Goal: Information Seeking & Learning: Understand process/instructions

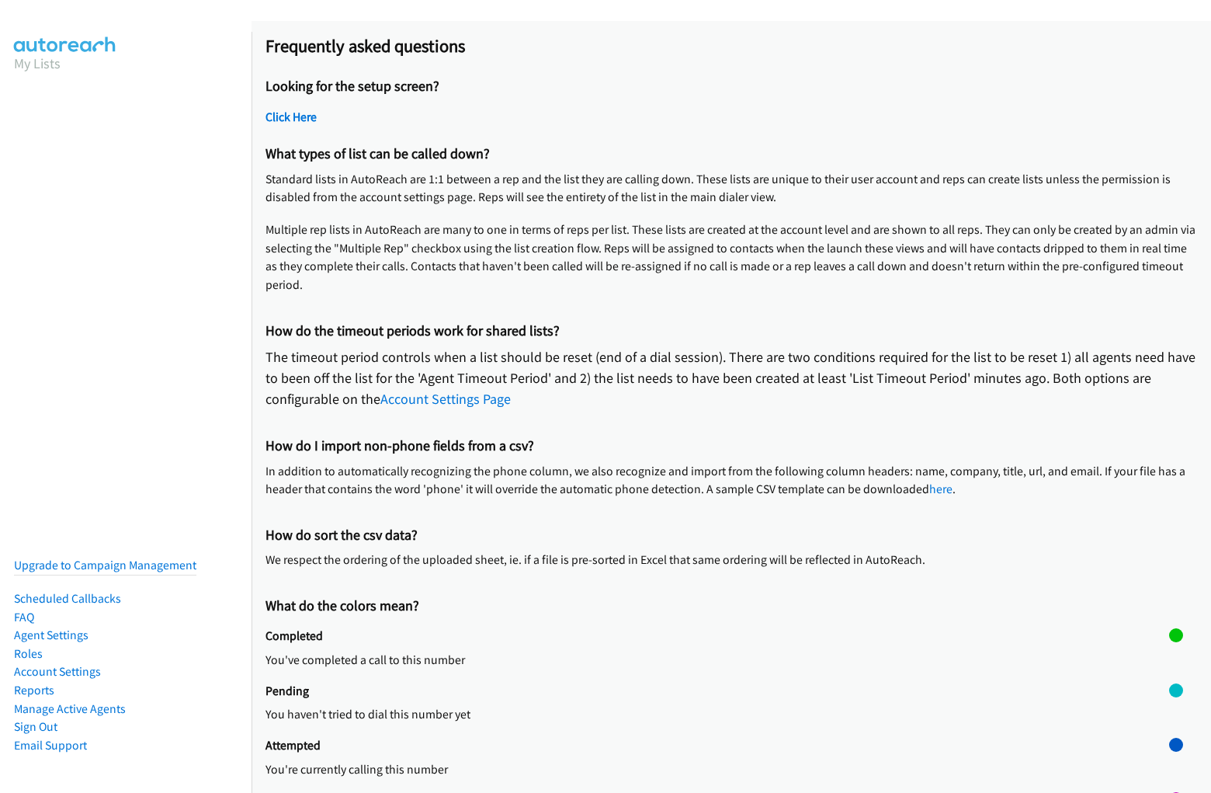
click at [606, 48] on h2 "Frequently asked questions" at bounding box center [732, 46] width 932 height 22
click at [731, 407] on p "The timeout period controls when a list should be reset (end of a dial session)…" at bounding box center [732, 377] width 932 height 63
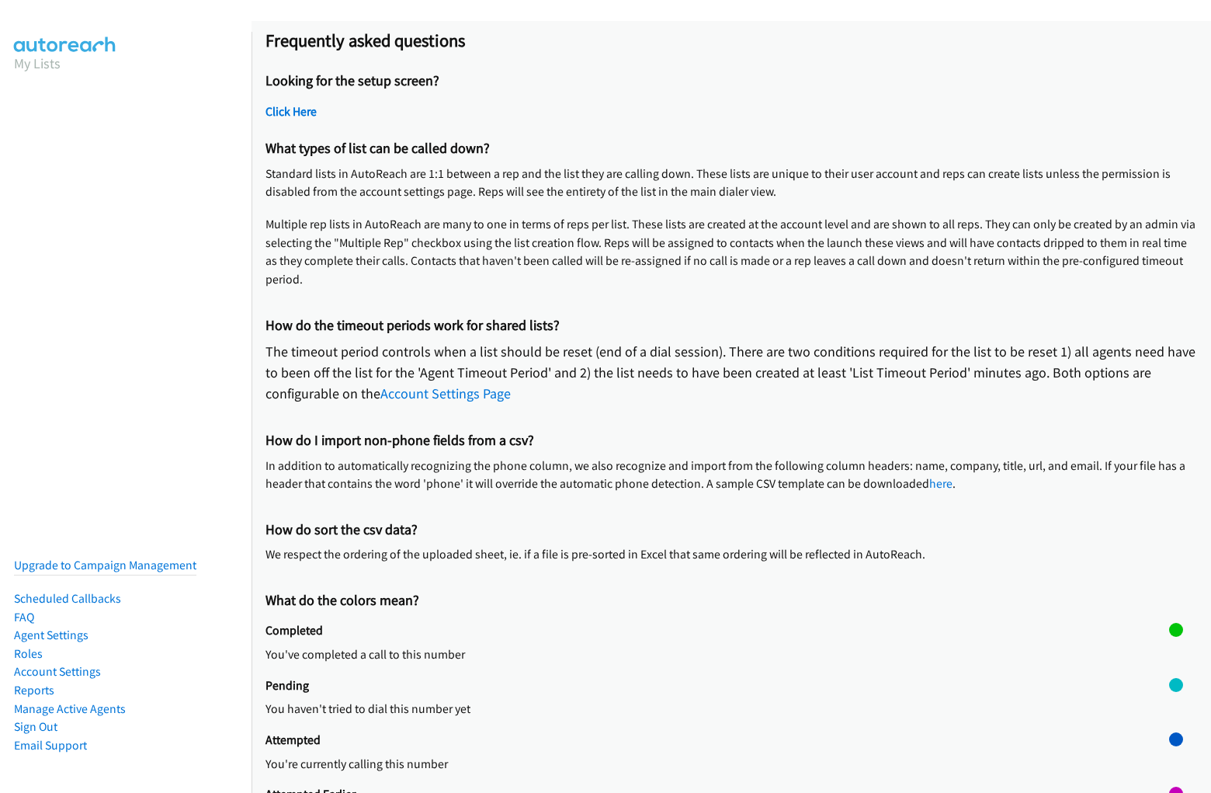
click at [725, 401] on p "The timeout period controls when a list should be reset (end of a dial session)…" at bounding box center [732, 372] width 932 height 63
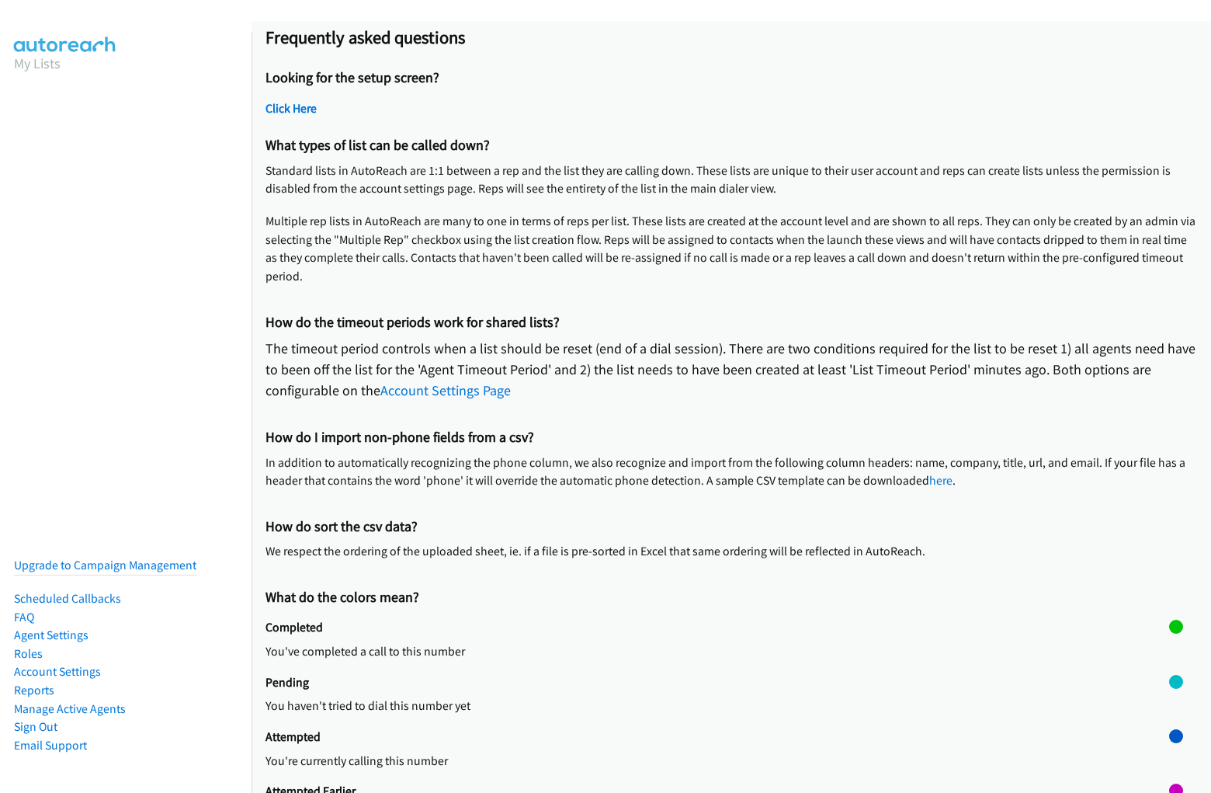
click at [725, 95] on div "Looking for the setup screen? Click Here" at bounding box center [732, 96] width 932 height 68
click at [725, 111] on h2 "Click Here" at bounding box center [732, 109] width 932 height 16
click at [725, 217] on p "Multiple rep lists in AutoReach are many to one in terms of reps per list. Thes…" at bounding box center [732, 249] width 932 height 74
click at [725, 186] on p "Standard lists in AutoReach are 1:1 between a rep and the list they are calling…" at bounding box center [732, 179] width 932 height 36
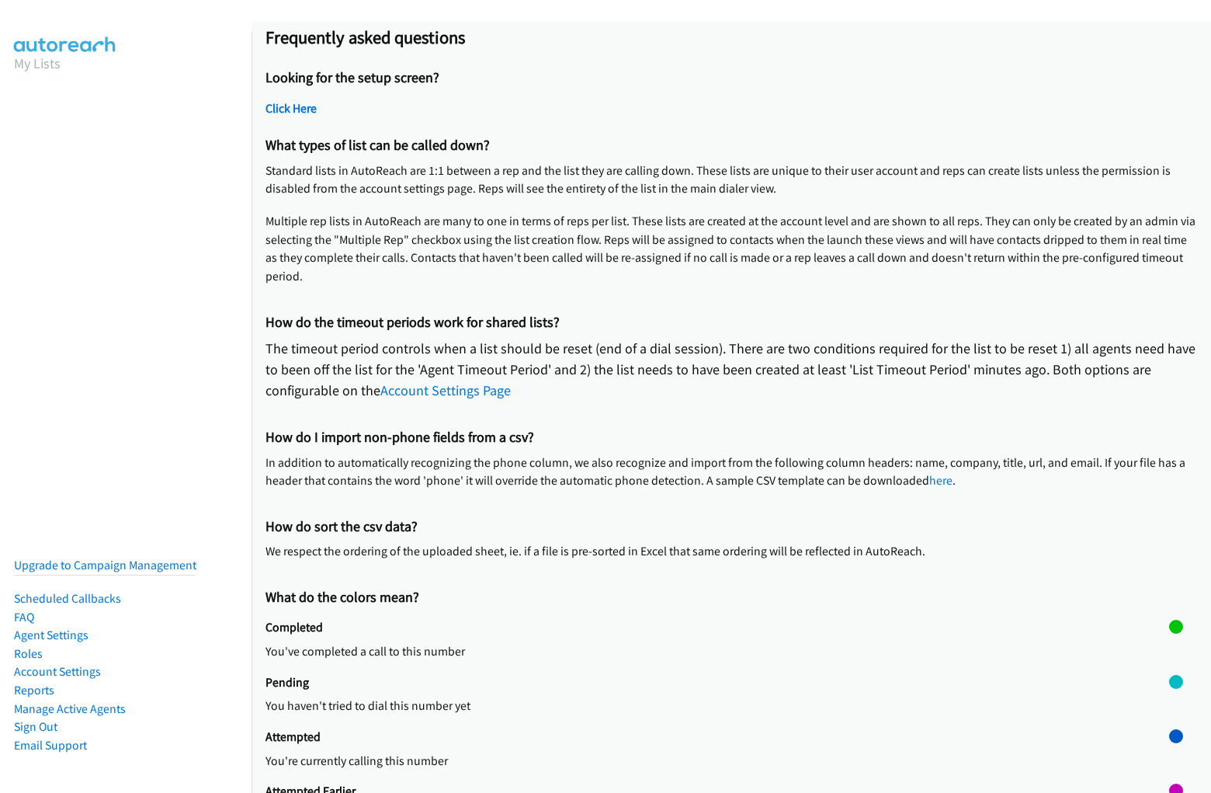
click at [725, 186] on p "Standard lists in AutoReach are 1:1 between a rep and the list they are calling…" at bounding box center [732, 179] width 932 height 36
click at [725, 255] on p "Multiple rep lists in AutoReach are many to one in terms of reps per list. Thes…" at bounding box center [732, 249] width 932 height 74
click at [725, 363] on p "The timeout period controls when a list should be reset (end of a dial session)…" at bounding box center [732, 369] width 932 height 63
click at [725, 376] on p "The timeout period controls when a list should be reset (end of a dial session)…" at bounding box center [732, 369] width 932 height 63
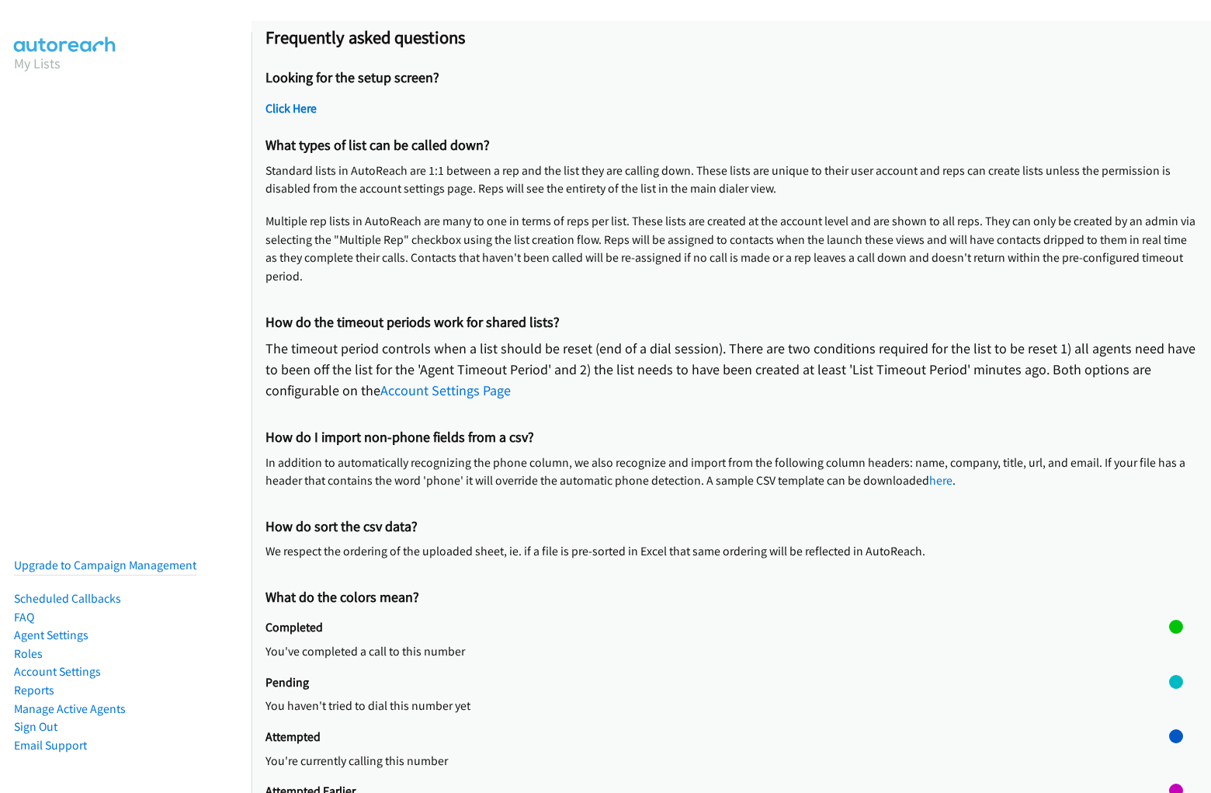
click at [725, 376] on p "The timeout period controls when a list should be reset (end of a dial session)…" at bounding box center [732, 369] width 932 height 63
click at [725, 466] on p "In addition to automatically recognizing the phone column, we also recognize an…" at bounding box center [732, 471] width 932 height 36
click at [725, 478] on p "In addition to automatically recognizing the phone column, we also recognize an…" at bounding box center [732, 471] width 932 height 36
click at [725, 546] on p "We respect the ordering of the uploaded sheet, ie. if a file is pre-sorted in E…" at bounding box center [732, 551] width 932 height 19
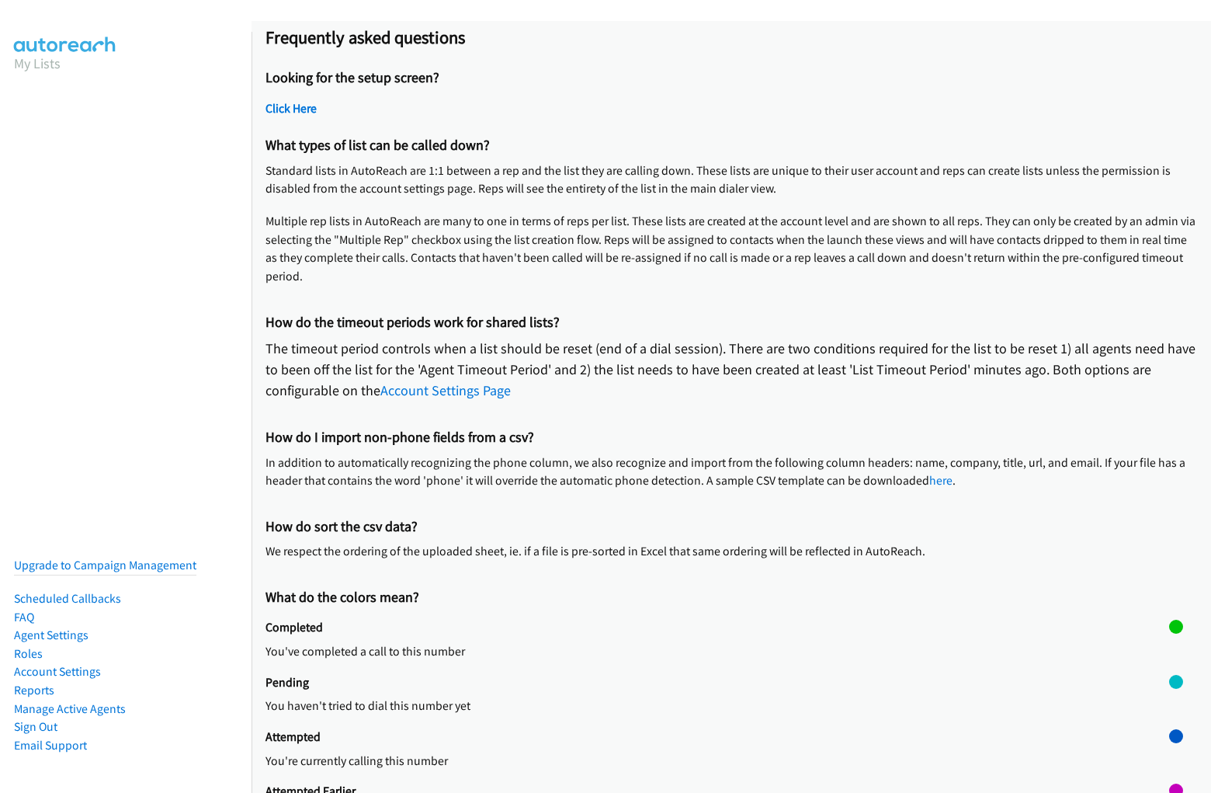
click at [725, 558] on p "We respect the ordering of the uploaded sheet, ie. if a file is pre-sorted in E…" at bounding box center [732, 551] width 932 height 19
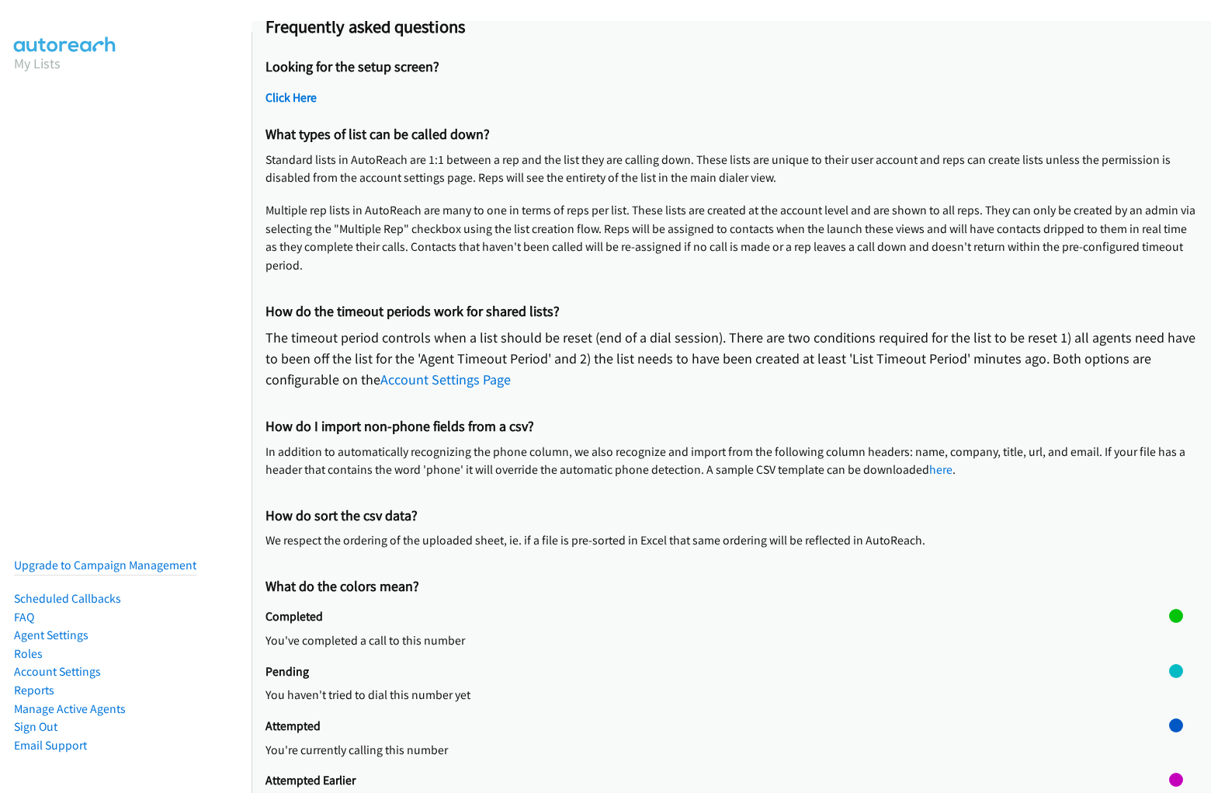
scroll to position [30, 0]
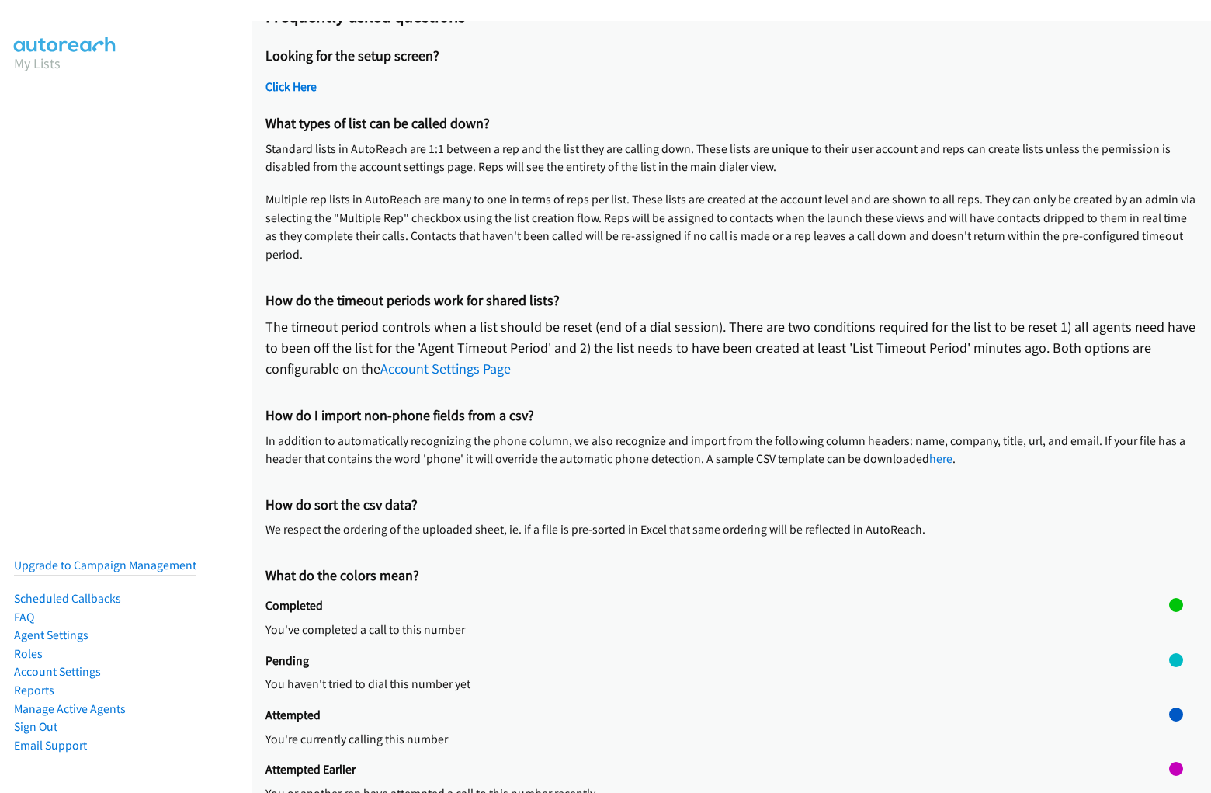
click at [725, 670] on div "Pending You haven't tried to dial this number yet" at bounding box center [718, 680] width 904 height 54
click at [725, 625] on p "You've completed a call to this number" at bounding box center [718, 629] width 904 height 19
click at [711, 625] on p "You've completed a call to this number" at bounding box center [718, 629] width 904 height 19
click at [1169, 625] on div at bounding box center [1176, 625] width 14 height 54
click at [1169, 605] on div at bounding box center [1176, 605] width 14 height 14
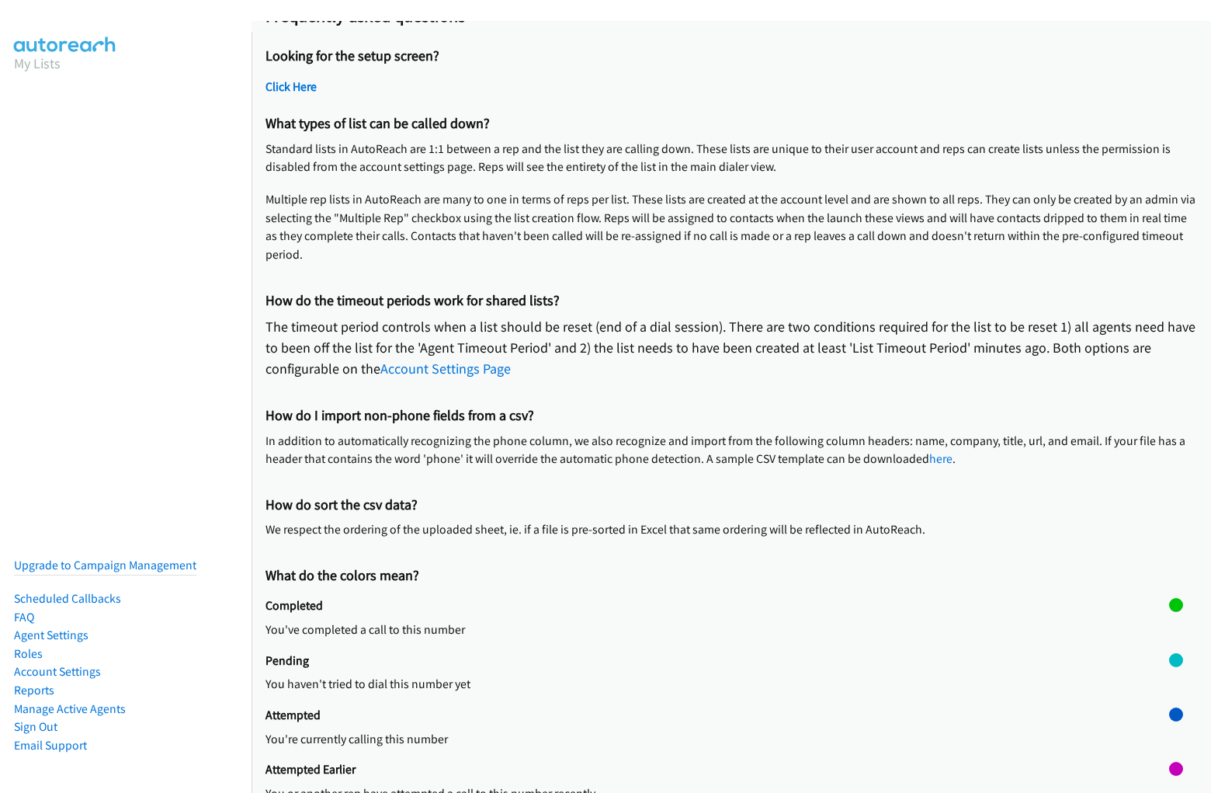
click at [725, 679] on p "You haven't tried to dial this number yet" at bounding box center [718, 684] width 904 height 19
click at [711, 679] on p "You haven't tried to dial this number yet" at bounding box center [718, 684] width 904 height 19
click at [1169, 679] on div at bounding box center [1176, 680] width 14 height 54
click at [1169, 659] on div at bounding box center [1176, 660] width 14 height 14
click at [725, 734] on p "You're currently calling this number" at bounding box center [718, 739] width 904 height 19
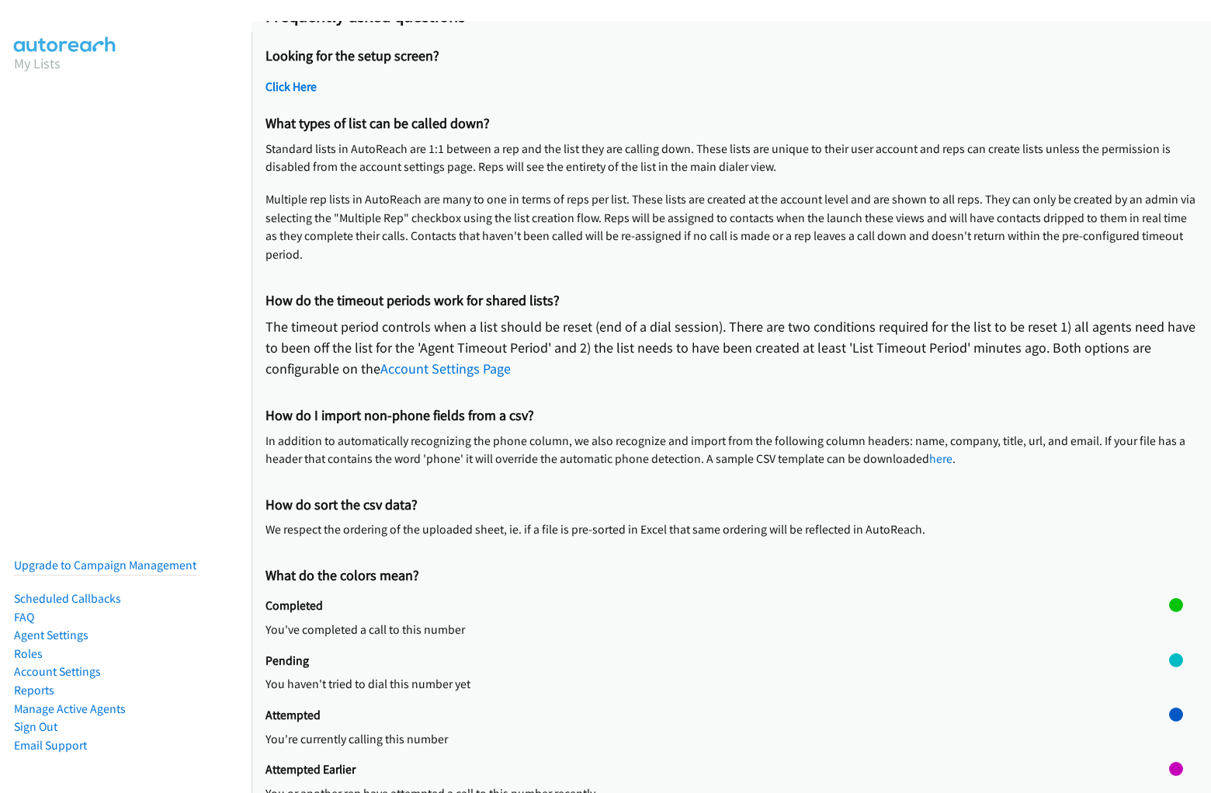
click at [711, 734] on p "You're currently calling this number" at bounding box center [718, 739] width 904 height 19
click at [1169, 734] on div at bounding box center [1176, 734] width 14 height 54
click at [1169, 714] on div at bounding box center [1176, 714] width 14 height 14
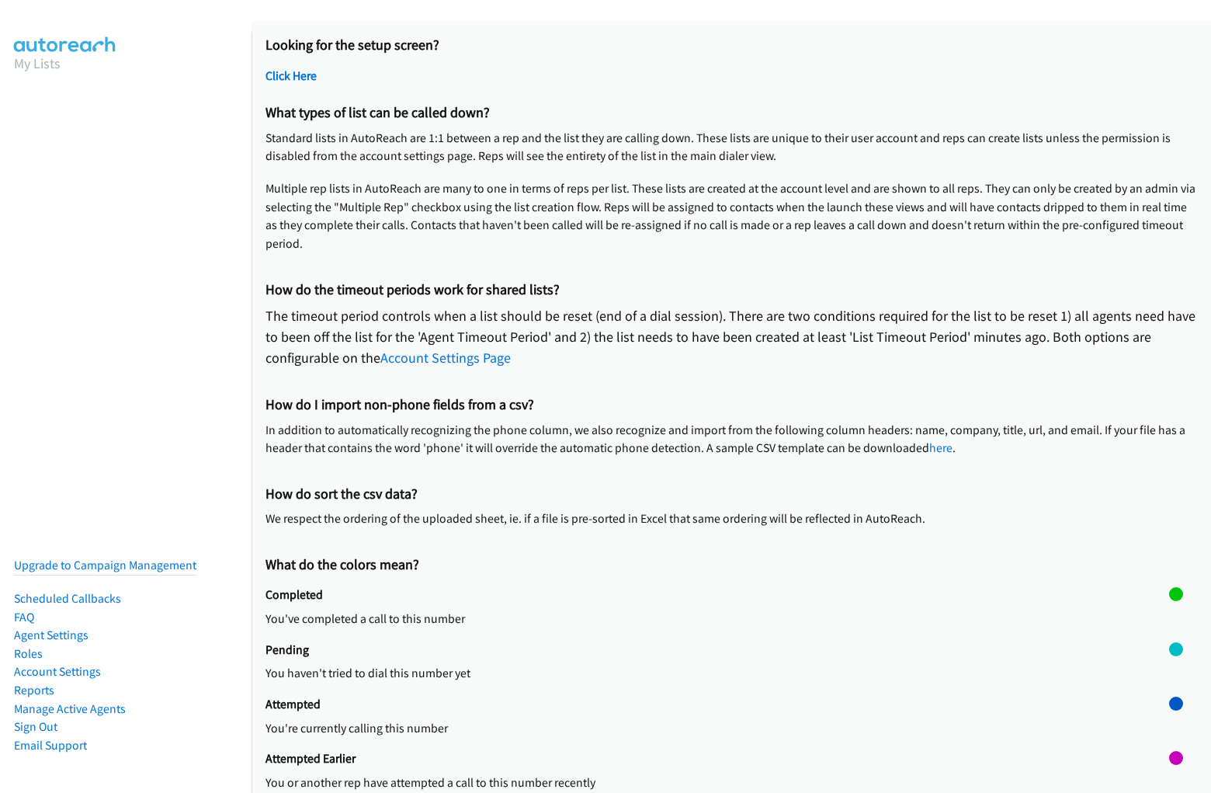
scroll to position [52, 0]
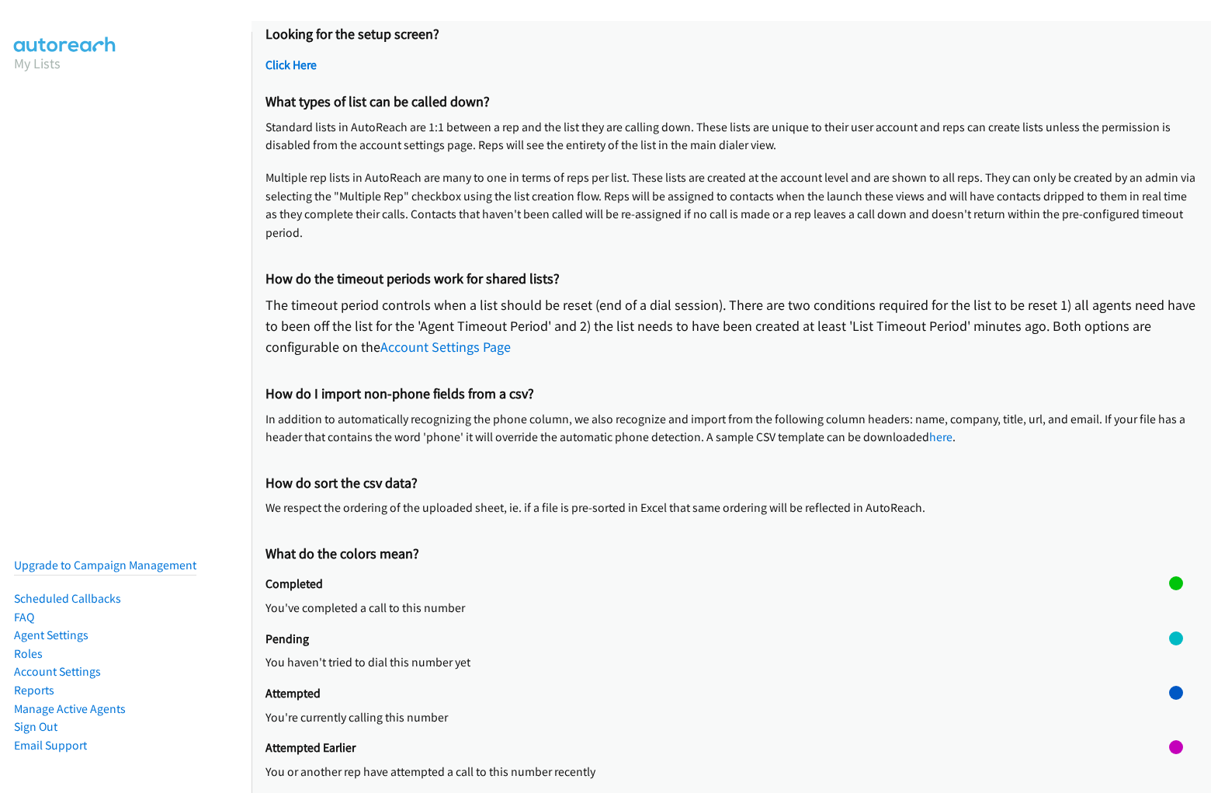
click at [725, 761] on div "Attempted Earlier You or another rep have attempted a call to this number recen…" at bounding box center [718, 767] width 904 height 54
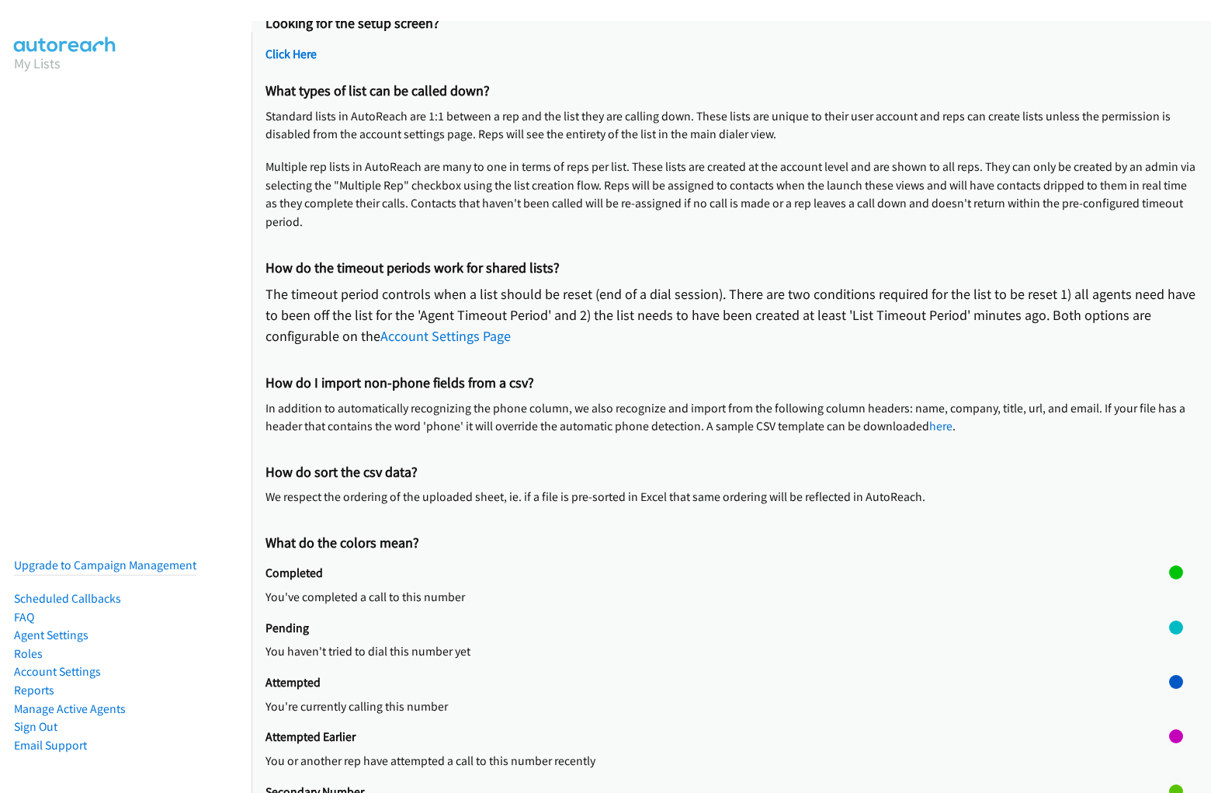
click at [711, 754] on p "You or another rep have attempted a call to this number recently" at bounding box center [718, 760] width 904 height 19
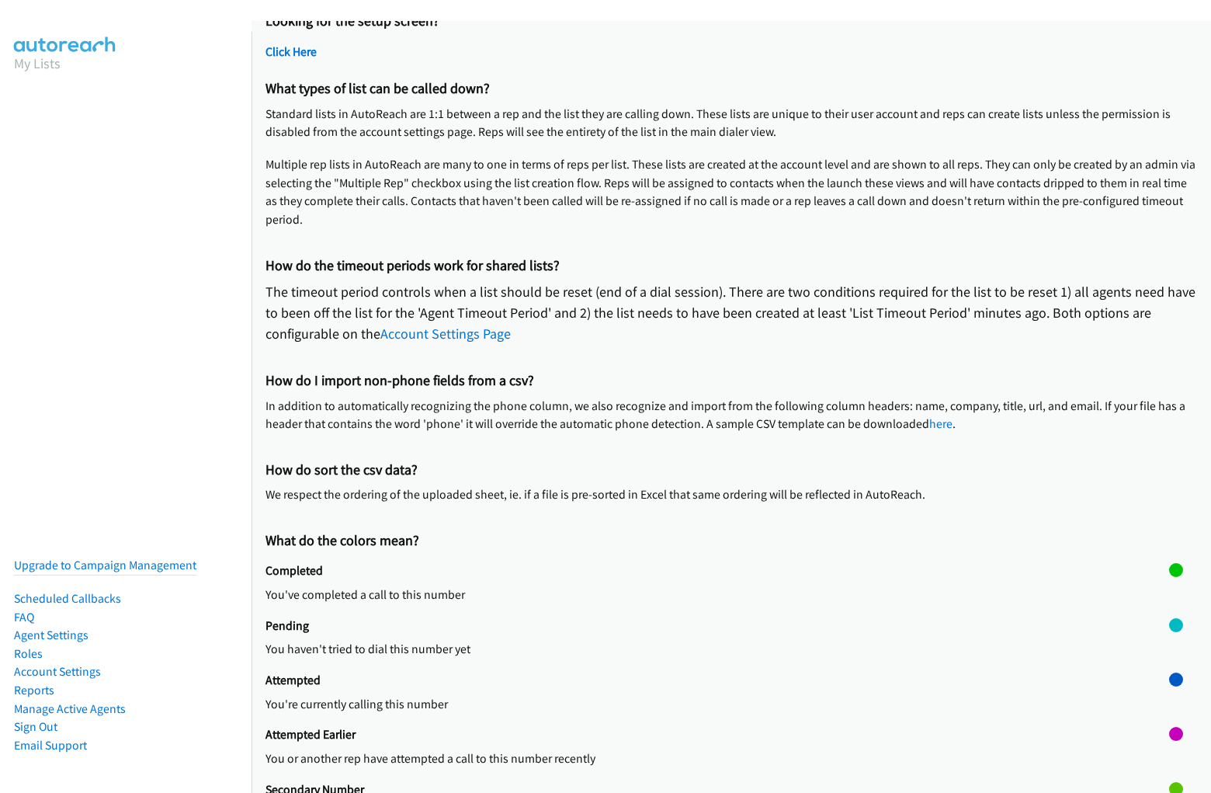
click at [1169, 754] on div at bounding box center [1176, 754] width 14 height 54
click at [1169, 734] on div at bounding box center [1176, 734] width 14 height 14
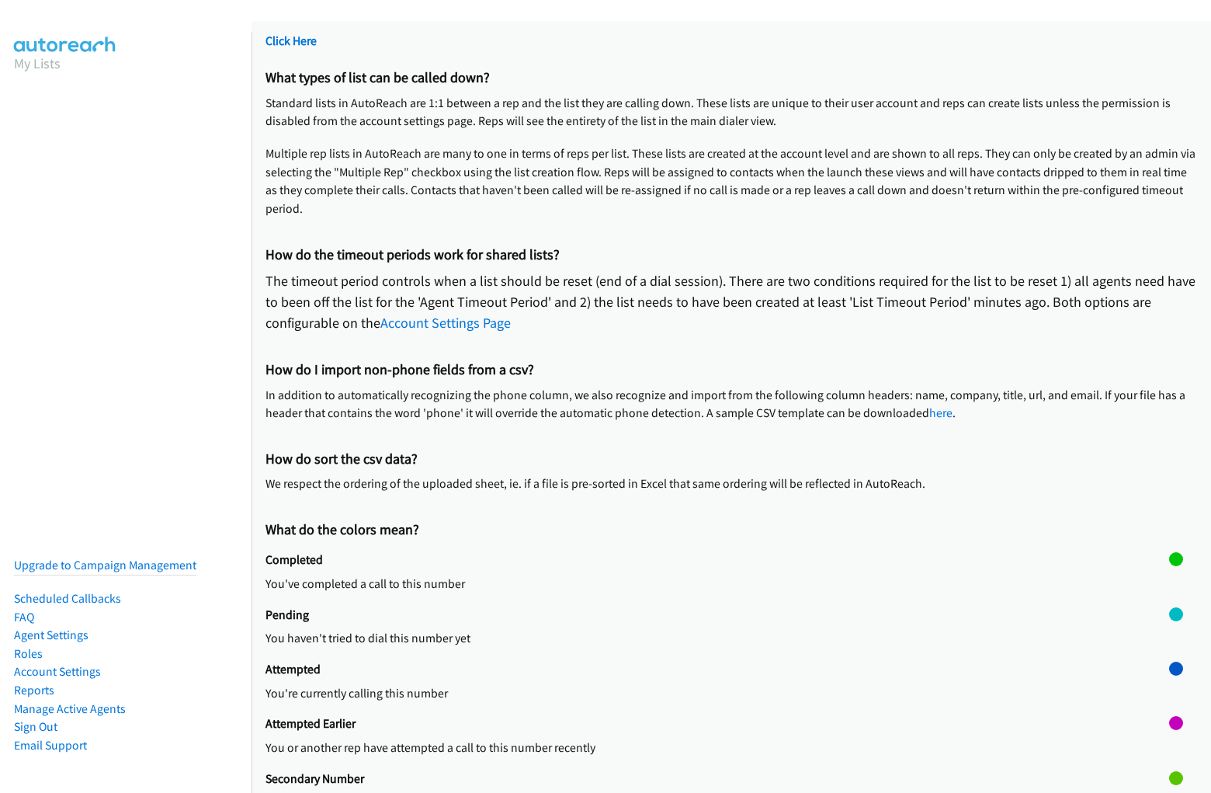
click at [725, 771] on h2 "Secondary Number" at bounding box center [718, 779] width 904 height 16
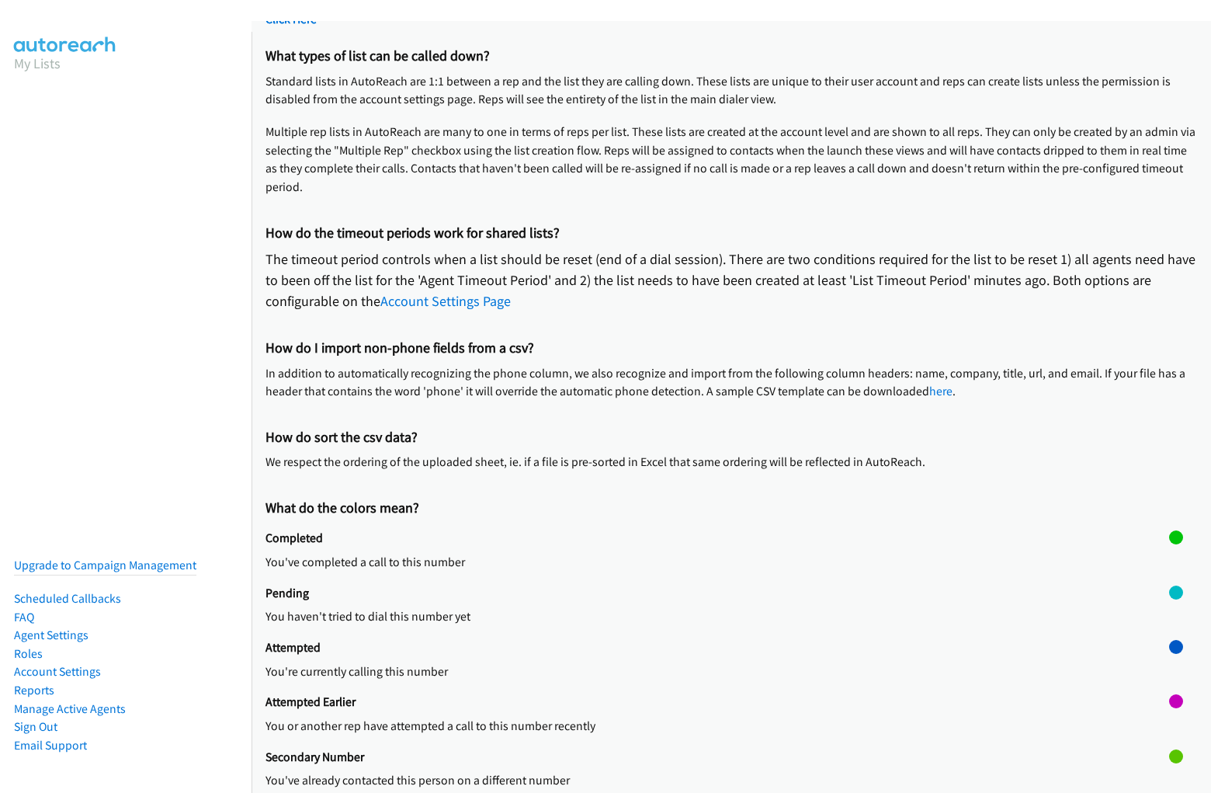
click at [711, 759] on div "Secondary Number You've already contacted this person on a different number" at bounding box center [718, 776] width 904 height 54
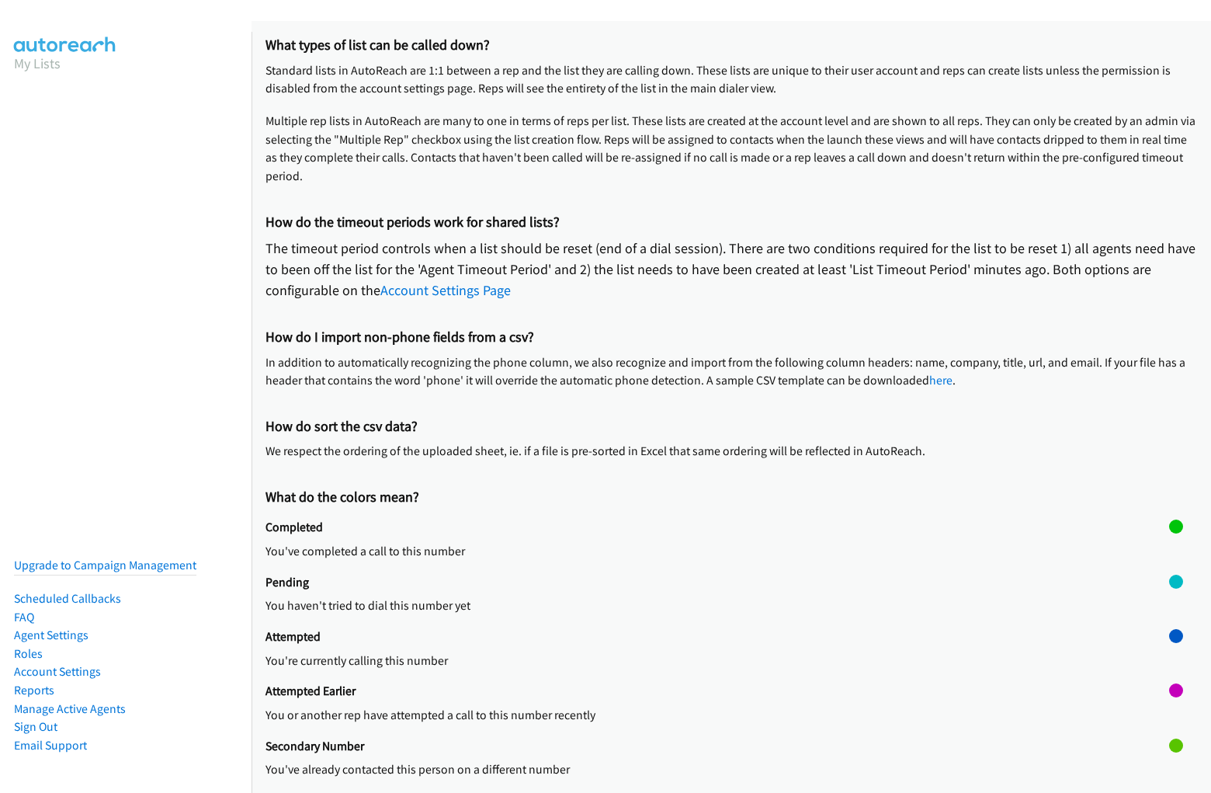
scroll to position [120, 0]
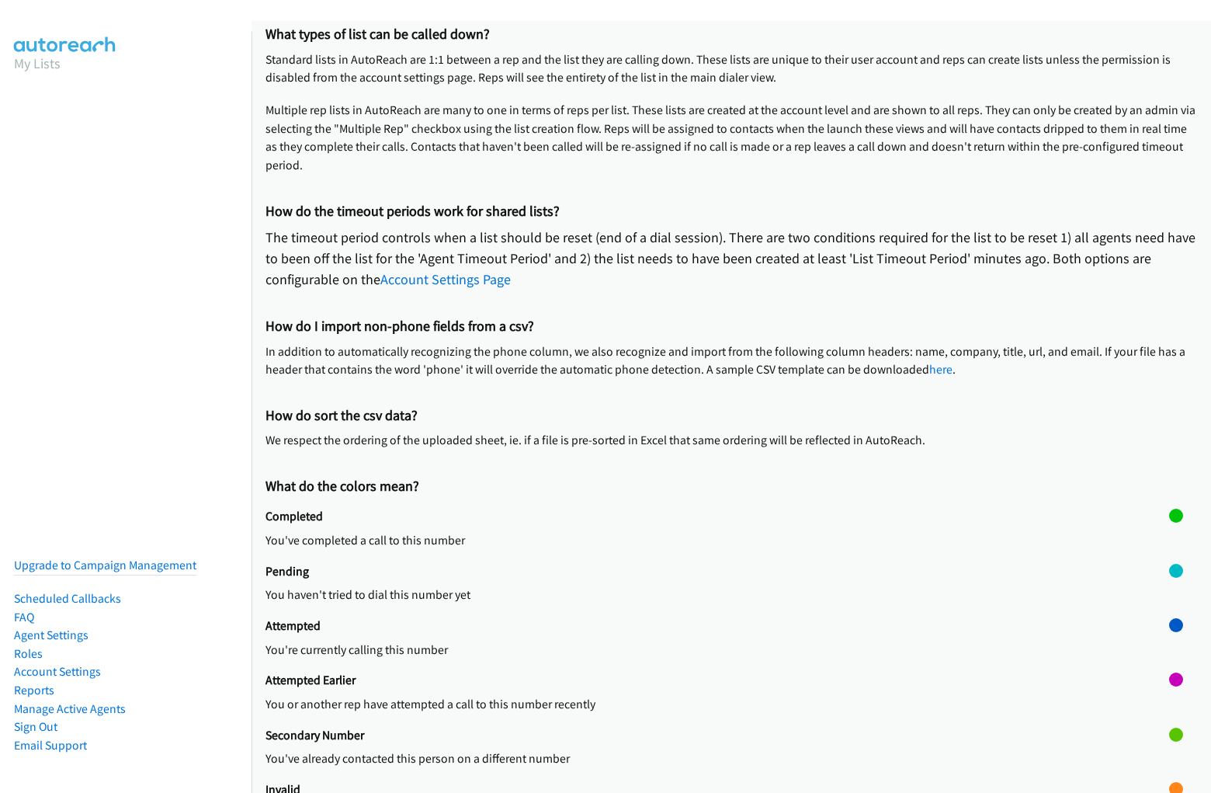
click at [1169, 754] on div at bounding box center [1176, 754] width 14 height 54
click at [1169, 734] on div at bounding box center [1176, 734] width 14 height 14
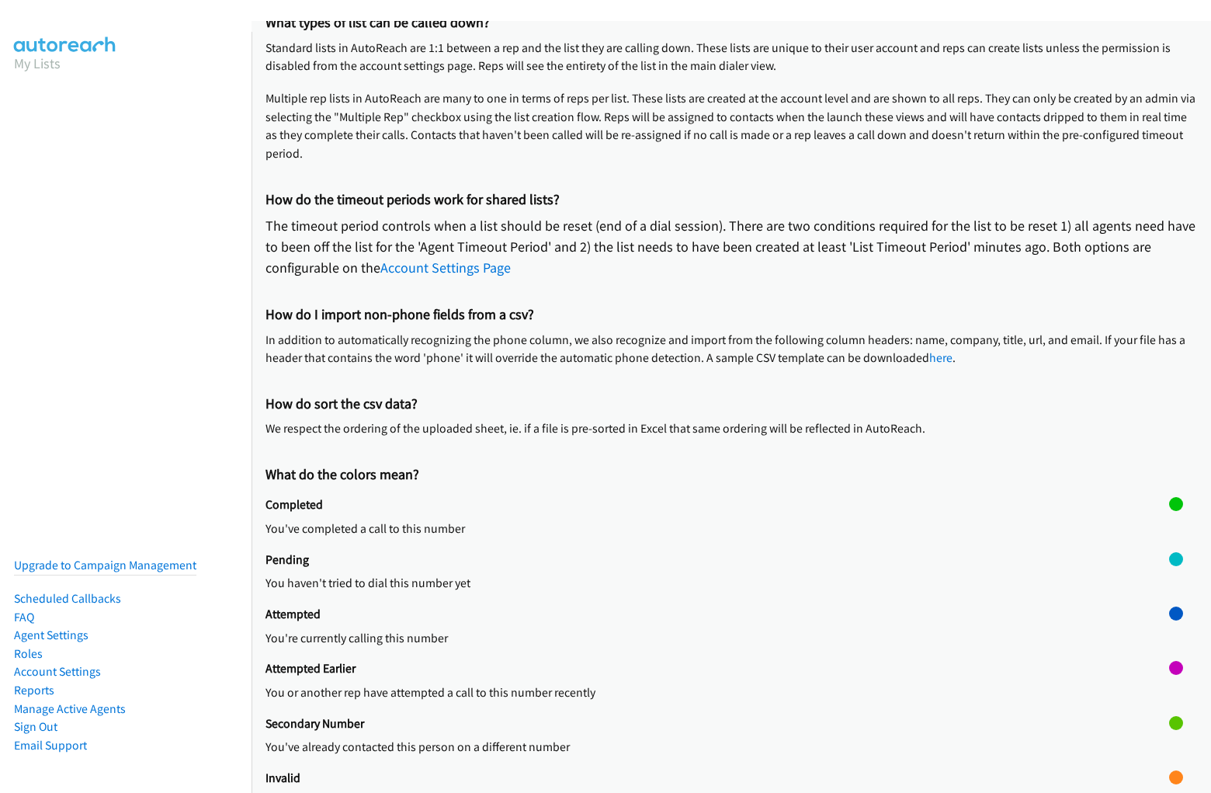
click at [725, 770] on h2 "Invalid" at bounding box center [718, 778] width 904 height 16
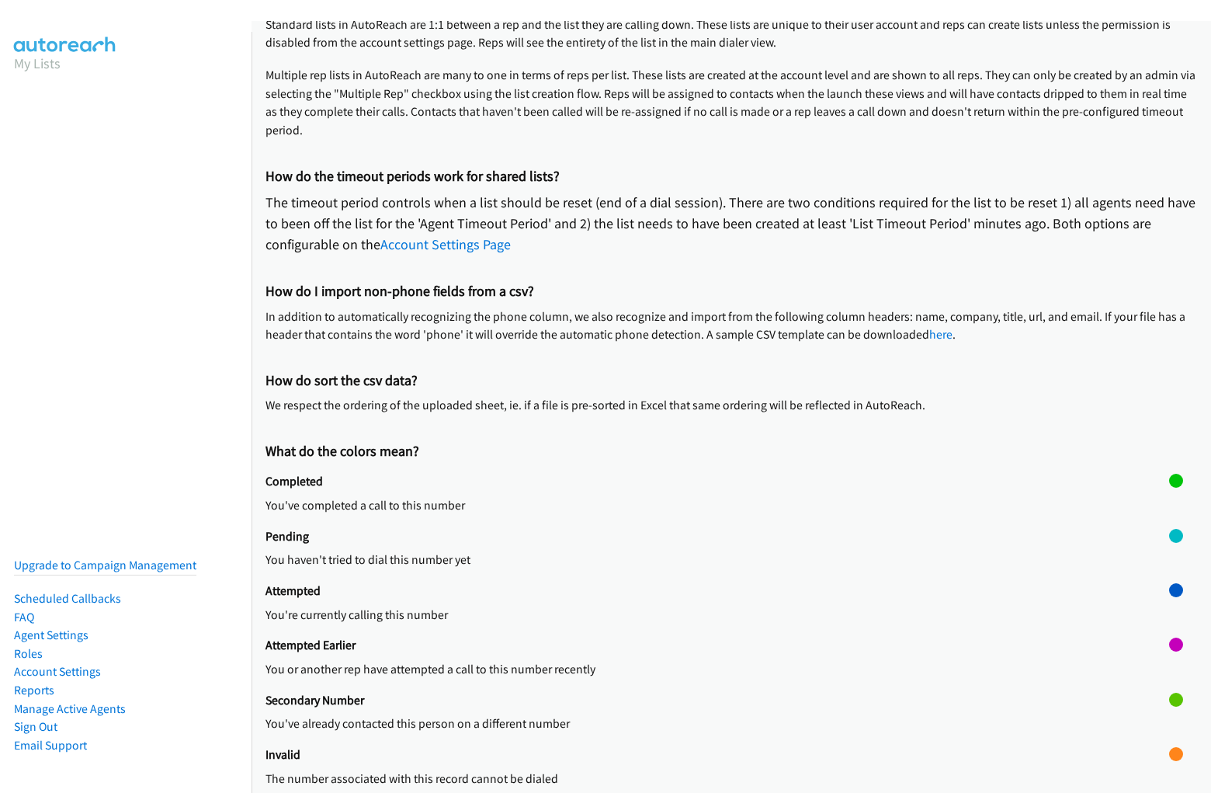
click at [711, 769] on p "The number associated with this record cannot be dialed" at bounding box center [718, 778] width 904 height 19
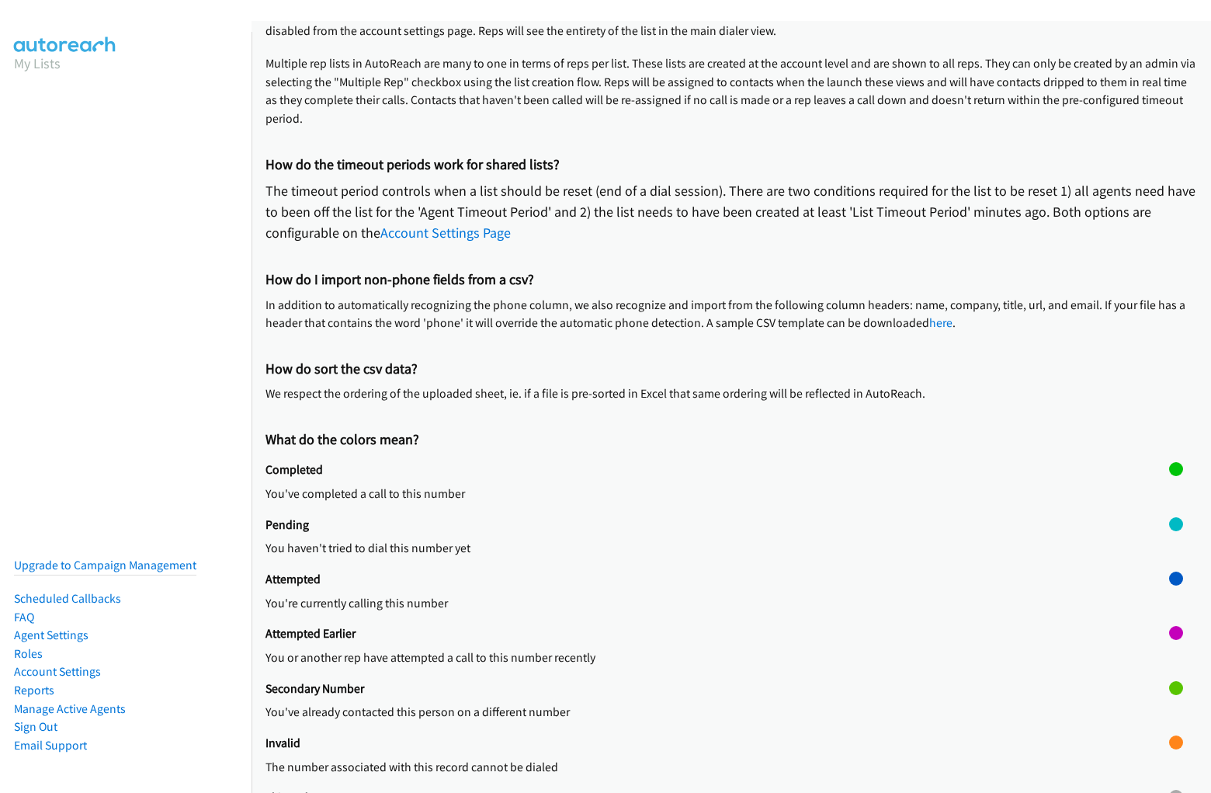
scroll to position [175, 0]
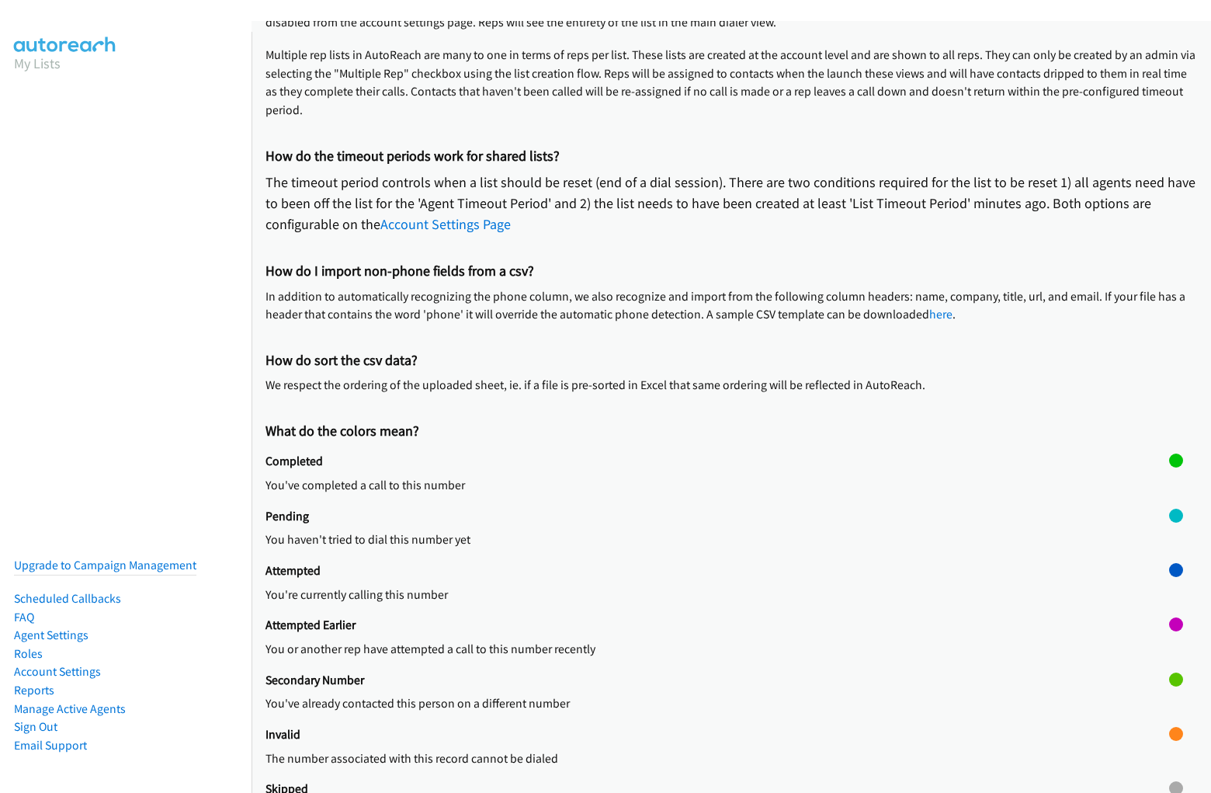
click at [1169, 754] on div at bounding box center [1176, 754] width 14 height 54
click at [1169, 734] on div at bounding box center [1176, 734] width 14 height 14
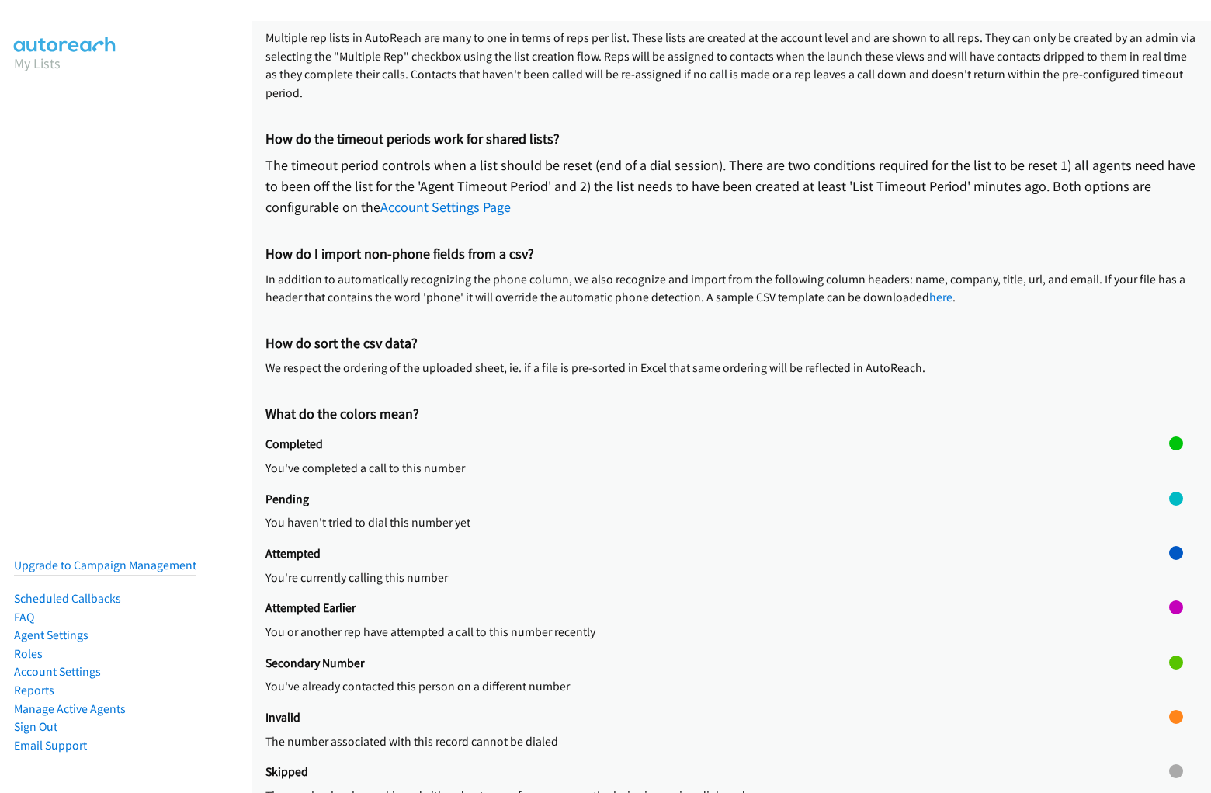
click at [725, 770] on h2 "Skipped" at bounding box center [718, 772] width 904 height 16
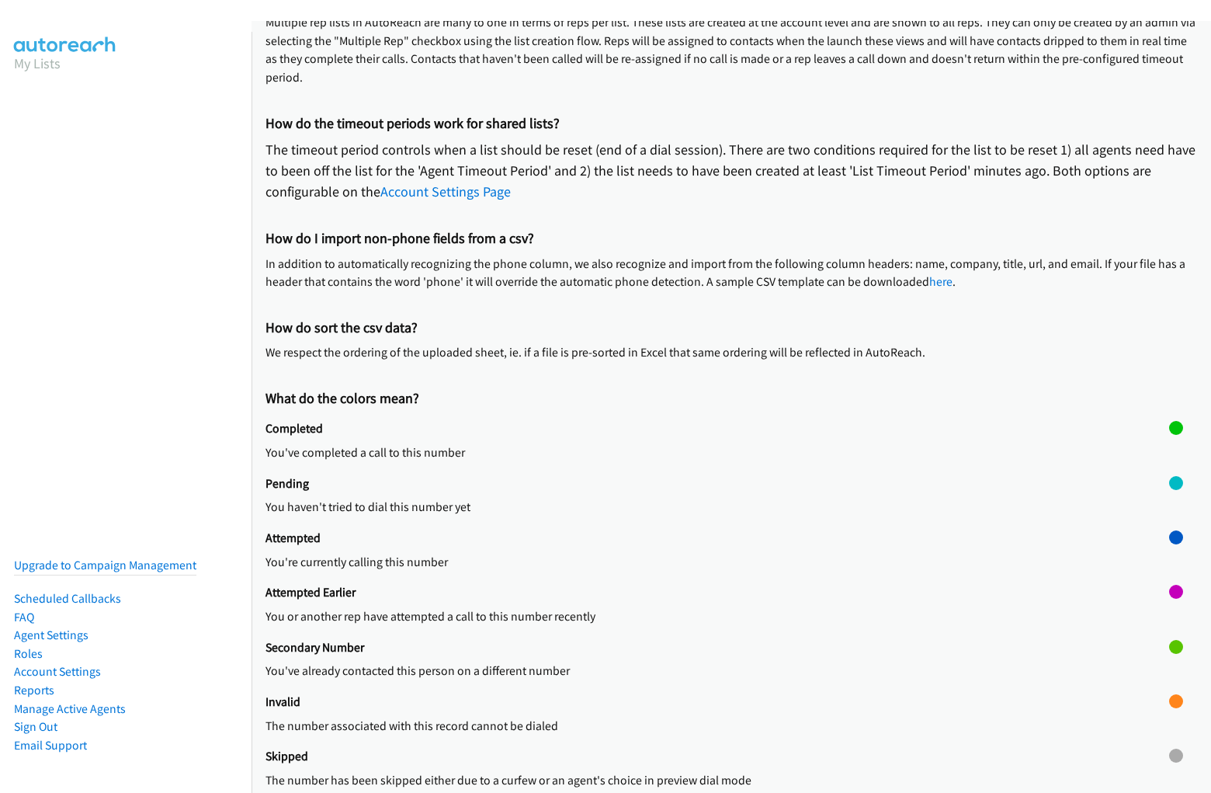
click at [711, 759] on div "Skipped The number has been skipped either due to a curfew or an agent's choice…" at bounding box center [718, 775] width 904 height 54
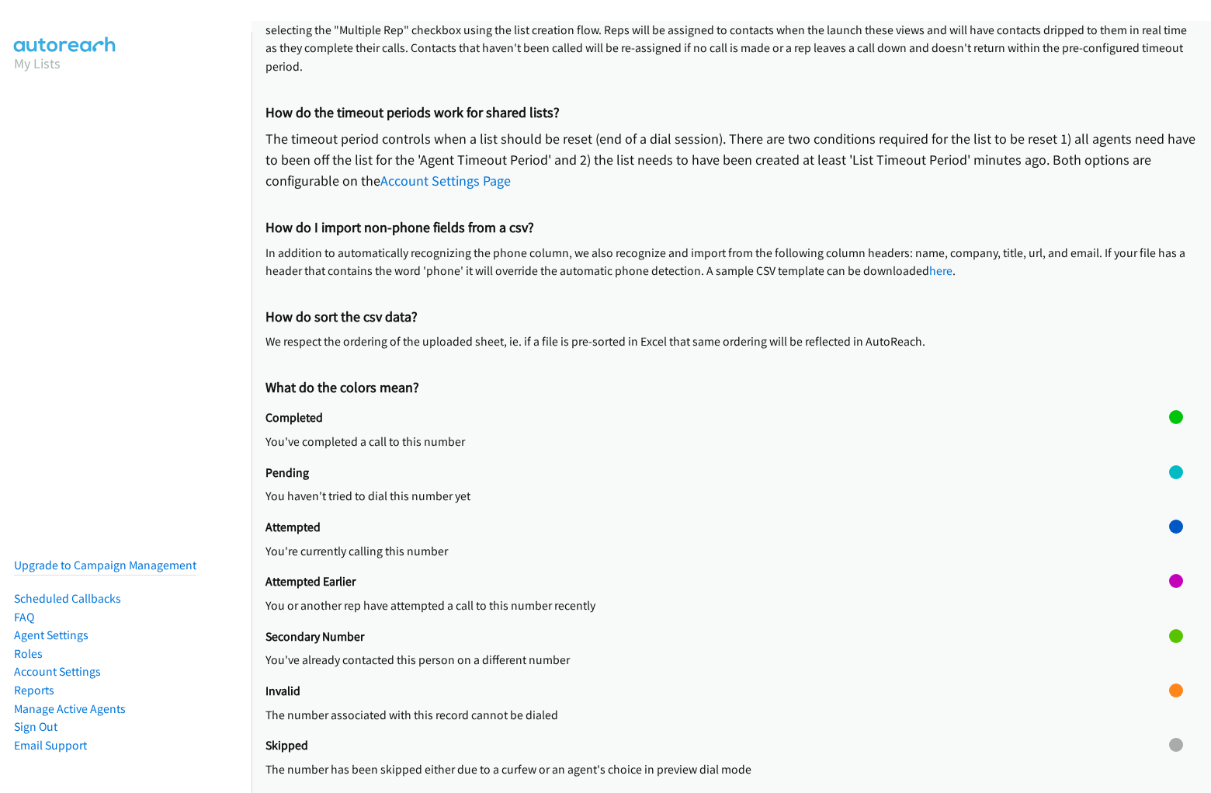
scroll to position [229, 0]
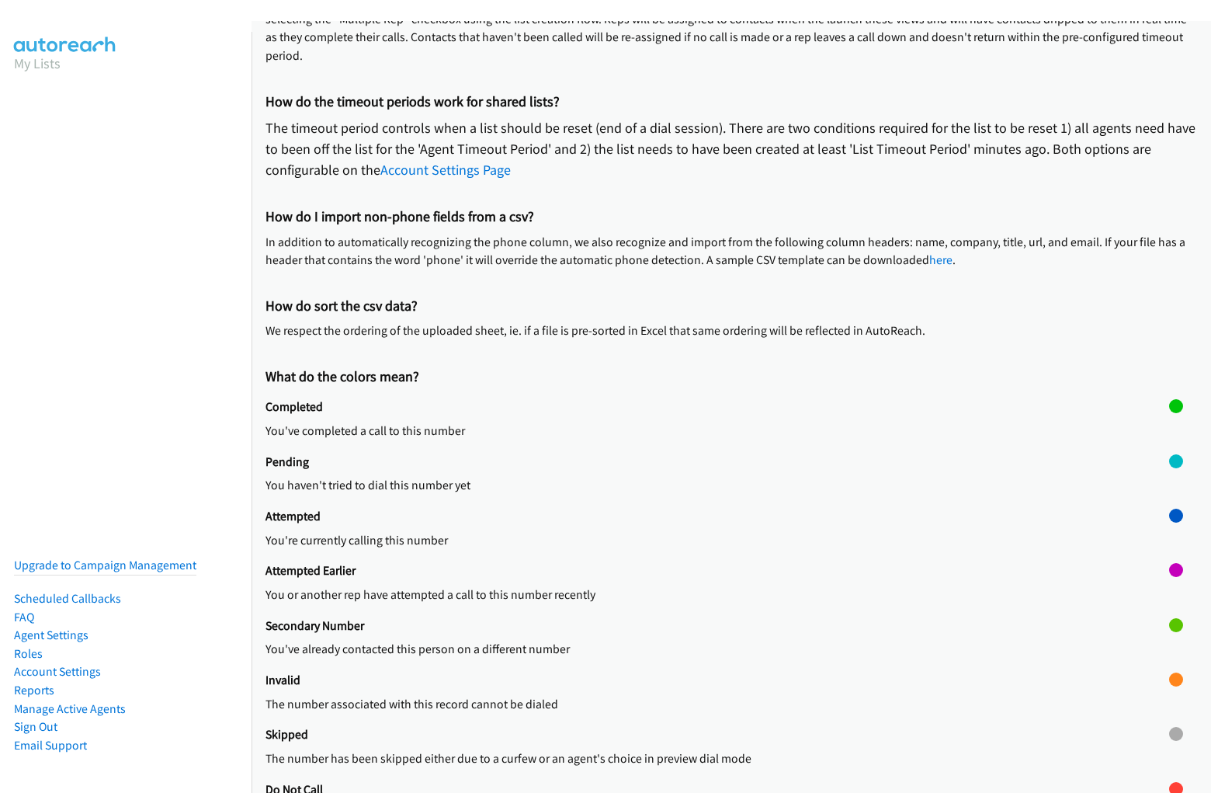
click at [1169, 754] on div at bounding box center [1176, 754] width 14 height 54
click at [1169, 734] on div at bounding box center [1176, 734] width 14 height 14
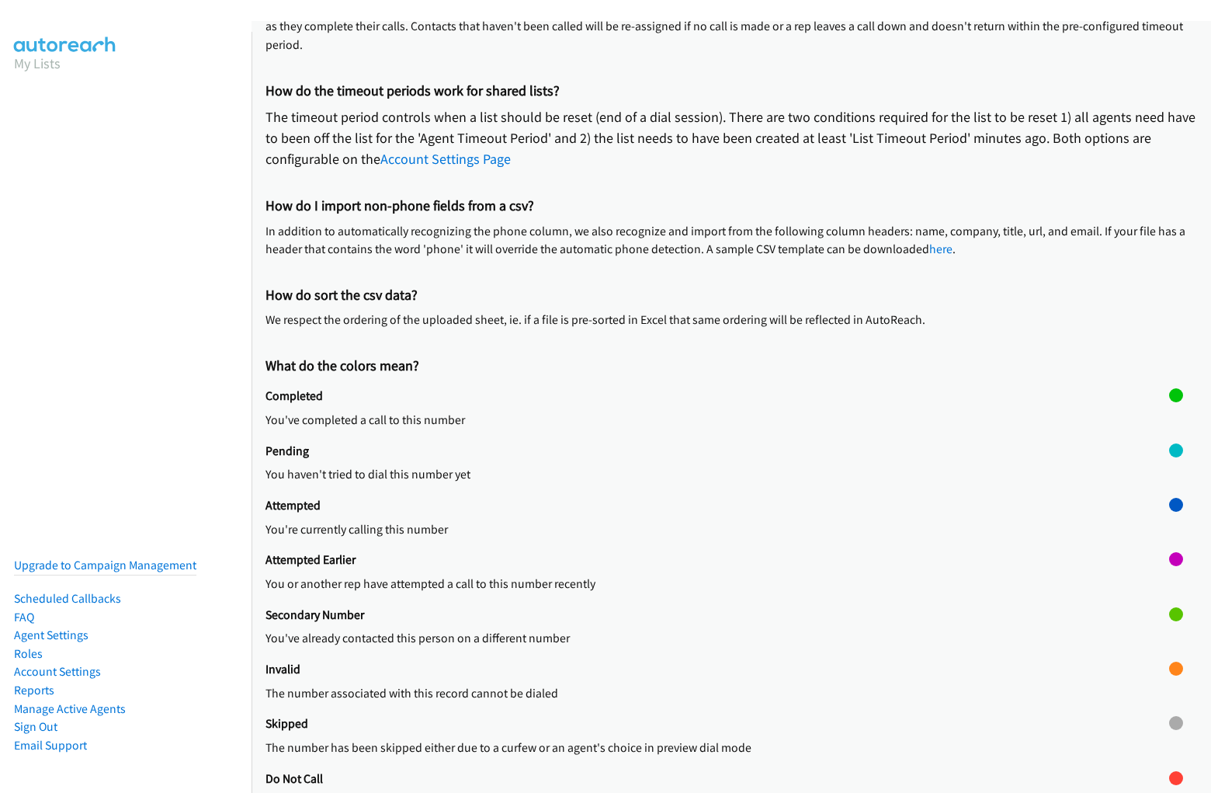
scroll to position [251, 0]
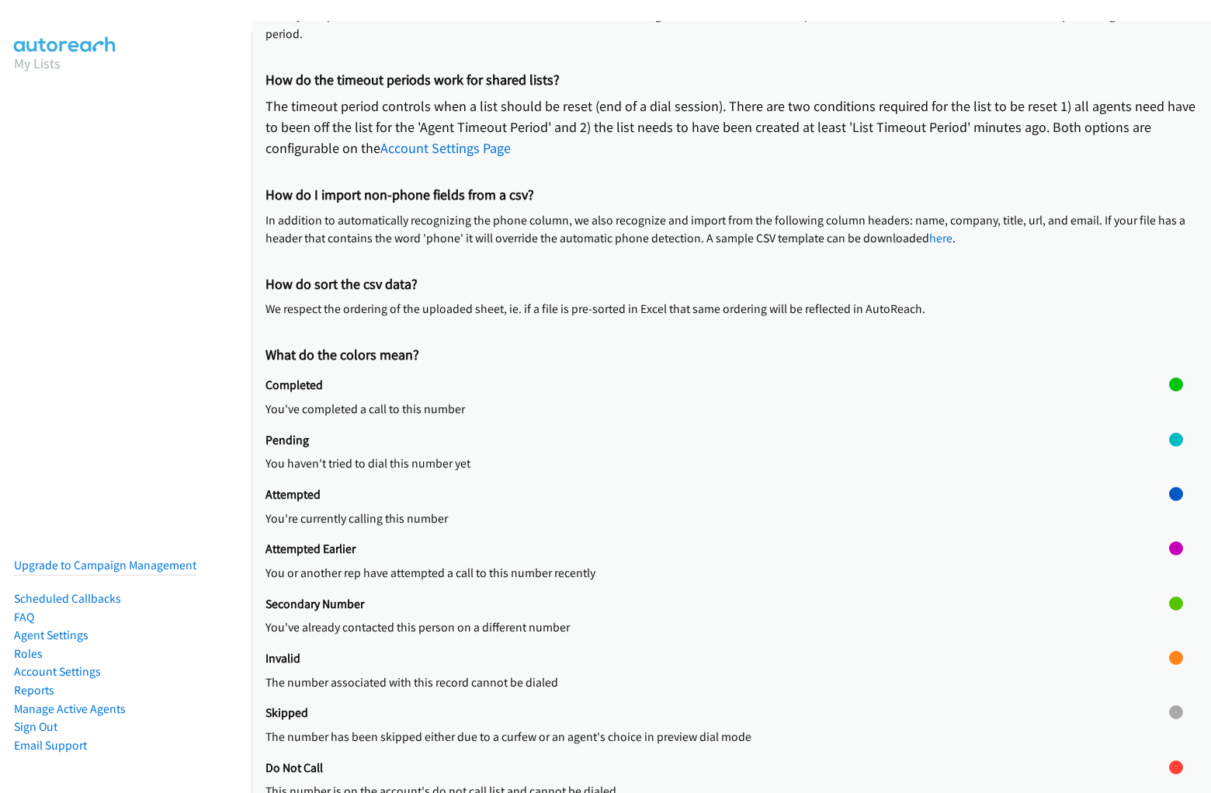
click at [725, 770] on h2 "Do Not Call" at bounding box center [718, 768] width 904 height 16
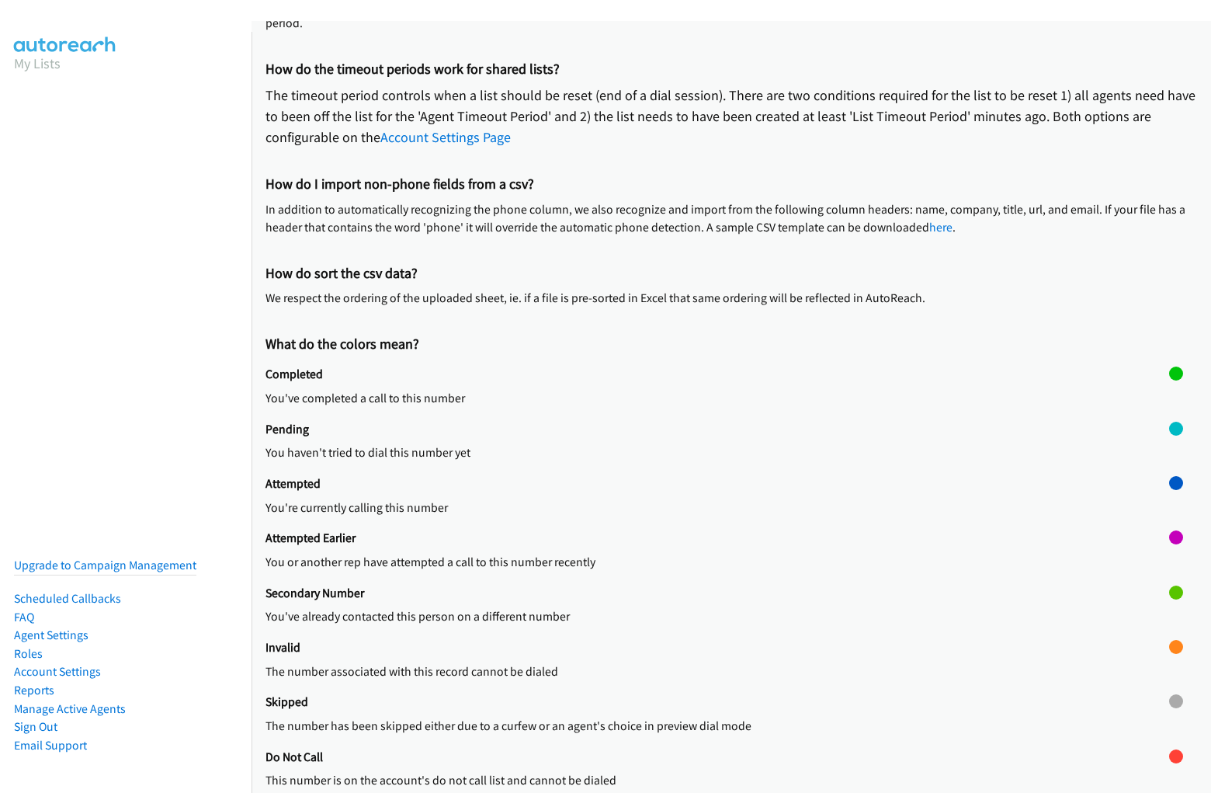
click at [711, 759] on div "Do Not Call This number is on the account's do not call list and cannot be dial…" at bounding box center [718, 776] width 904 height 54
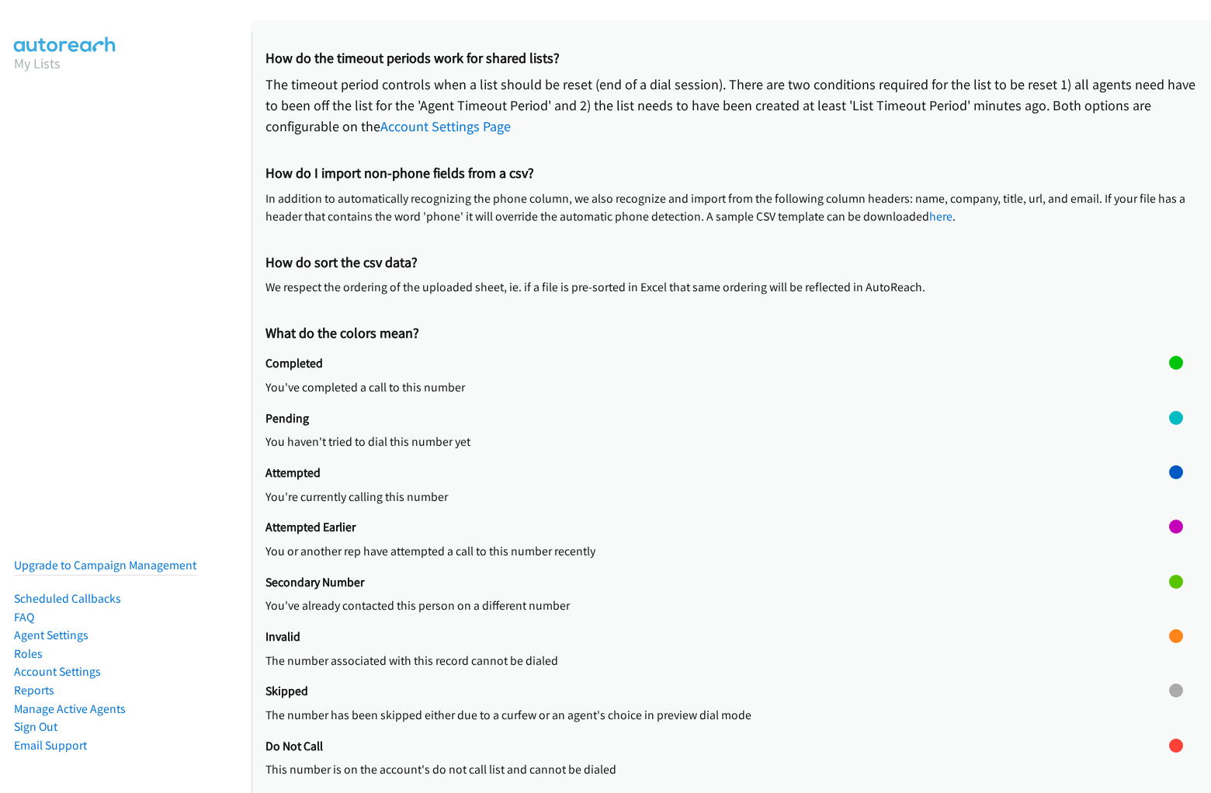
scroll to position [283, 0]
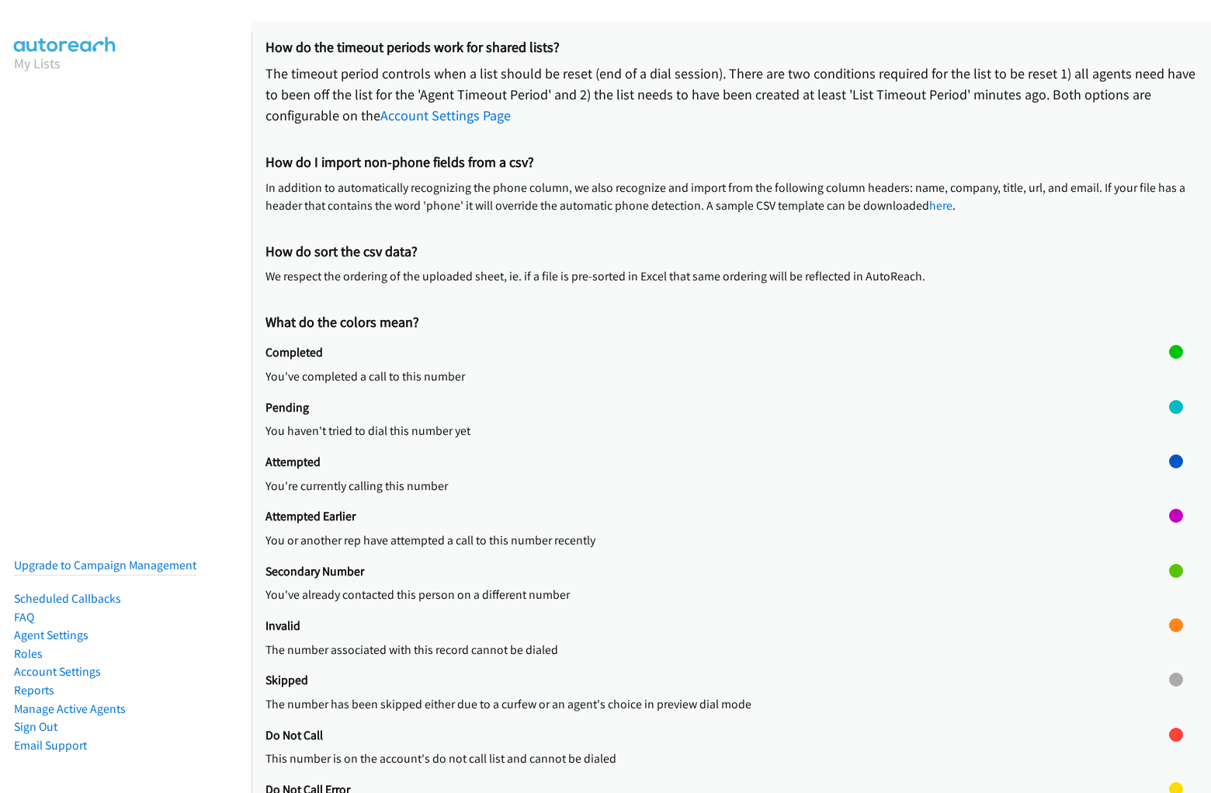
click at [1169, 754] on div at bounding box center [1176, 754] width 14 height 54
click at [1169, 734] on div at bounding box center [1176, 734] width 14 height 14
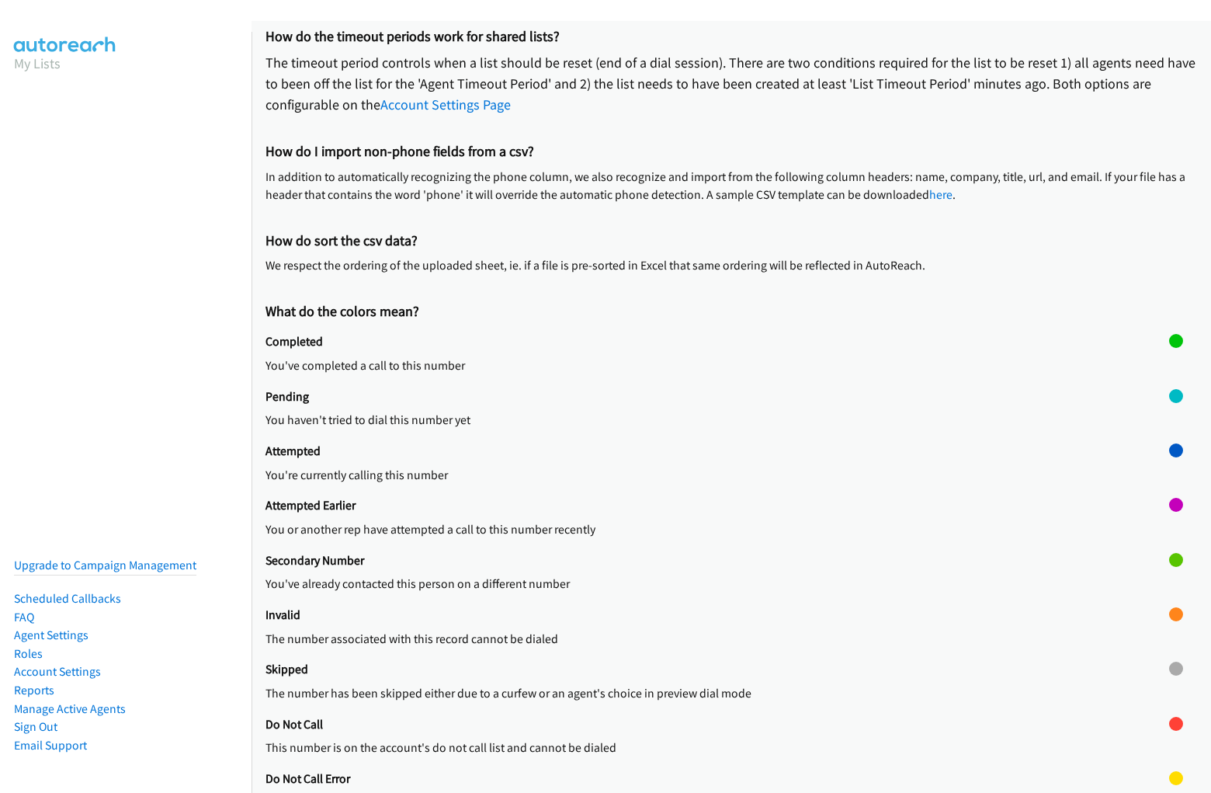
scroll to position [305, 0]
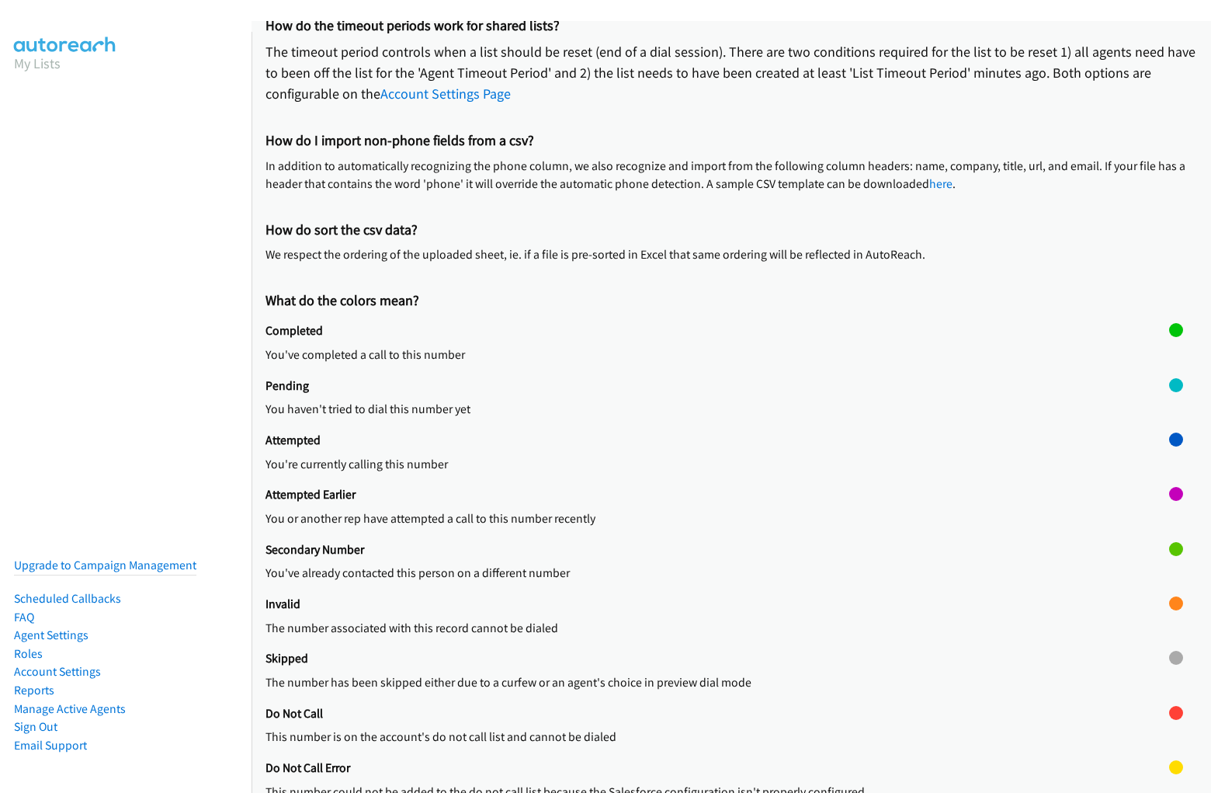
click at [725, 770] on h2 "Do Not Call Error" at bounding box center [718, 768] width 904 height 16
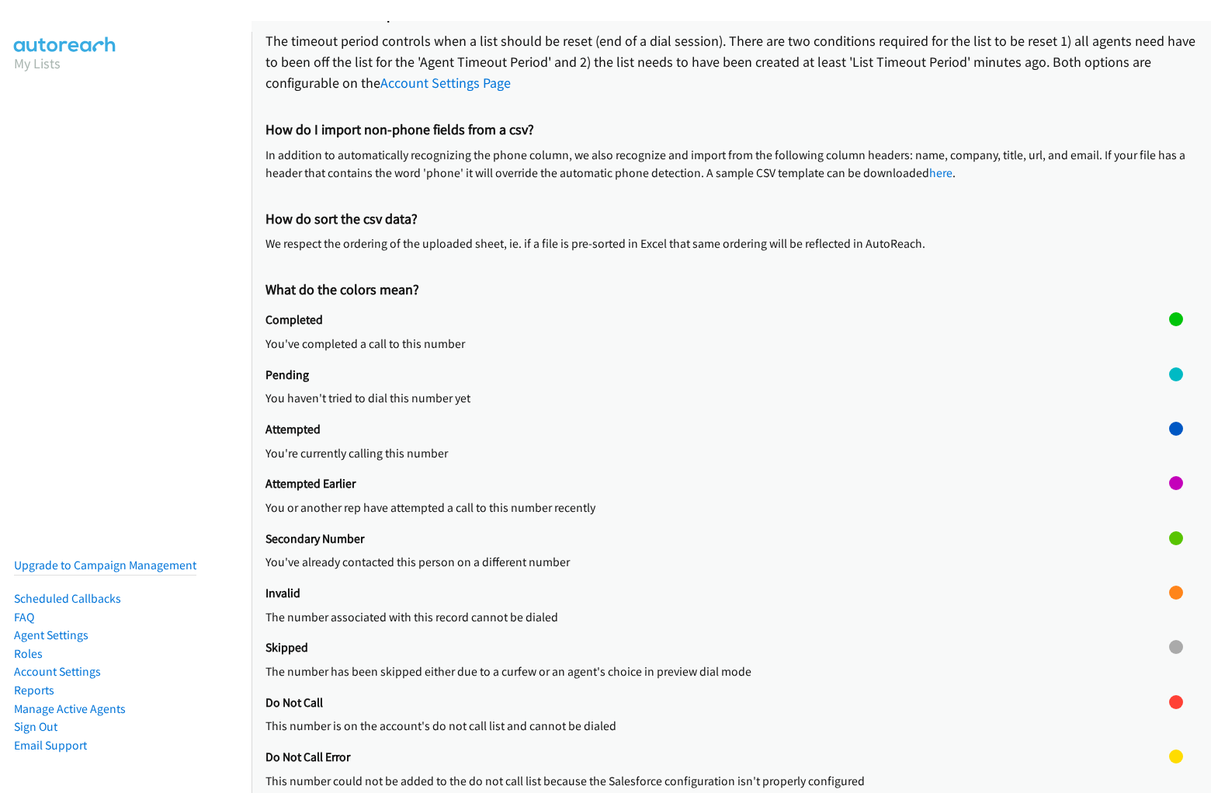
click at [711, 759] on div "Do Not Call Error This number could not be added to the do not call list becaus…" at bounding box center [718, 776] width 904 height 54
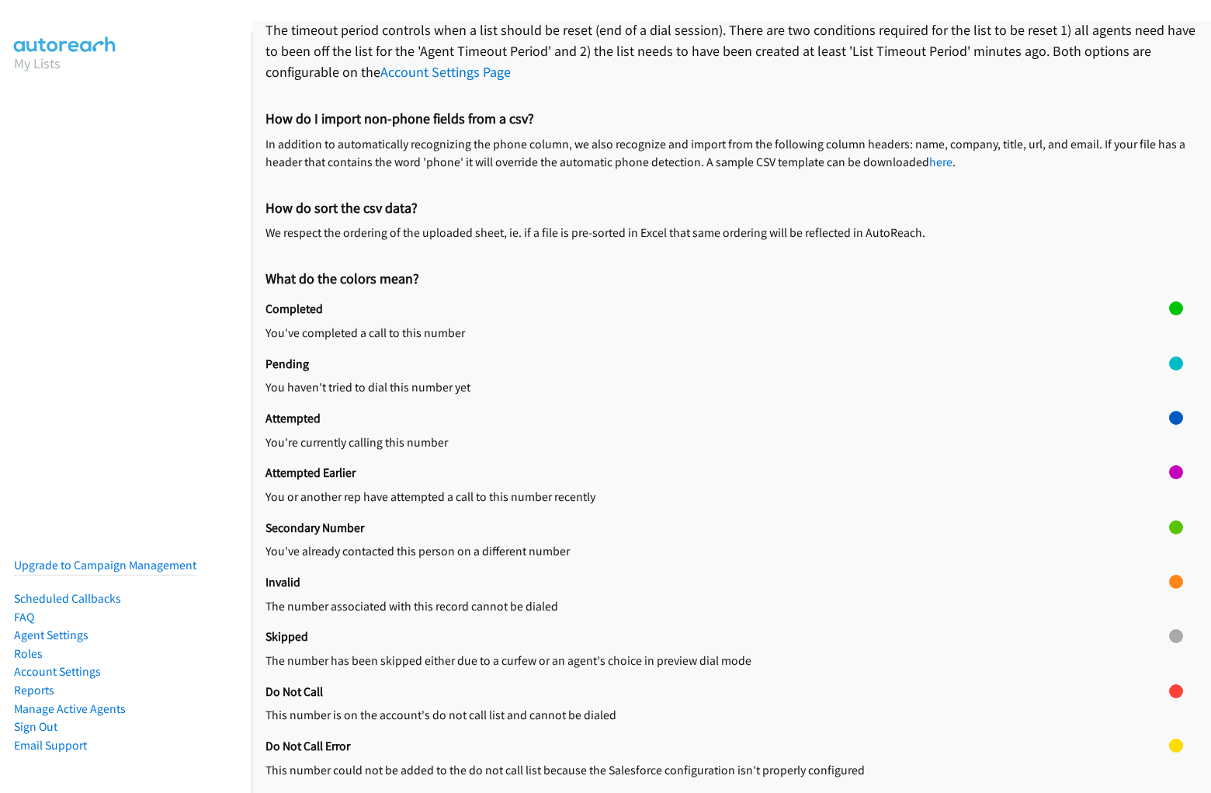
scroll to position [338, 0]
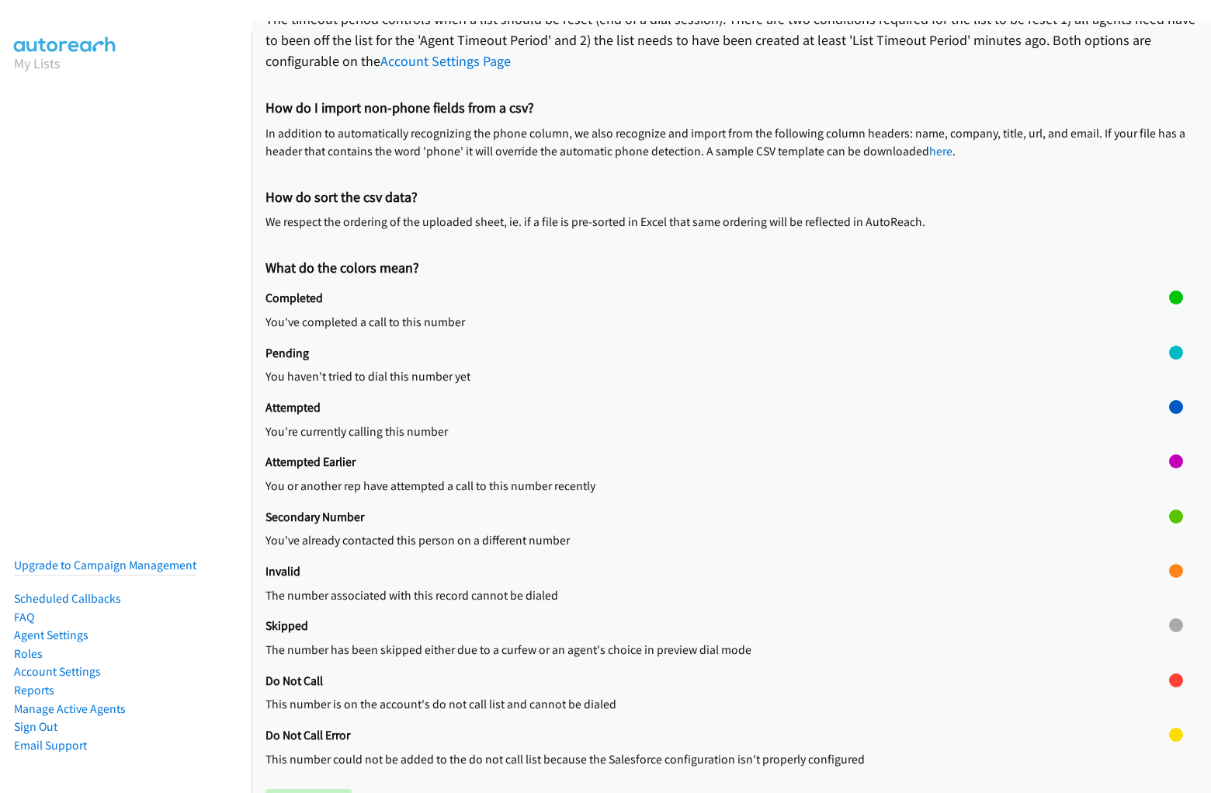
click at [1169, 755] on div at bounding box center [1176, 754] width 14 height 54
click at [1169, 734] on div at bounding box center [1176, 734] width 14 height 14
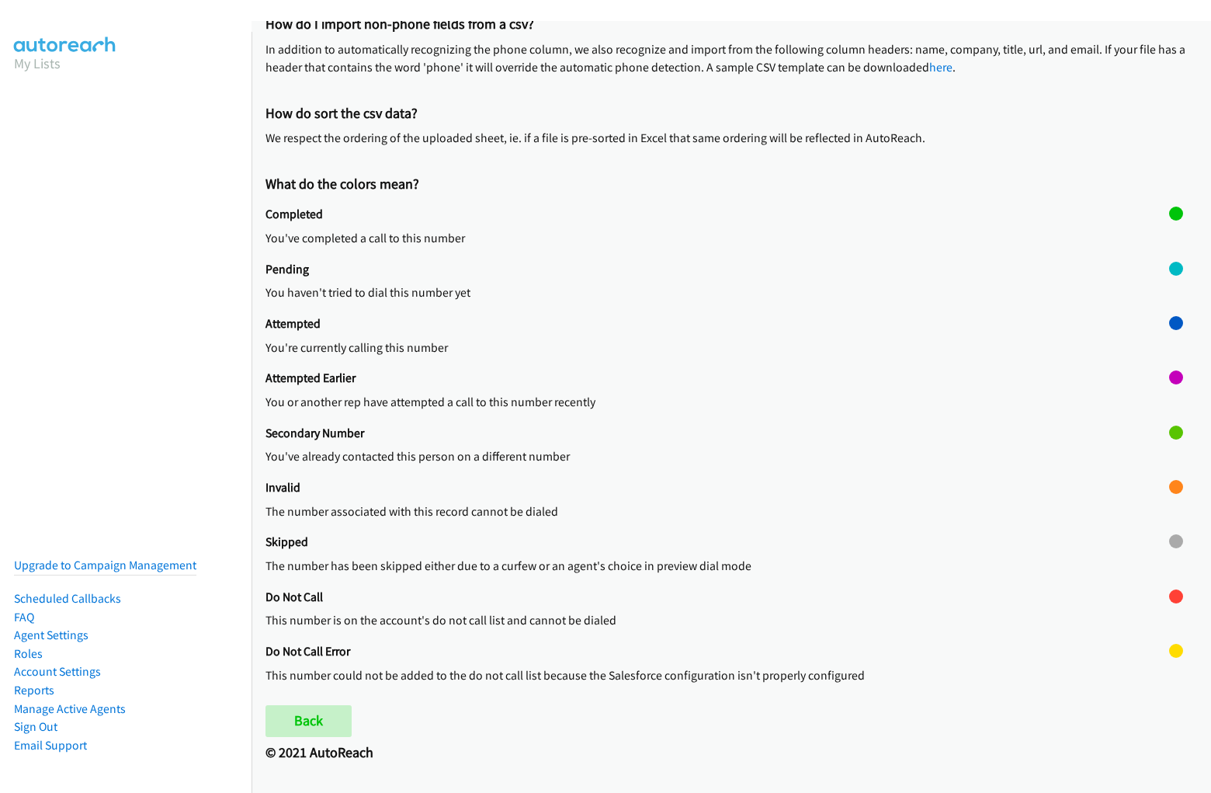
click at [725, 758] on h2 "© 2021 AutoReach" at bounding box center [732, 753] width 932 height 18
click at [606, 48] on p "In addition to automatically recognizing the phone column, we also recognize an…" at bounding box center [732, 58] width 932 height 36
click at [731, 407] on p "You or another rep have attempted a call to this number recently" at bounding box center [718, 402] width 904 height 19
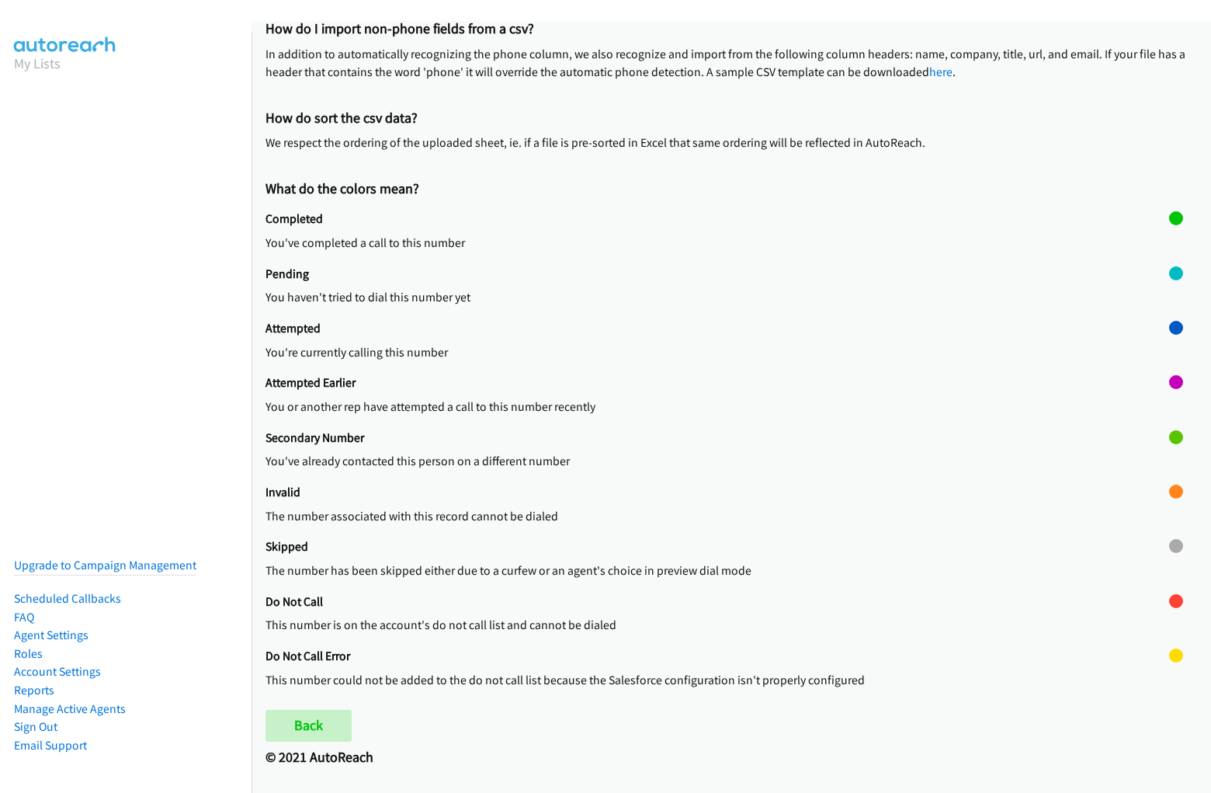
click at [725, 401] on div "Attempted Earlier You or another rep have attempted a call to this number recen…" at bounding box center [718, 402] width 904 height 54
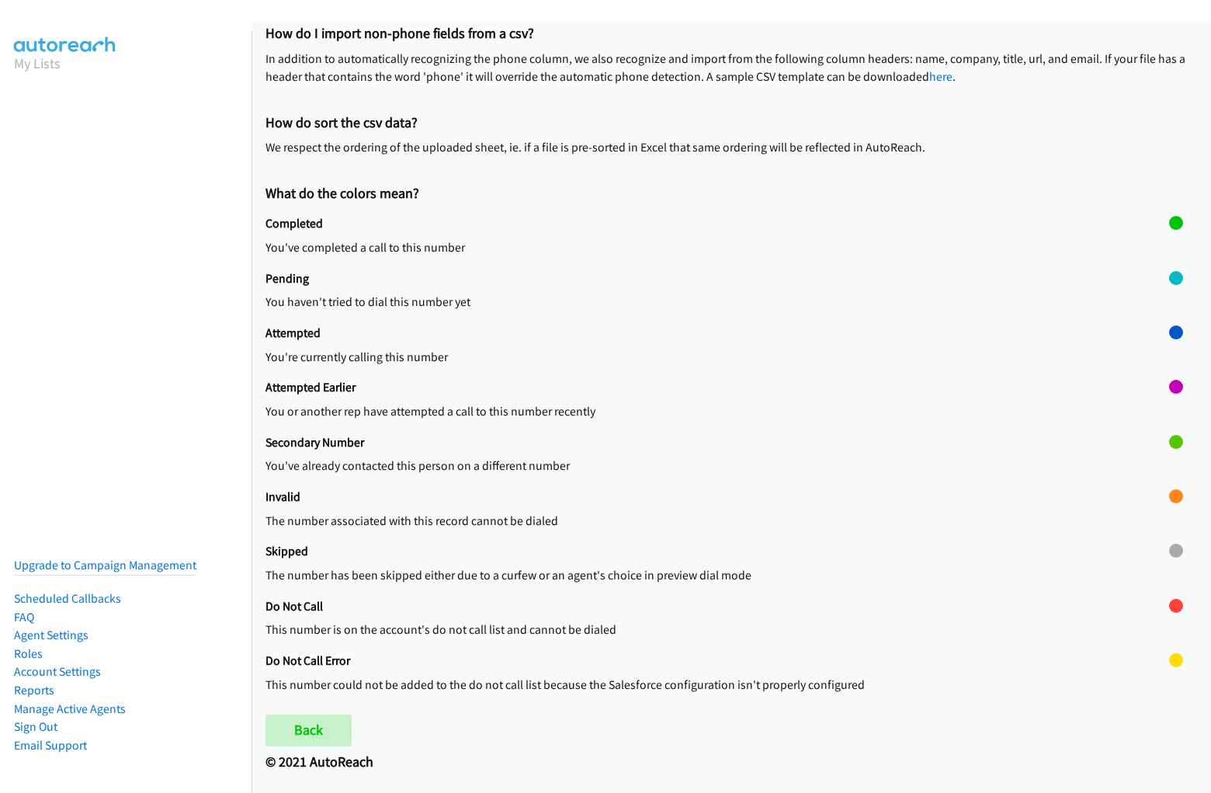
scroll to position [50, 0]
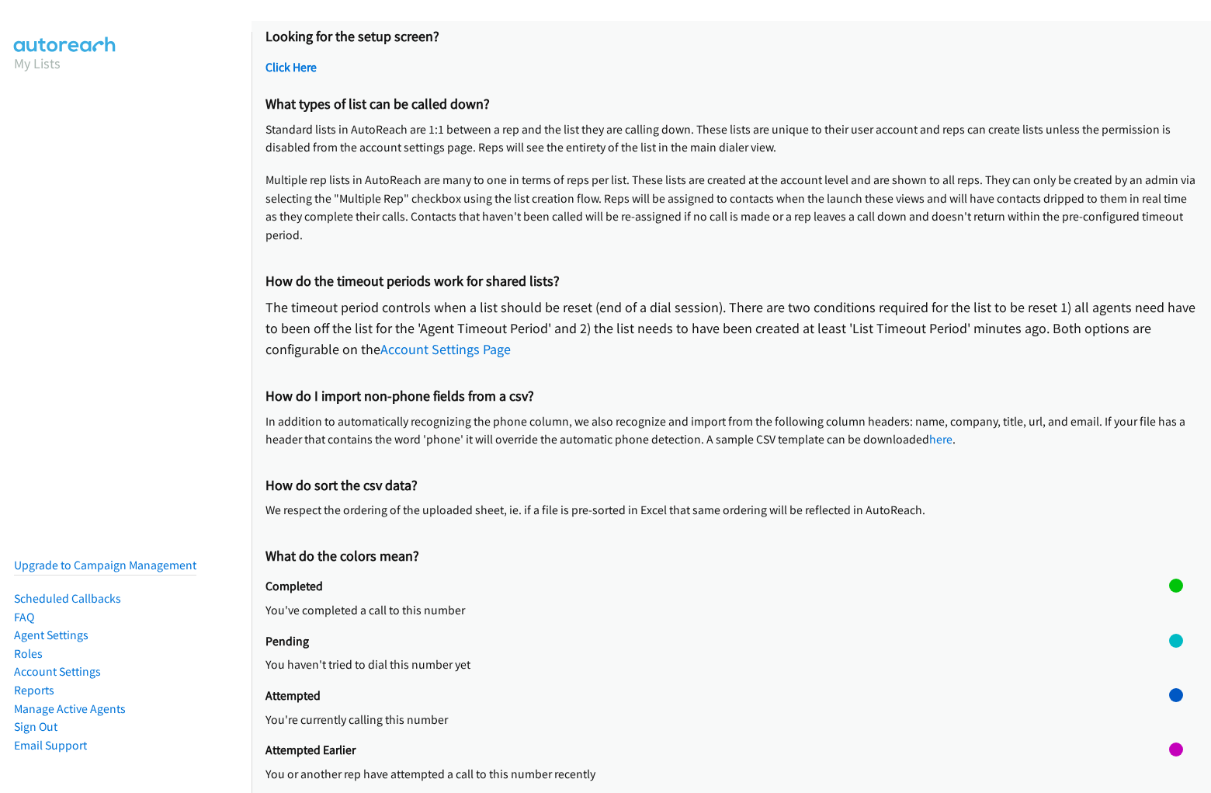
click at [725, 54] on div "Looking for the setup screen? Click Here" at bounding box center [732, 55] width 932 height 68
click at [725, 70] on h2 "Click Here" at bounding box center [732, 68] width 932 height 16
click at [725, 176] on p "Multiple rep lists in AutoReach are many to one in terms of reps per list. Thes…" at bounding box center [732, 208] width 932 height 74
click at [725, 145] on p "Standard lists in AutoReach are 1:1 between a rep and the list they are calling…" at bounding box center [732, 138] width 932 height 36
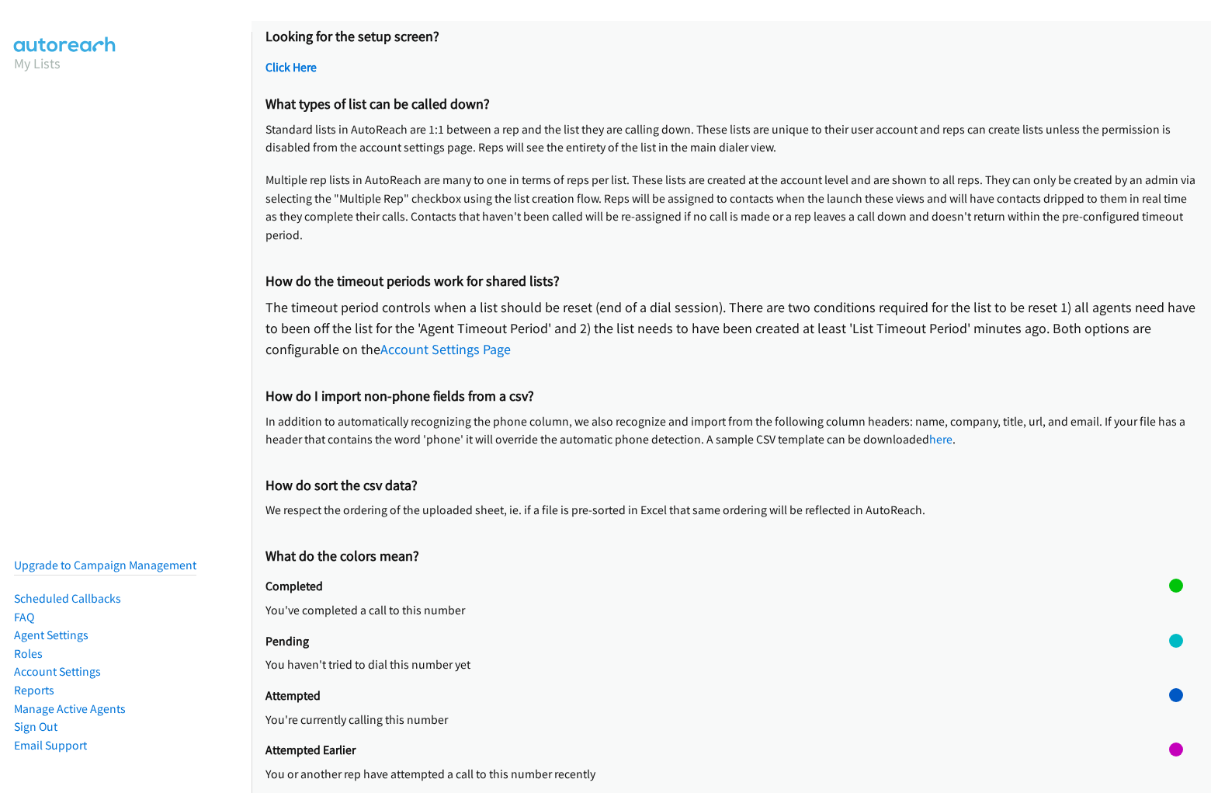
click at [725, 145] on p "Standard lists in AutoReach are 1:1 between a rep and the list they are calling…" at bounding box center [732, 138] width 932 height 36
click at [725, 214] on p "Multiple rep lists in AutoReach are many to one in terms of reps per list. Thes…" at bounding box center [732, 208] width 932 height 74
click at [725, 322] on p "The timeout period controls when a list should be reset (end of a dial session)…" at bounding box center [732, 328] width 932 height 63
click at [725, 335] on p "The timeout period controls when a list should be reset (end of a dial session)…" at bounding box center [732, 328] width 932 height 63
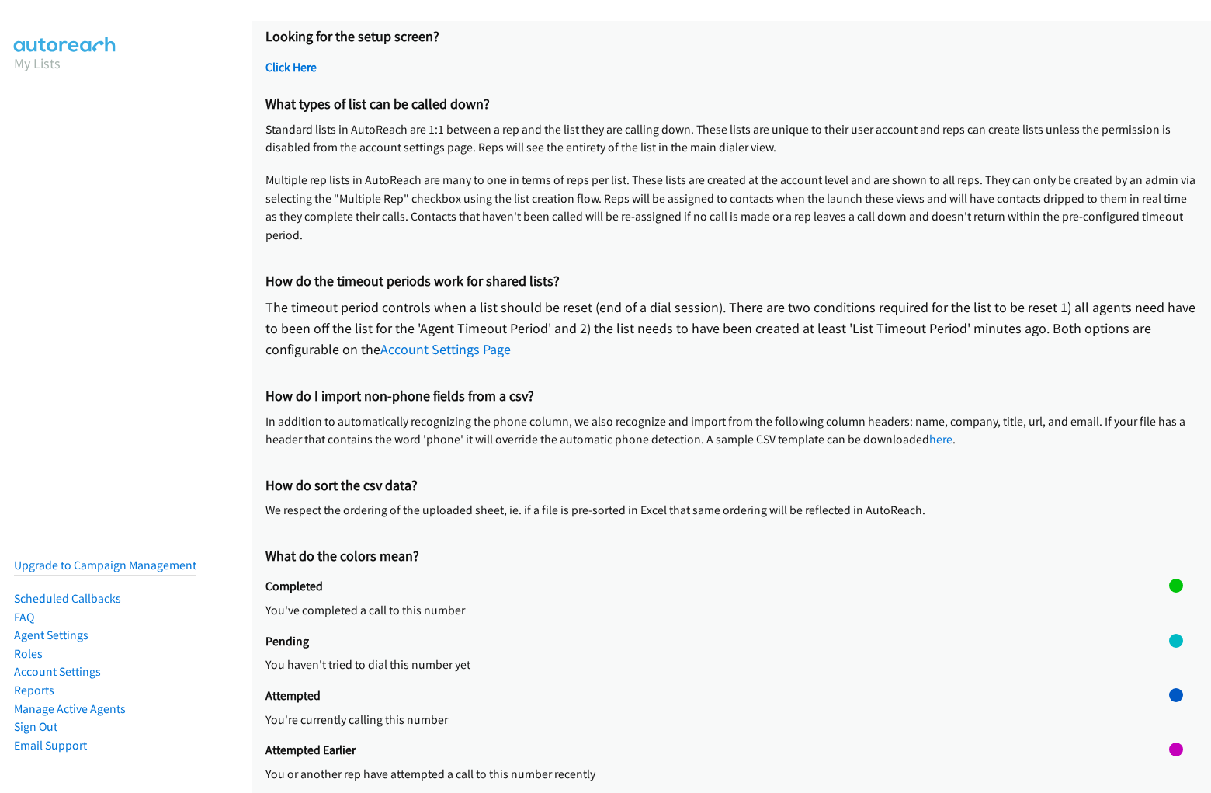
click at [725, 335] on p "The timeout period controls when a list should be reset (end of a dial session)…" at bounding box center [732, 328] width 932 height 63
click at [725, 425] on p "In addition to automatically recognizing the phone column, we also recognize an…" at bounding box center [732, 430] width 932 height 36
click at [725, 437] on p "In addition to automatically recognizing the phone column, we also recognize an…" at bounding box center [732, 430] width 932 height 36
click at [725, 505] on p "We respect the ordering of the uploaded sheet, ie. if a file is pre-sorted in E…" at bounding box center [732, 510] width 932 height 19
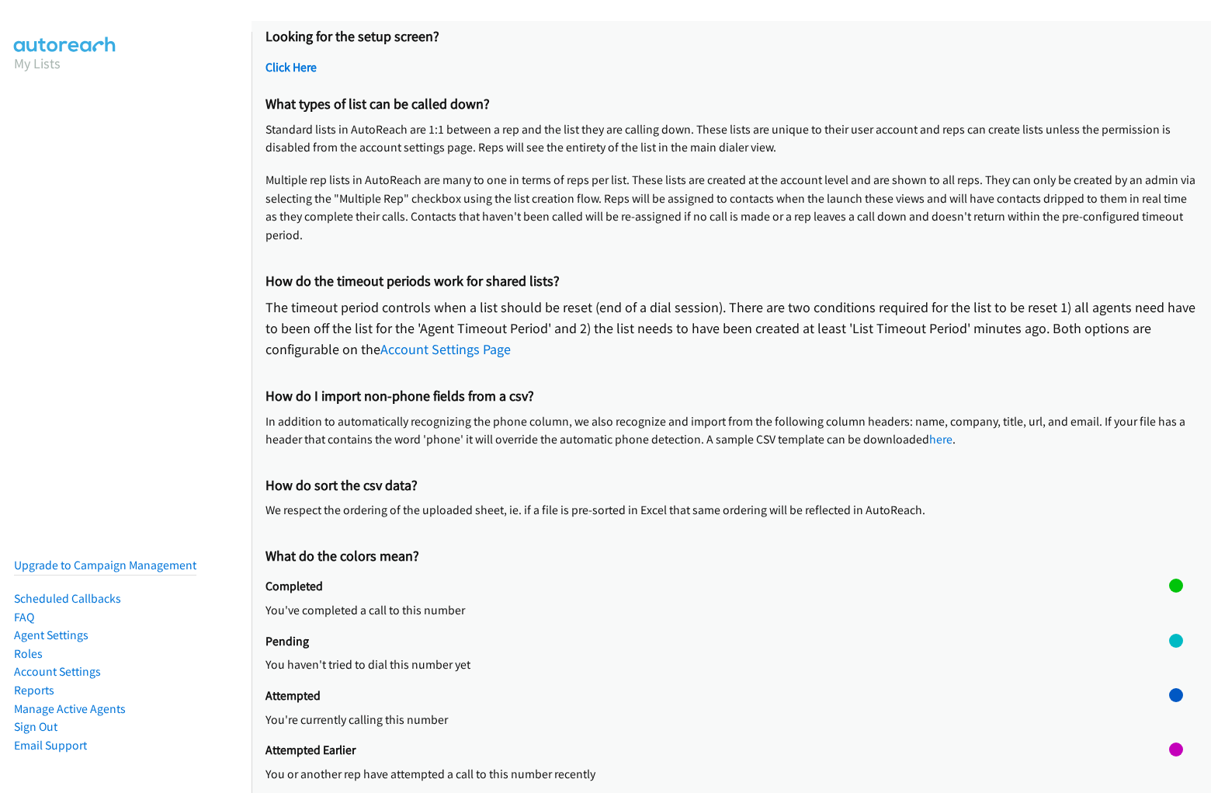
click at [725, 517] on p "We respect the ordering of the uploaded sheet, ie. if a file is pre-sorted in E…" at bounding box center [732, 510] width 932 height 19
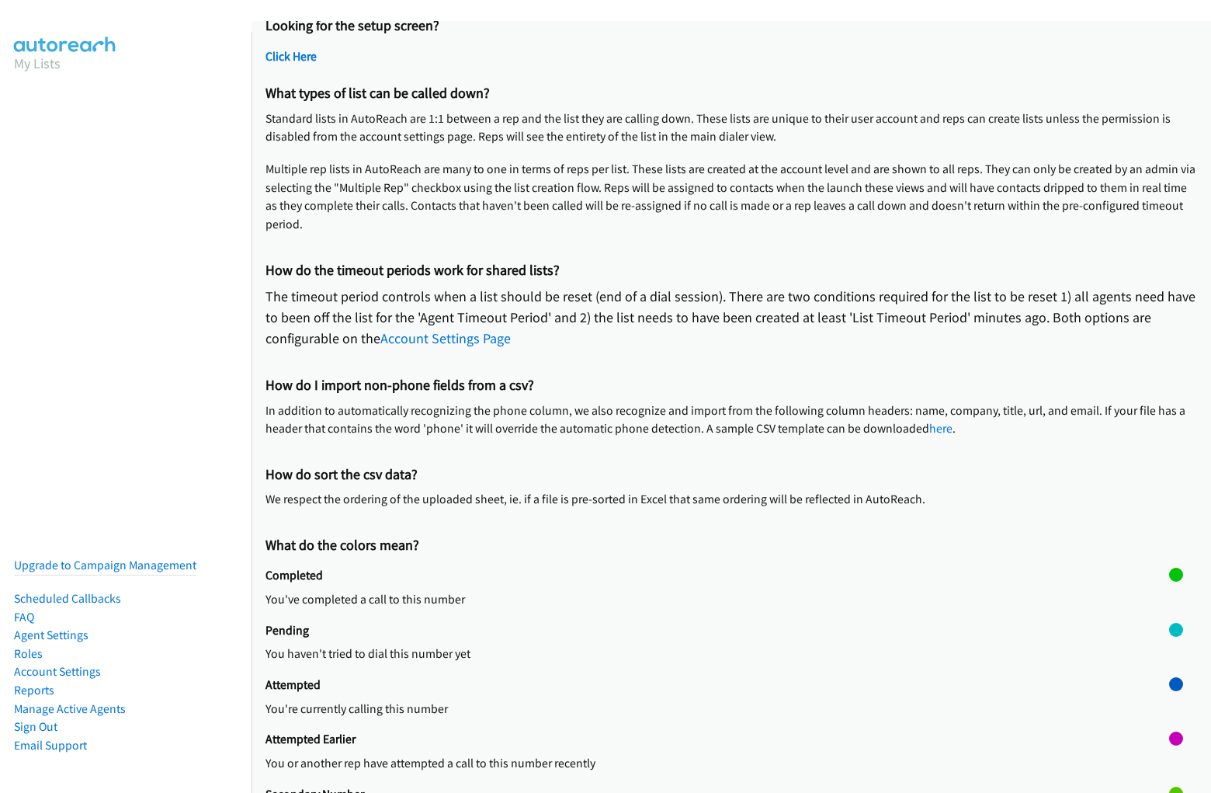
click at [725, 650] on p "You haven't tried to dial this number yet" at bounding box center [718, 653] width 904 height 19
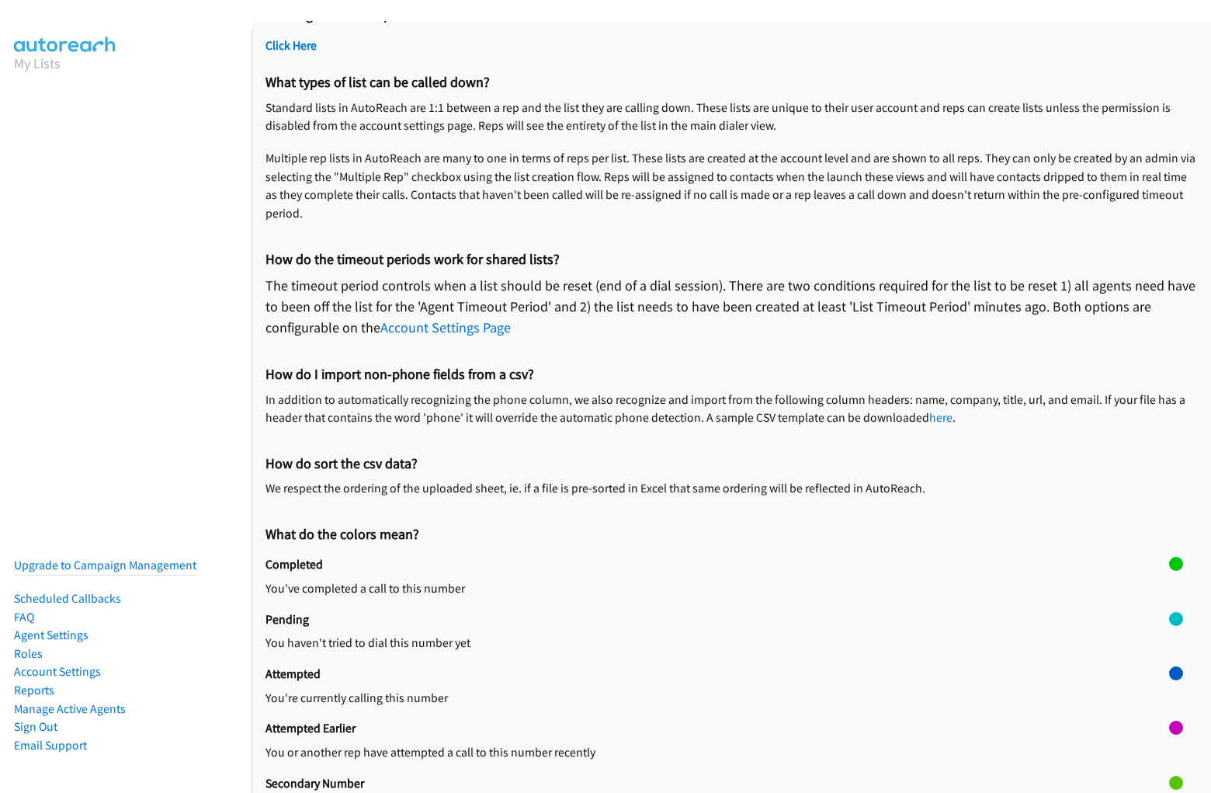
click at [725, 584] on p "You've completed a call to this number" at bounding box center [718, 588] width 904 height 19
click at [711, 584] on p "You've completed a call to this number" at bounding box center [718, 588] width 904 height 19
click at [1169, 584] on div at bounding box center [1176, 584] width 14 height 54
click at [1169, 564] on div at bounding box center [1176, 564] width 14 height 14
click at [725, 638] on p "You haven't tried to dial this number yet" at bounding box center [718, 642] width 904 height 19
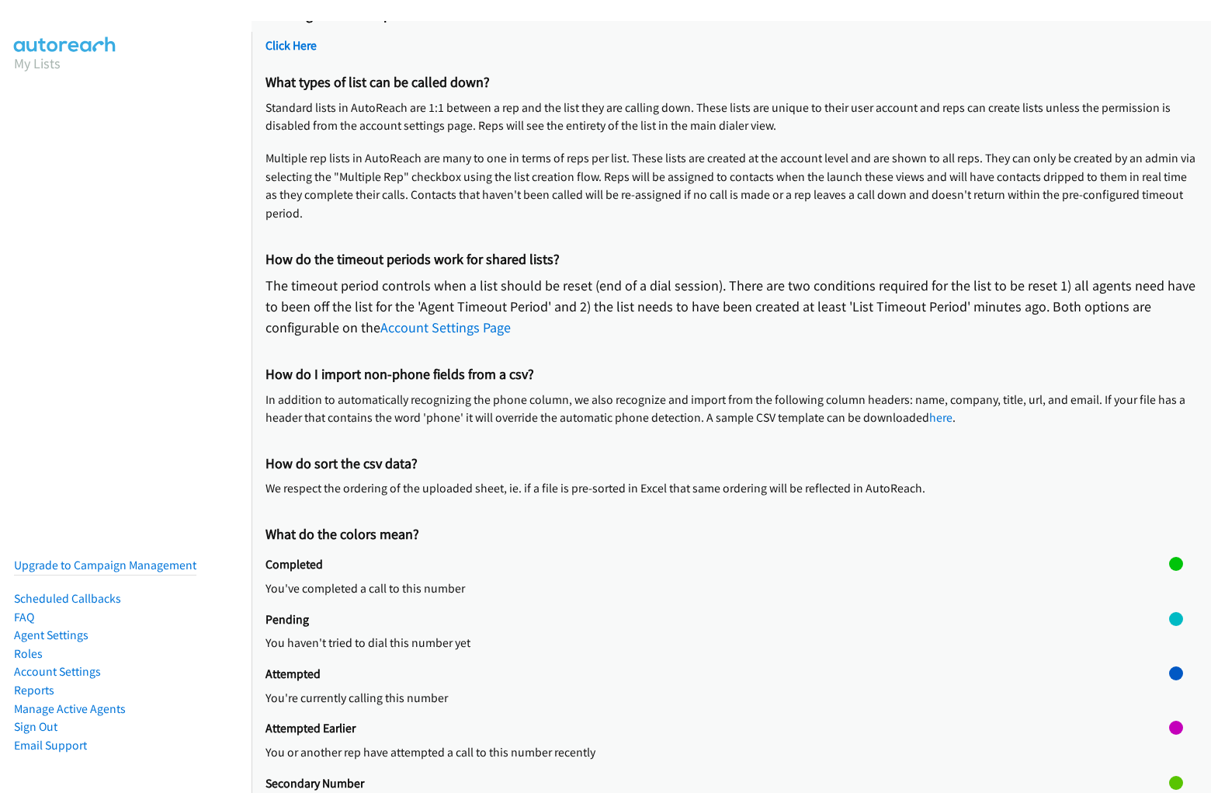
click at [711, 638] on p "You haven't tried to dial this number yet" at bounding box center [718, 642] width 904 height 19
click at [1169, 638] on div at bounding box center [1176, 639] width 14 height 54
click at [1169, 618] on div at bounding box center [1176, 619] width 14 height 14
click at [725, 693] on p "You're currently calling this number" at bounding box center [718, 698] width 904 height 19
click at [711, 693] on p "You're currently calling this number" at bounding box center [718, 698] width 904 height 19
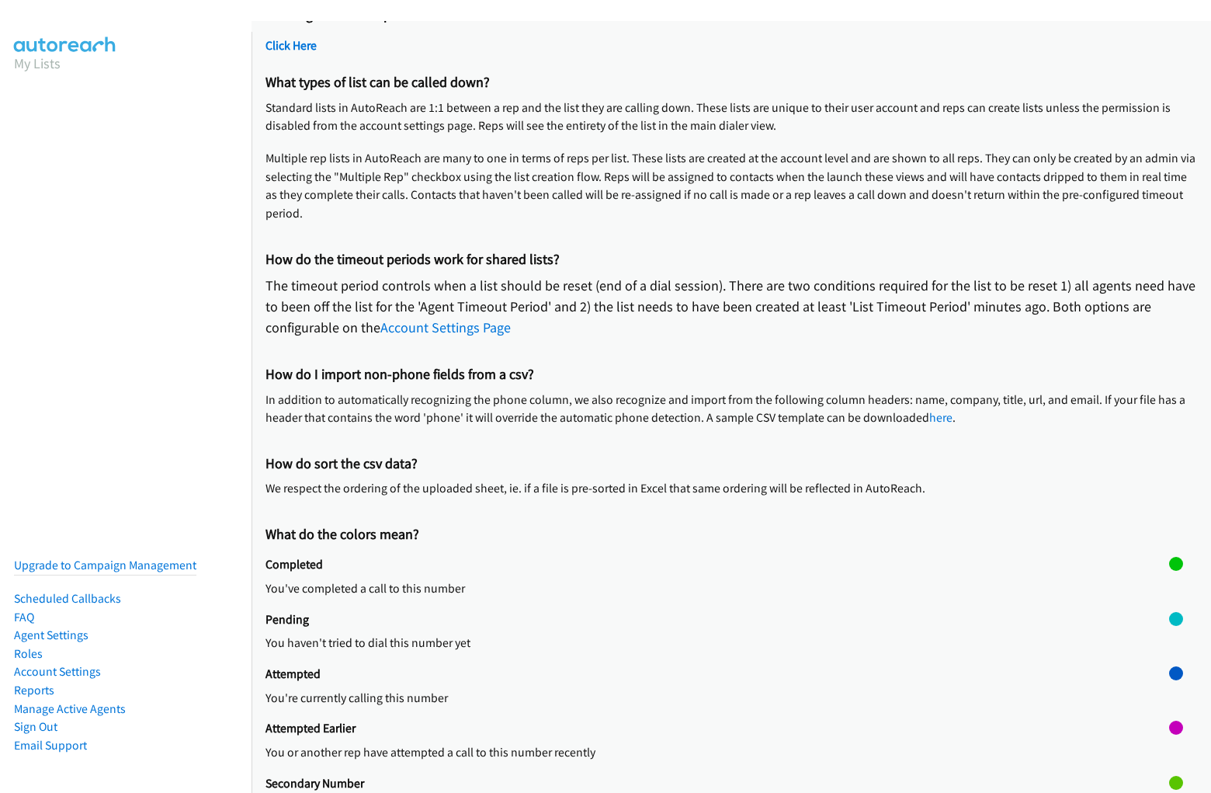
click at [1169, 693] on div at bounding box center [1176, 693] width 14 height 54
click at [1169, 673] on div at bounding box center [1176, 673] width 14 height 14
click at [725, 748] on p "You or another rep have attempted a call to this number recently" at bounding box center [718, 752] width 904 height 19
click at [711, 748] on p "You or another rep have attempted a call to this number recently" at bounding box center [718, 752] width 904 height 19
click at [1169, 748] on div at bounding box center [1176, 747] width 14 height 54
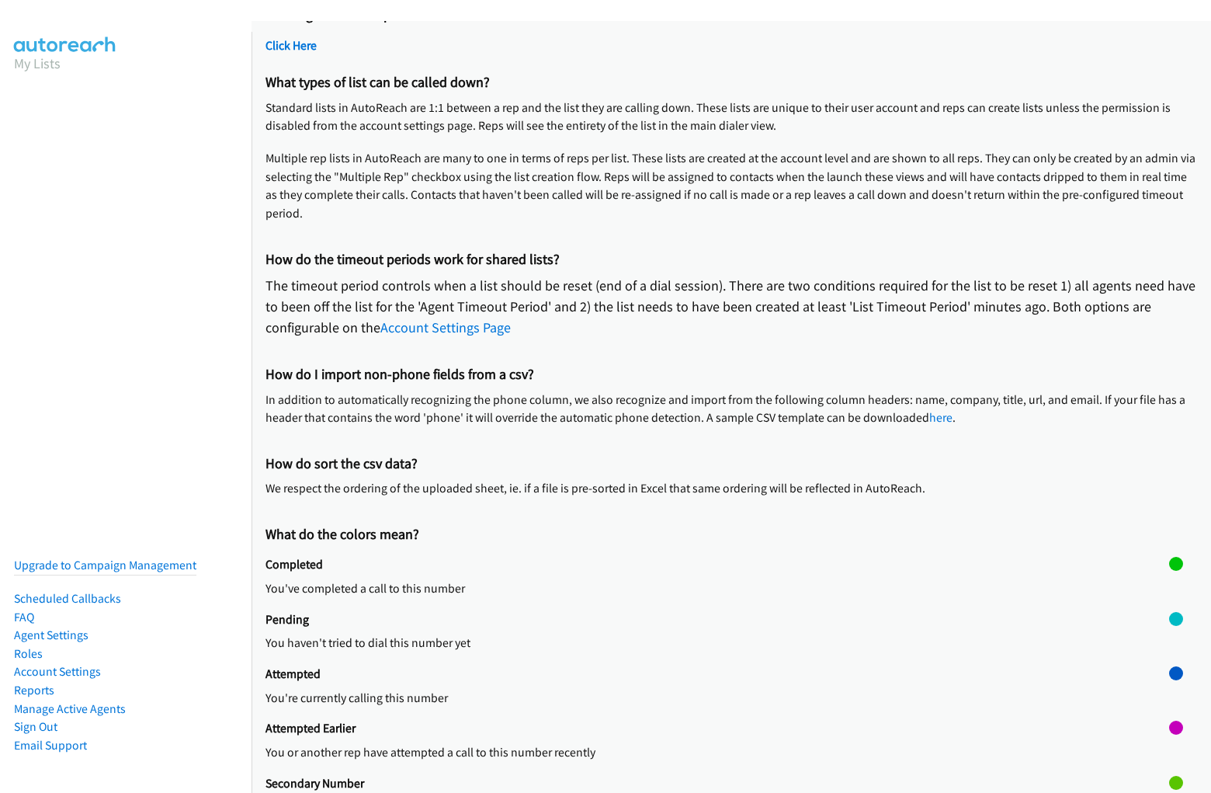
click at [1169, 727] on div at bounding box center [1176, 727] width 14 height 14
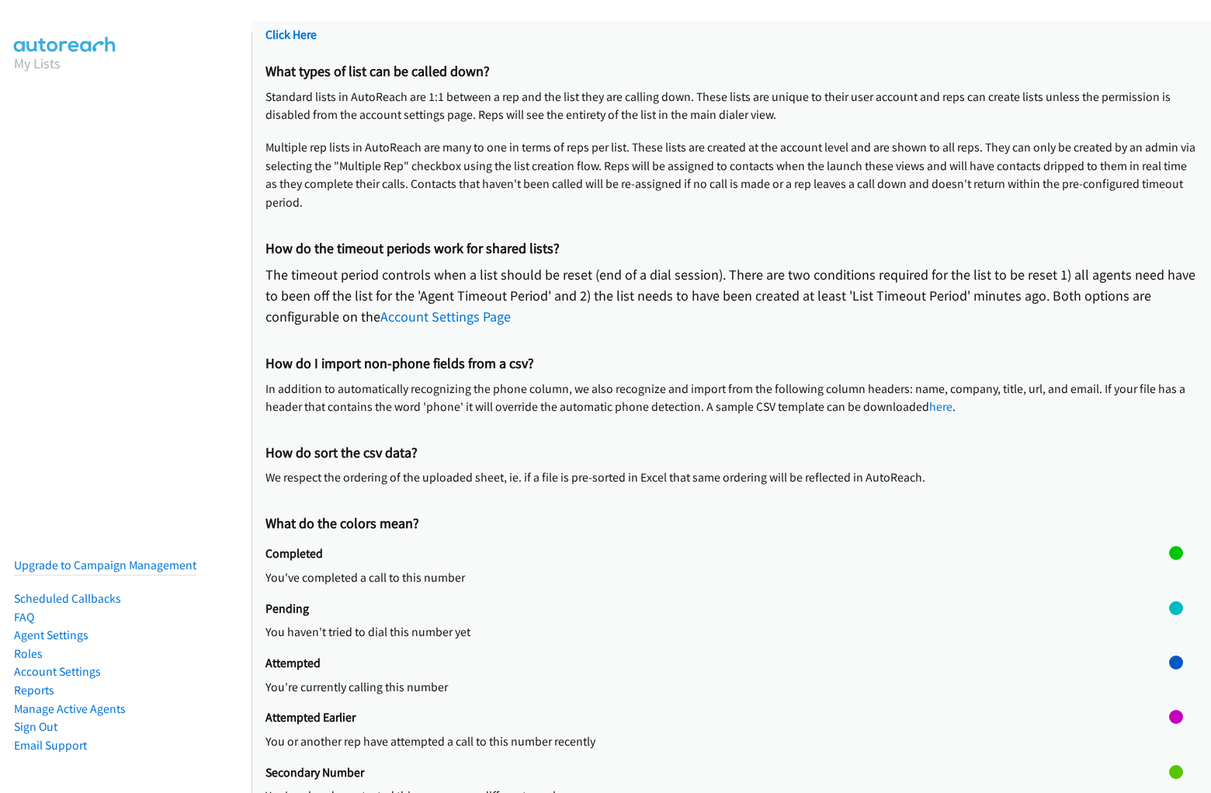
scroll to position [93, 0]
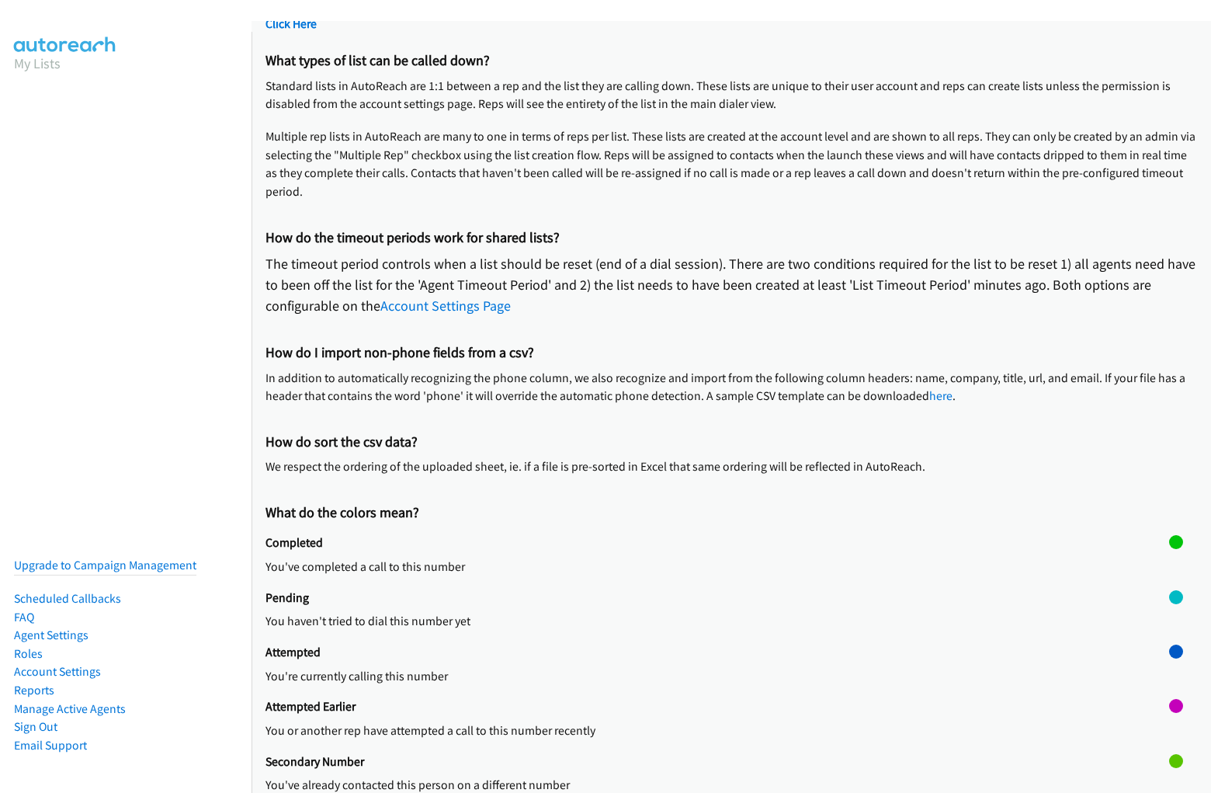
click at [725, 767] on h2 "Secondary Number" at bounding box center [718, 762] width 904 height 16
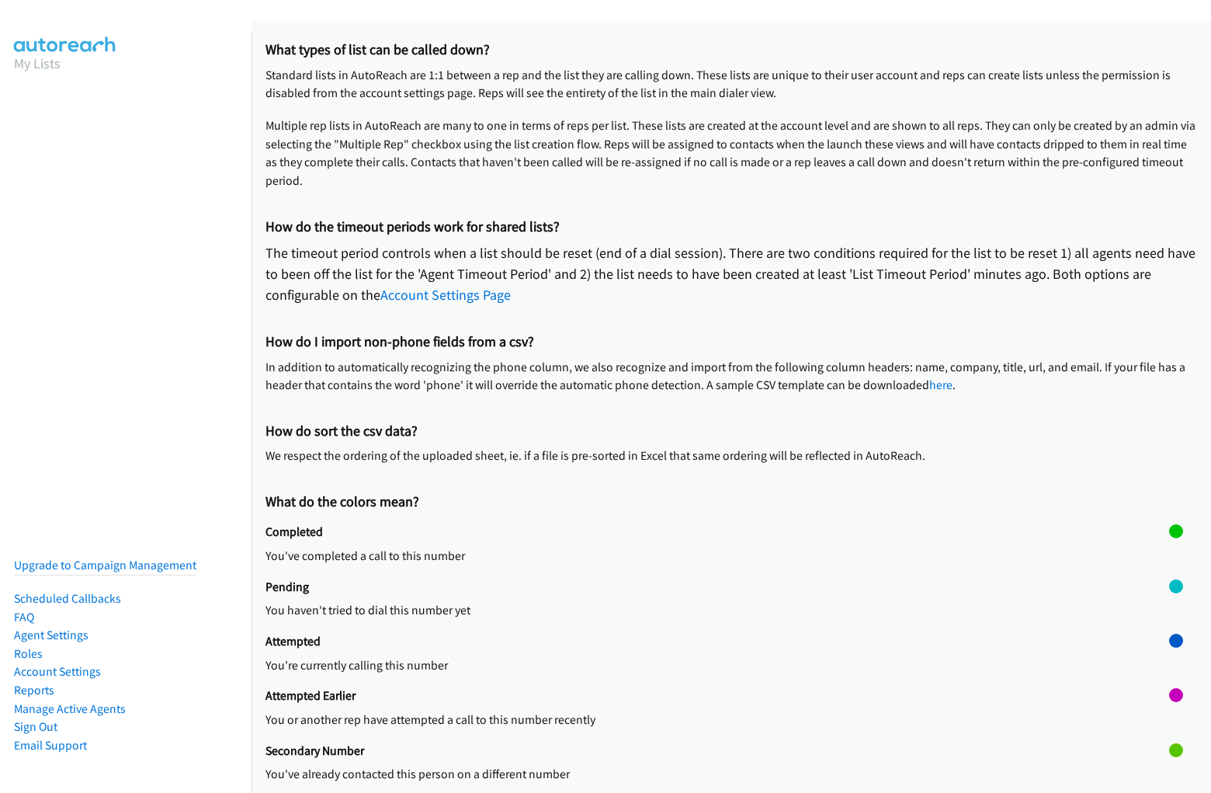
click at [711, 765] on p "You've already contacted this person on a different number" at bounding box center [718, 774] width 904 height 19
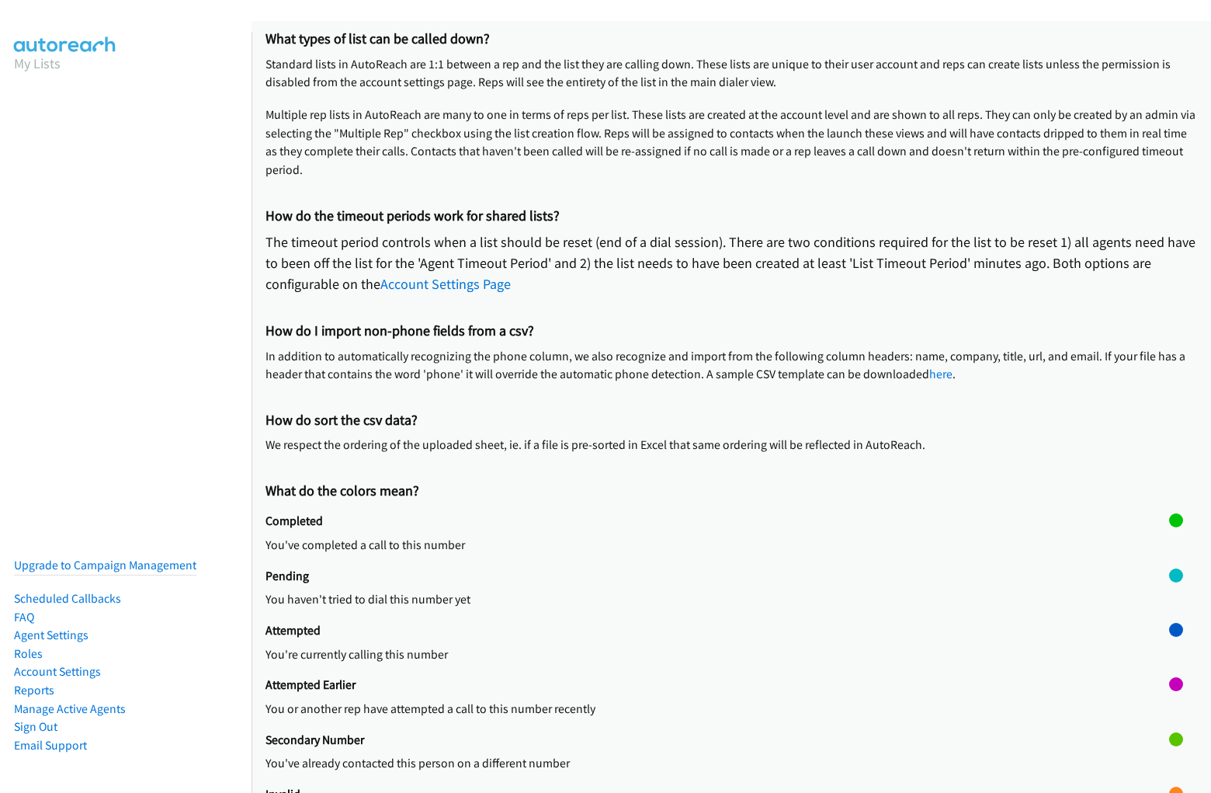
scroll to position [120, 0]
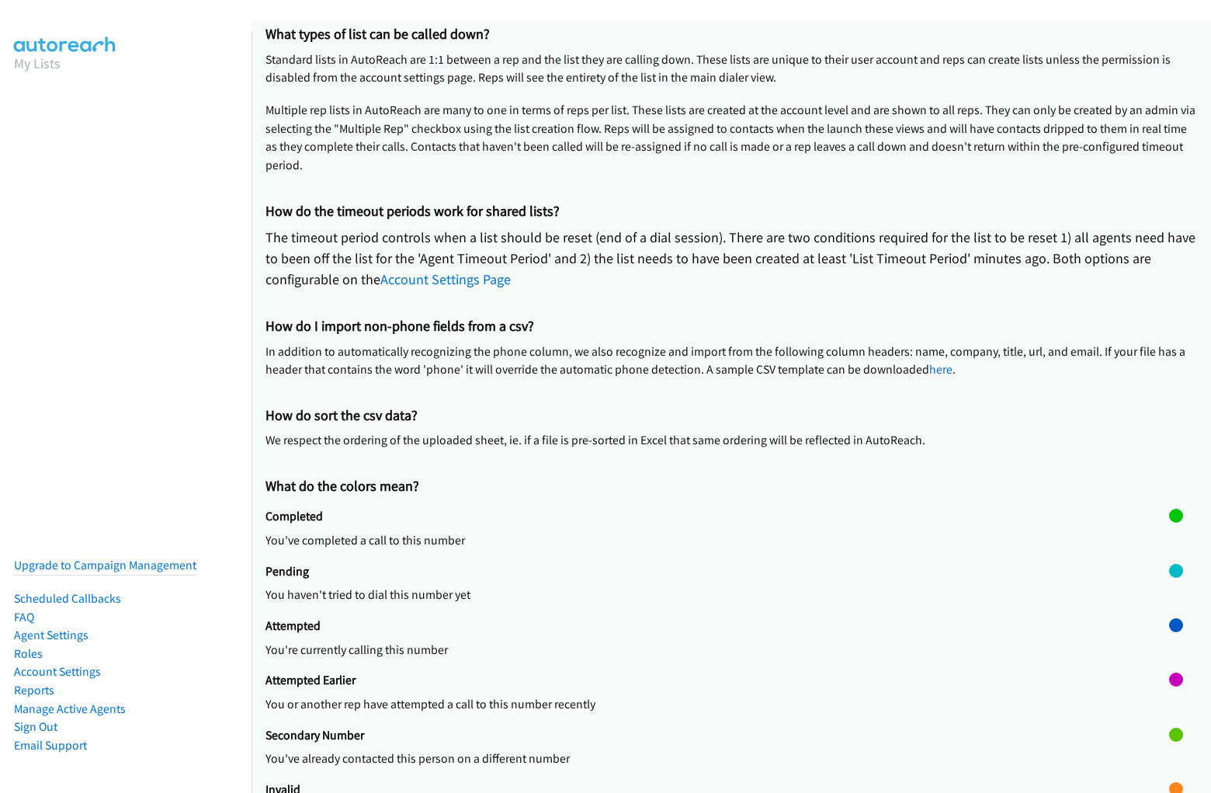
click at [1169, 754] on div at bounding box center [1176, 754] width 14 height 54
click at [1169, 734] on div at bounding box center [1176, 734] width 14 height 14
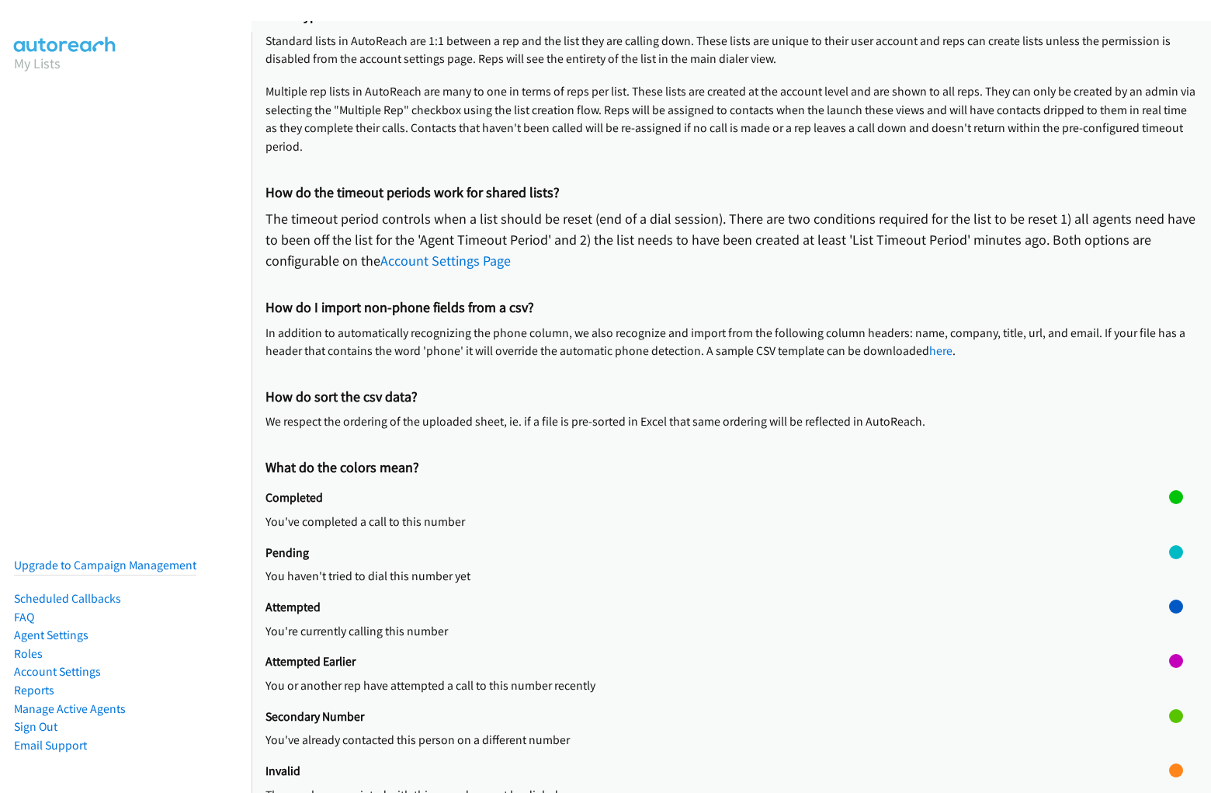
click at [725, 769] on h2 "Invalid" at bounding box center [718, 771] width 904 height 16
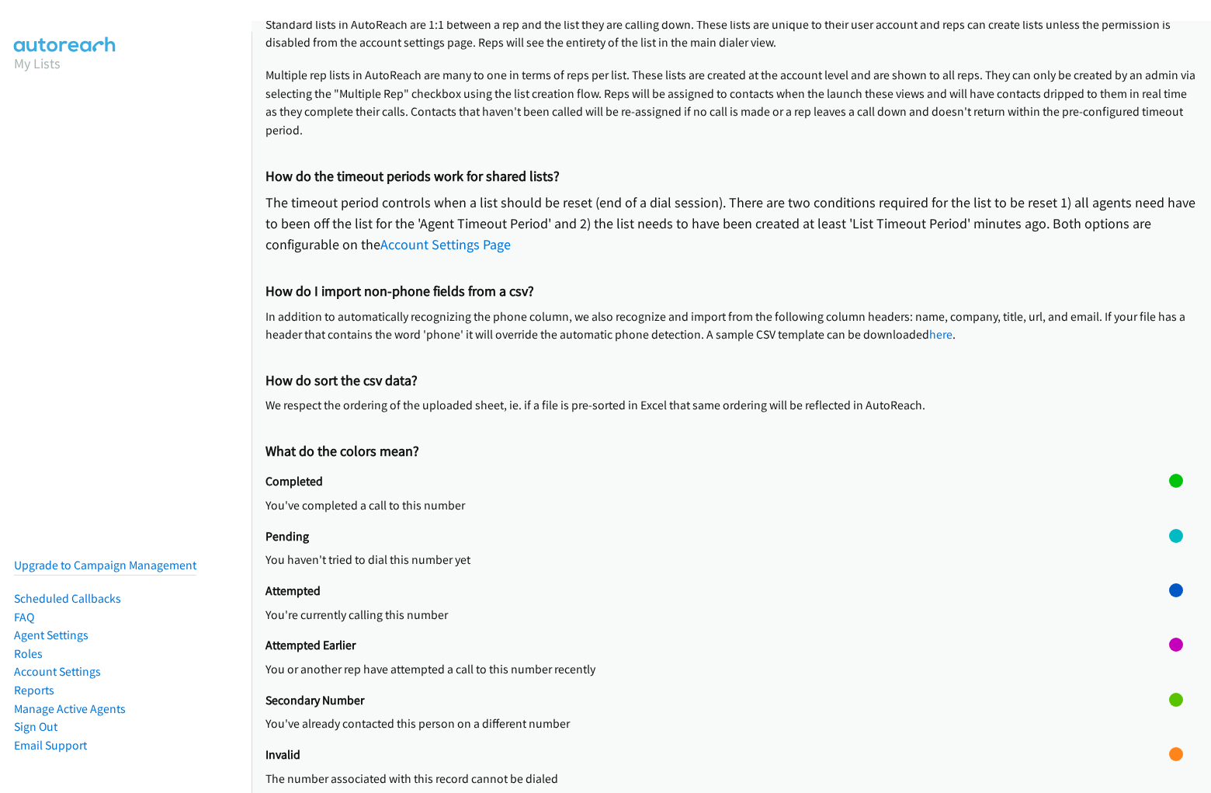
click at [711, 769] on p "The number associated with this record cannot be dialed" at bounding box center [718, 778] width 904 height 19
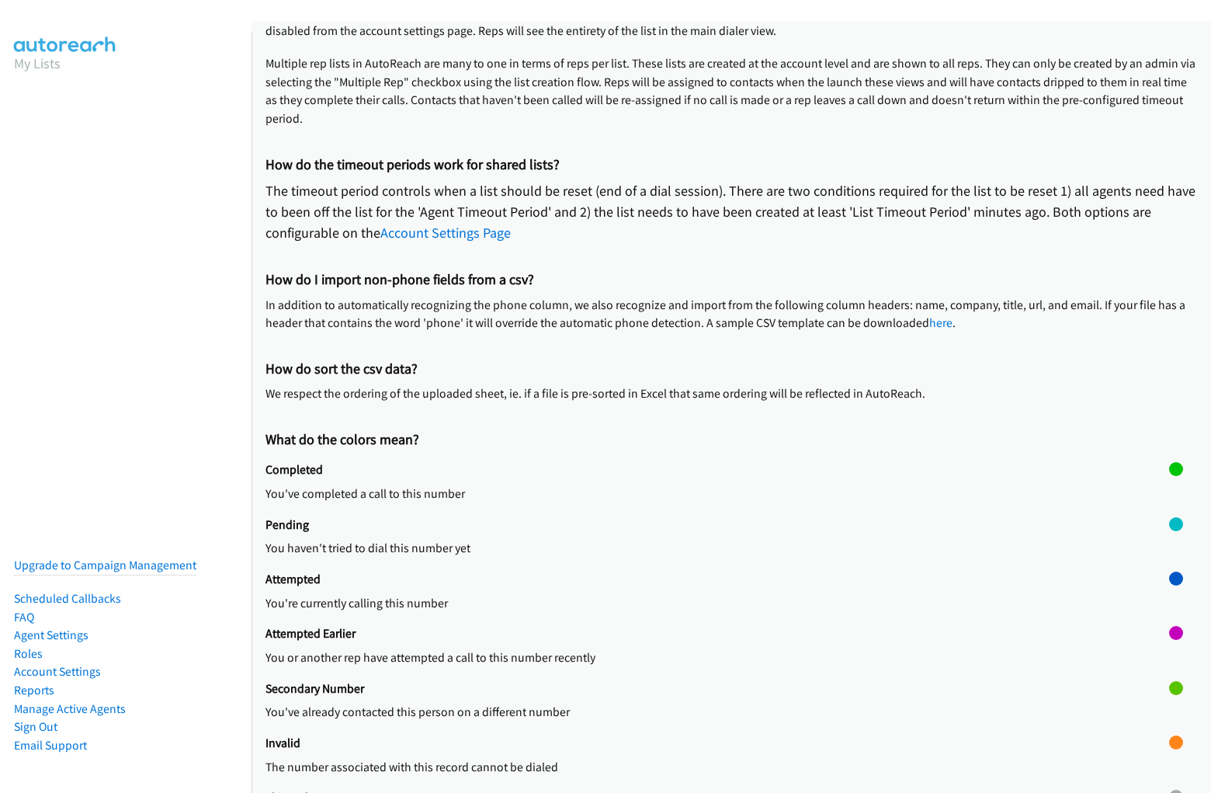
scroll to position [175, 0]
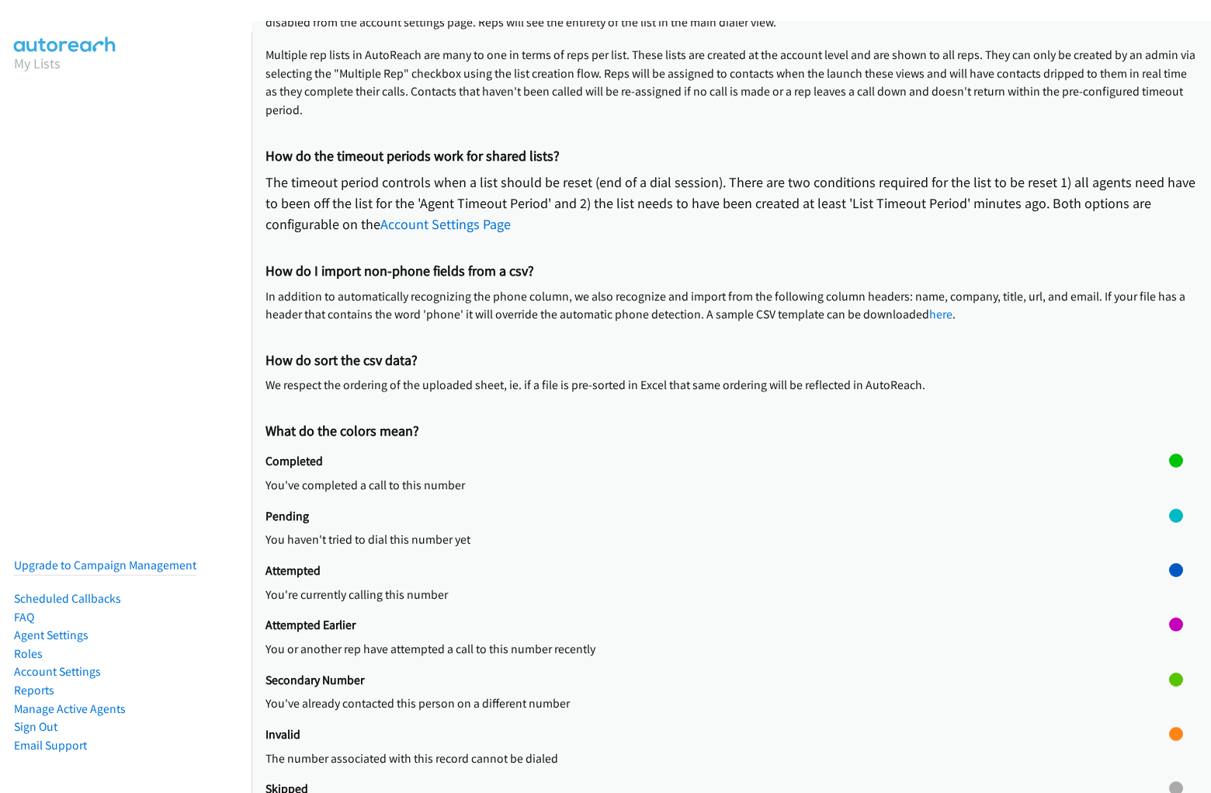
click at [1169, 754] on div at bounding box center [1176, 754] width 14 height 54
click at [1169, 734] on div at bounding box center [1176, 734] width 14 height 14
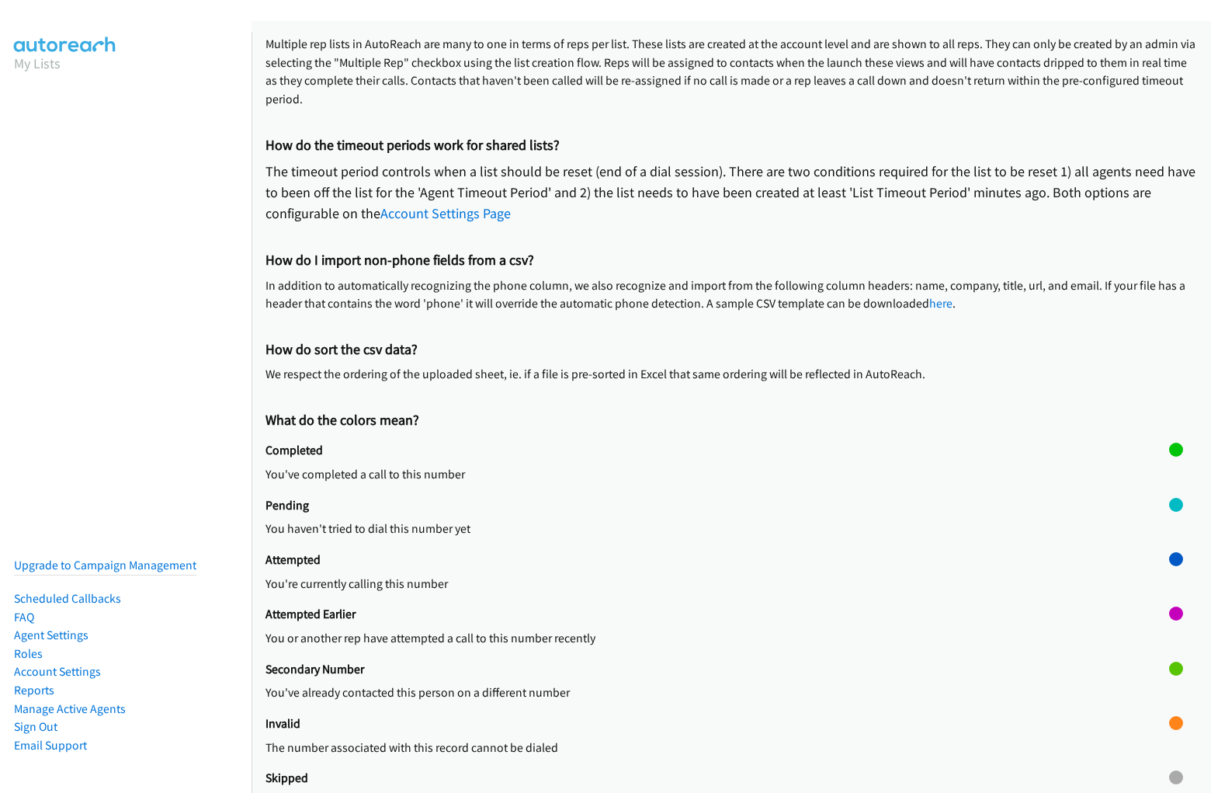
scroll to position [196, 0]
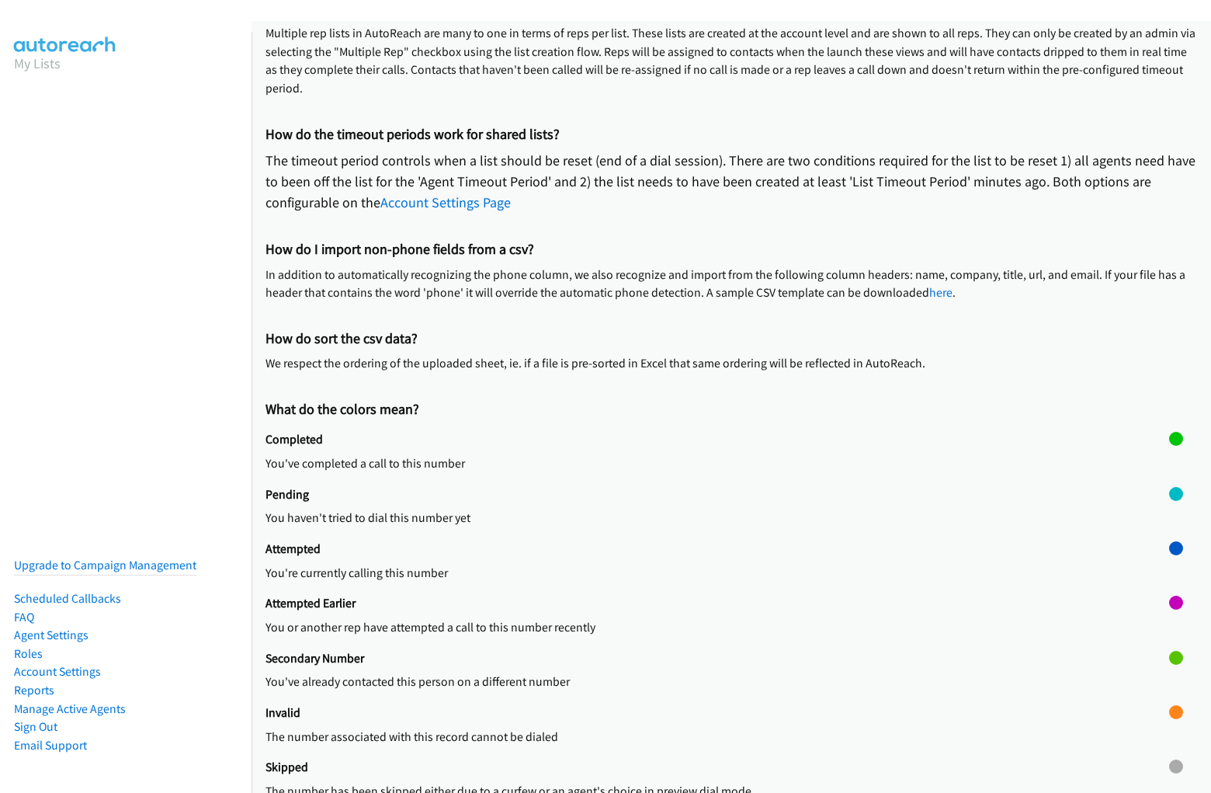
click at [725, 770] on h2 "Skipped" at bounding box center [718, 767] width 904 height 16
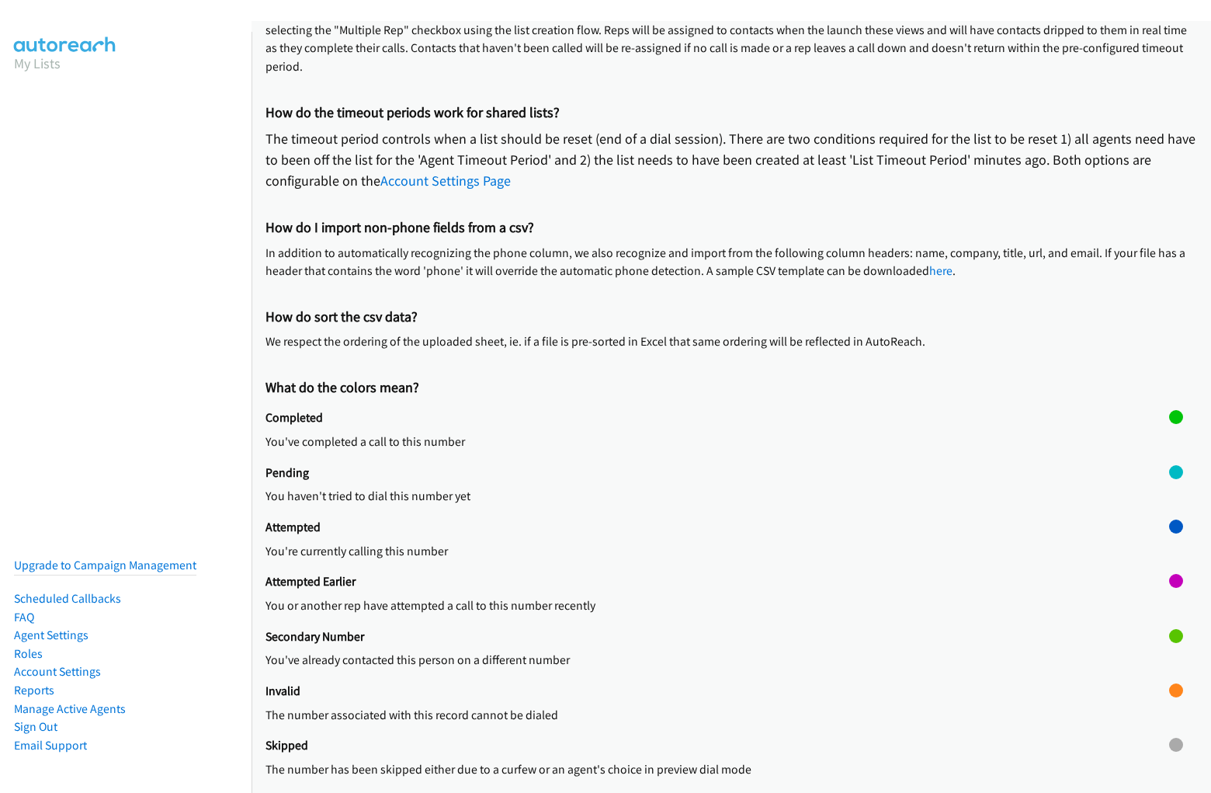
click at [711, 759] on div "Skipped The number has been skipped either due to a curfew or an agent's choice…" at bounding box center [718, 765] width 904 height 54
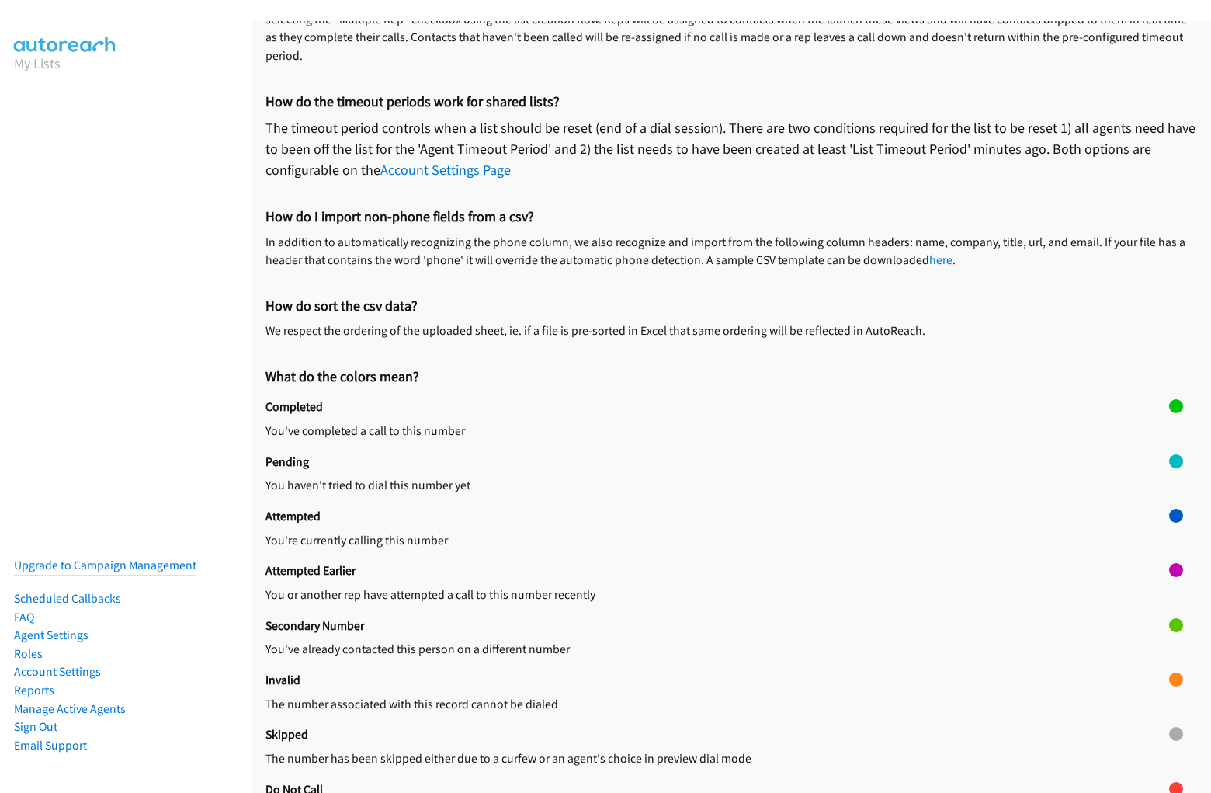
click at [1169, 754] on div at bounding box center [1176, 754] width 14 height 54
click at [1169, 734] on div at bounding box center [1176, 734] width 14 height 14
click at [725, 782] on h2 "Do Not Call" at bounding box center [718, 790] width 904 height 16
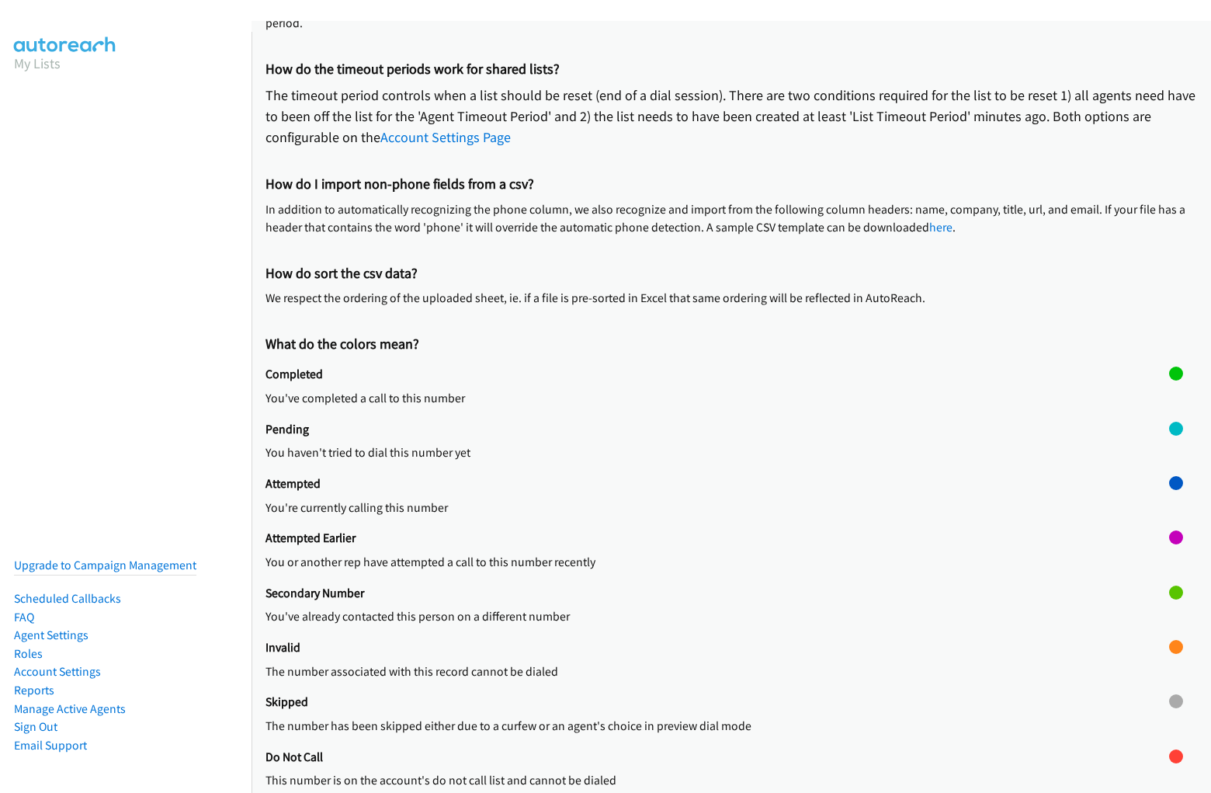
click at [711, 759] on div "Do Not Call This number is on the account's do not call list and cannot be dial…" at bounding box center [718, 776] width 904 height 54
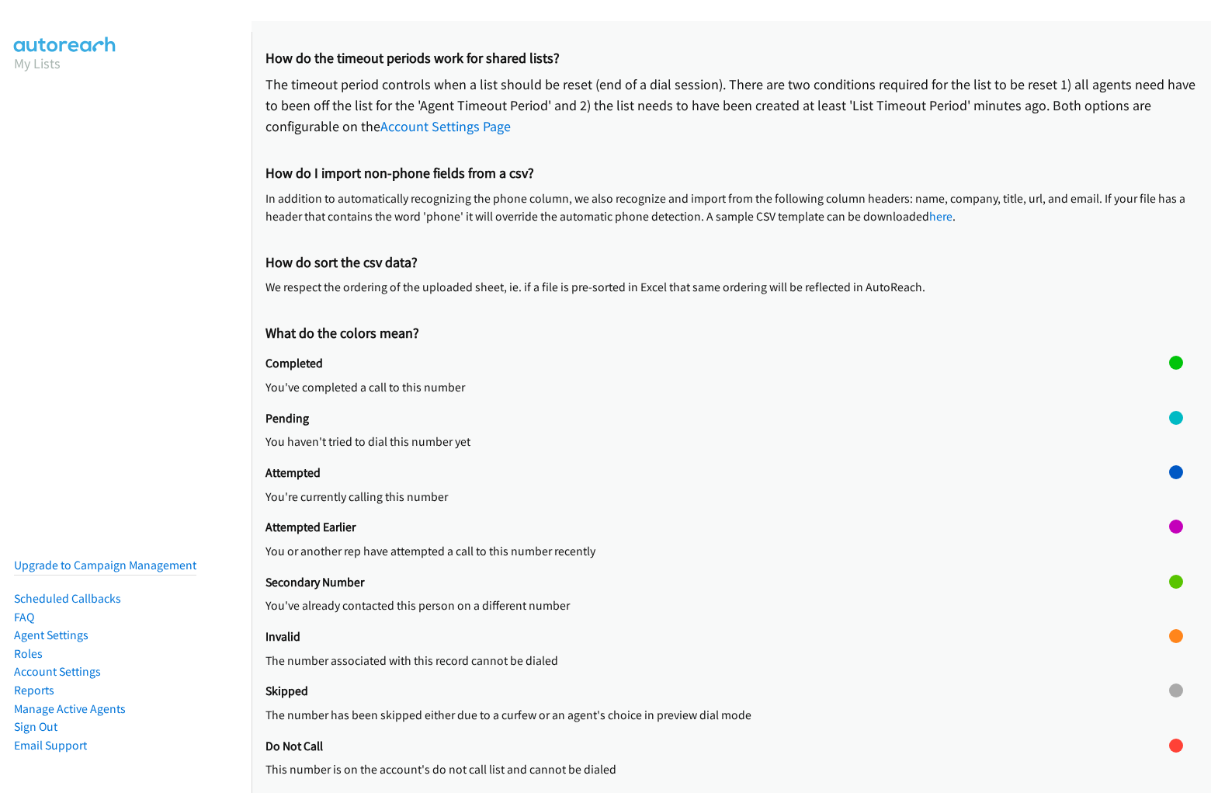
scroll to position [283, 0]
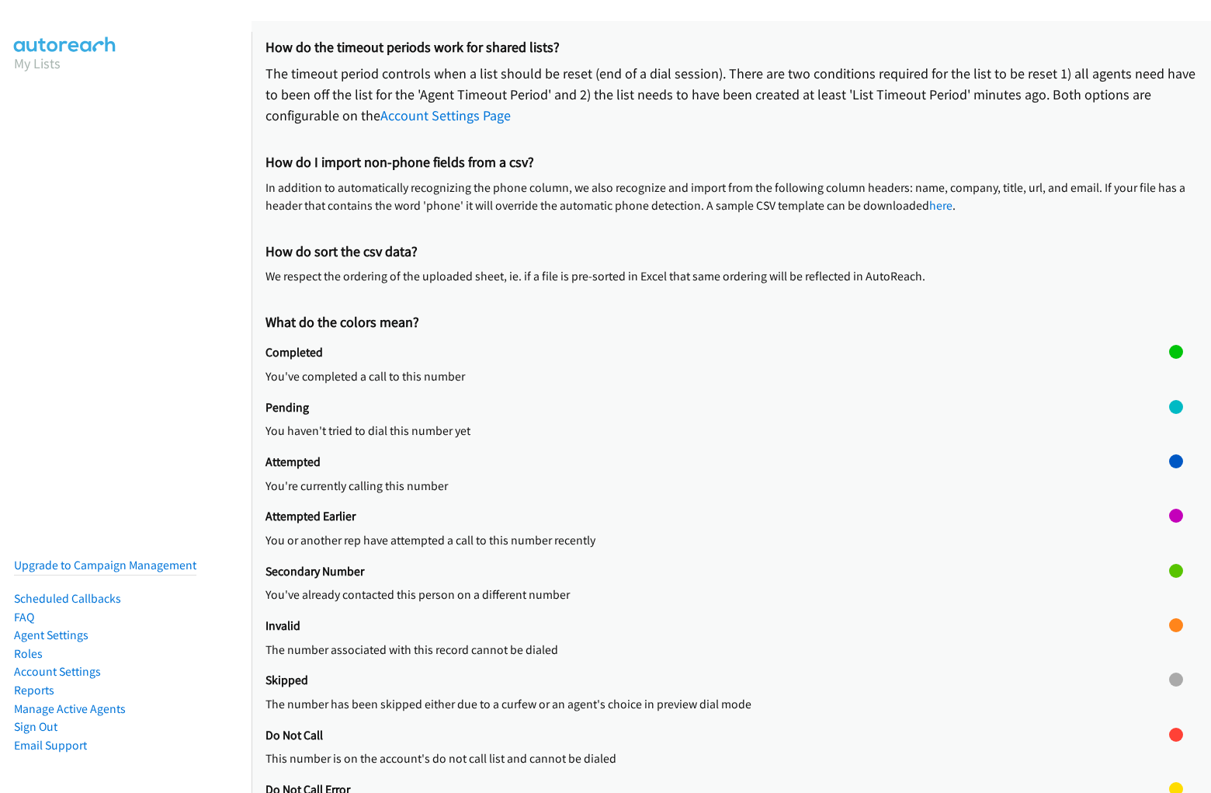
click at [1169, 754] on div at bounding box center [1176, 754] width 14 height 54
click at [1169, 734] on div at bounding box center [1176, 734] width 14 height 14
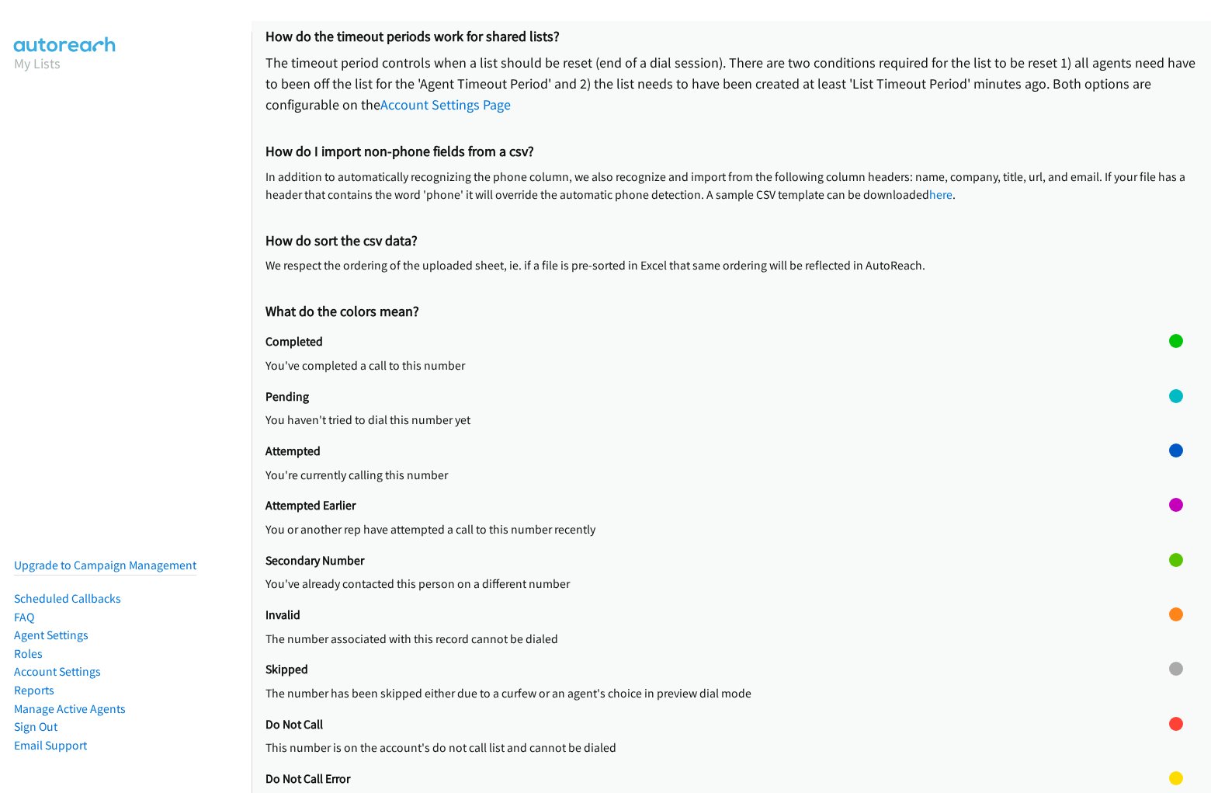
click at [725, 771] on h2 "Do Not Call Error" at bounding box center [718, 779] width 904 height 16
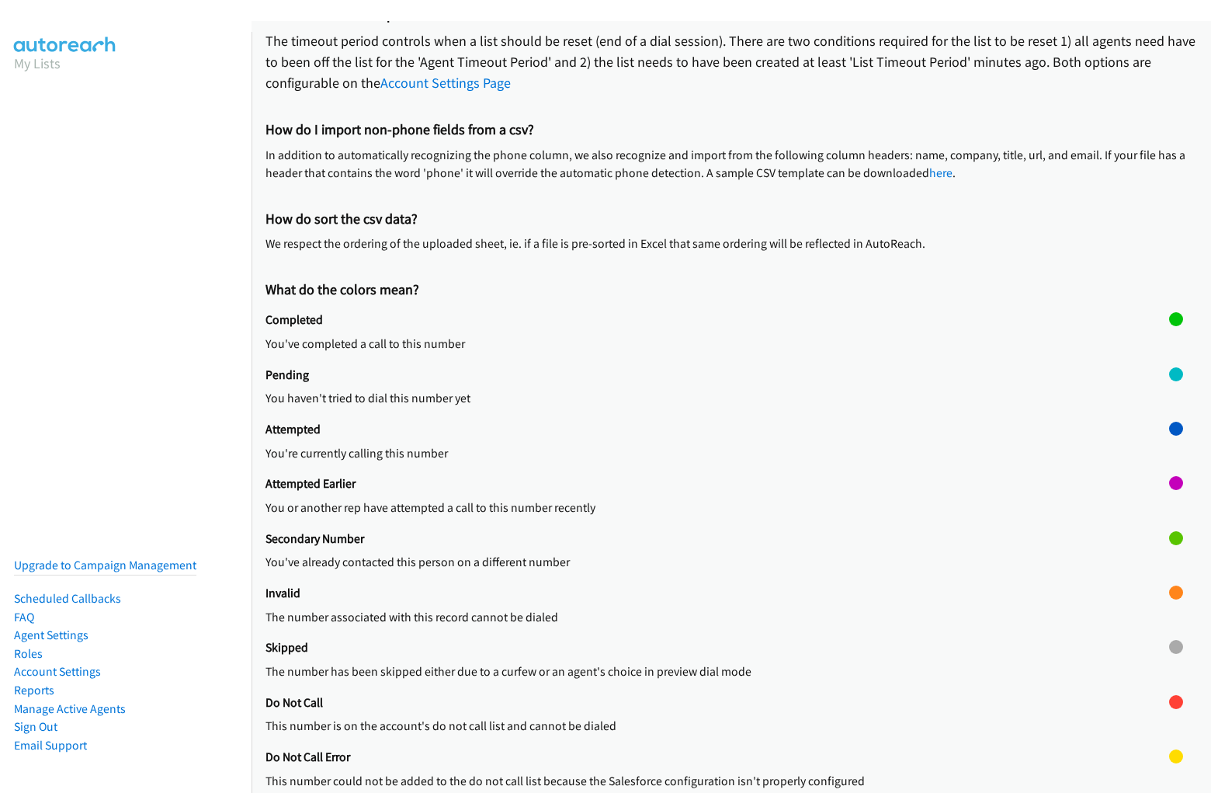
click at [711, 759] on div "Do Not Call Error This number could not be added to the do not call list becaus…" at bounding box center [718, 776] width 904 height 54
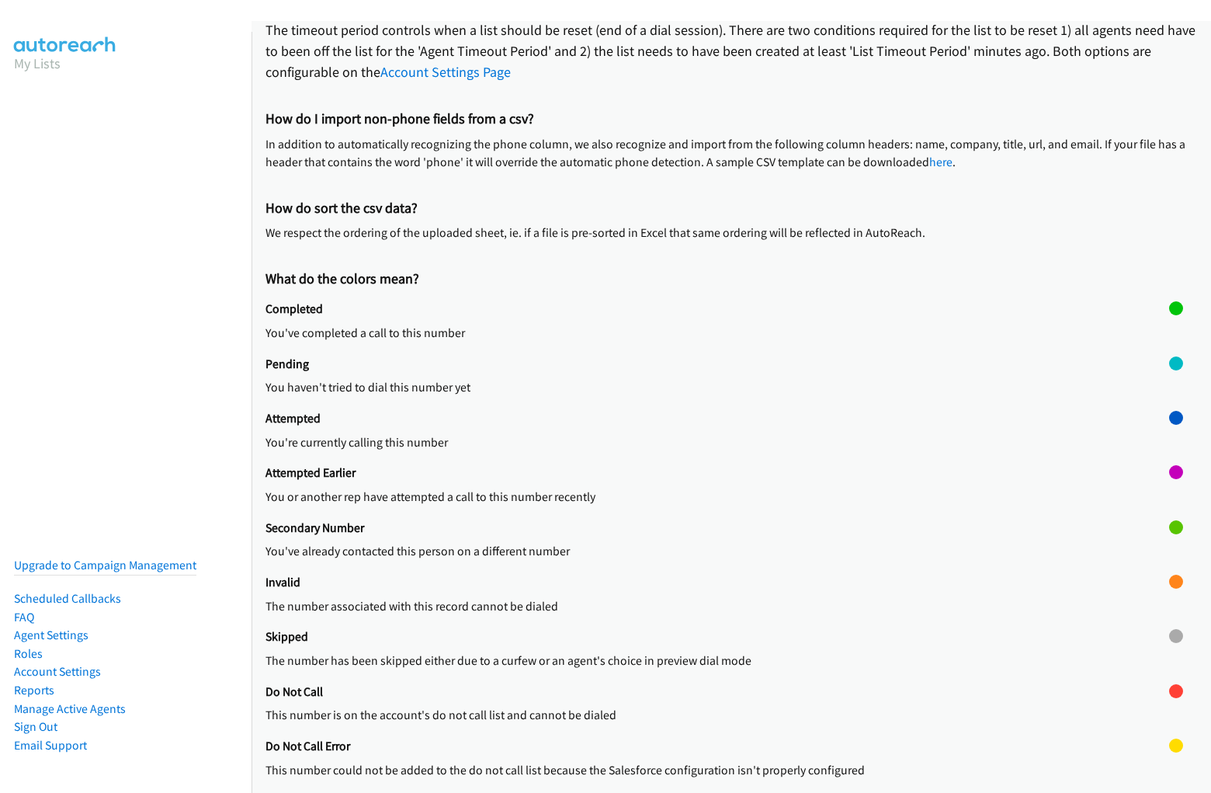
scroll to position [338, 0]
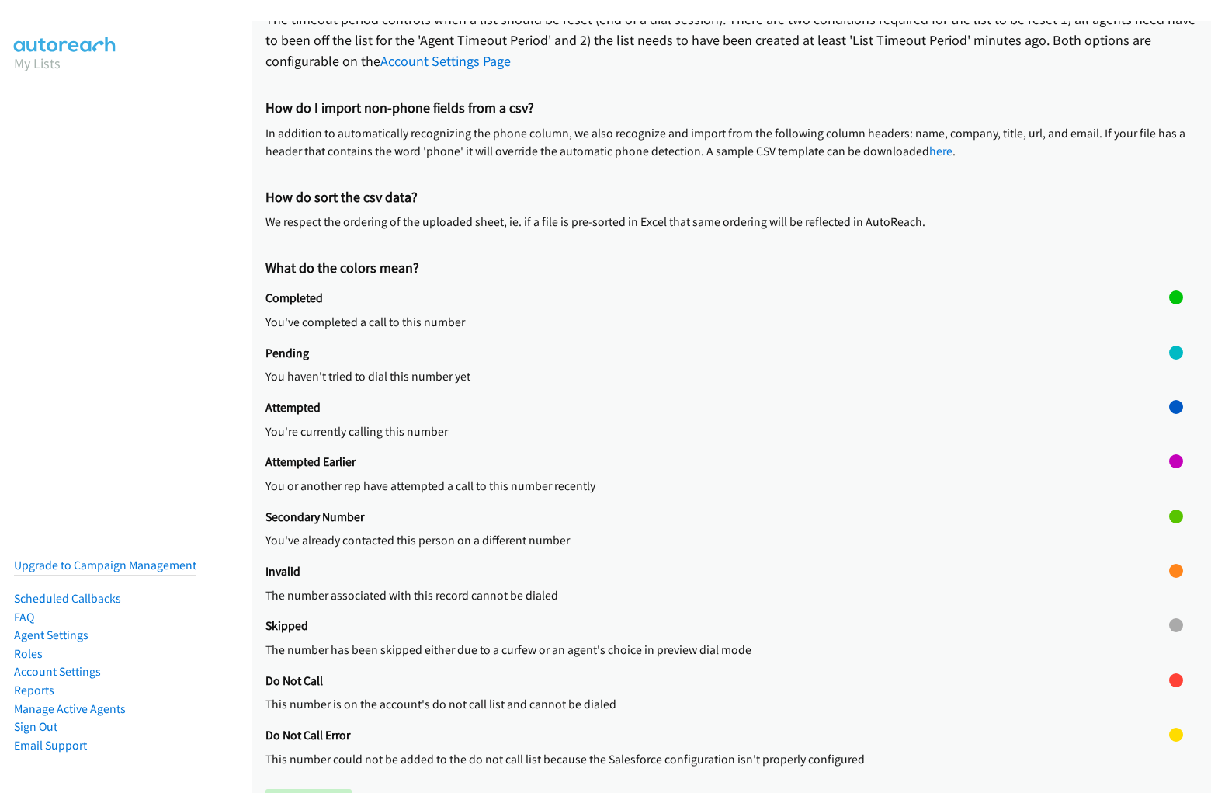
click at [1169, 755] on div at bounding box center [1176, 754] width 14 height 54
click at [1169, 734] on div at bounding box center [1176, 734] width 14 height 14
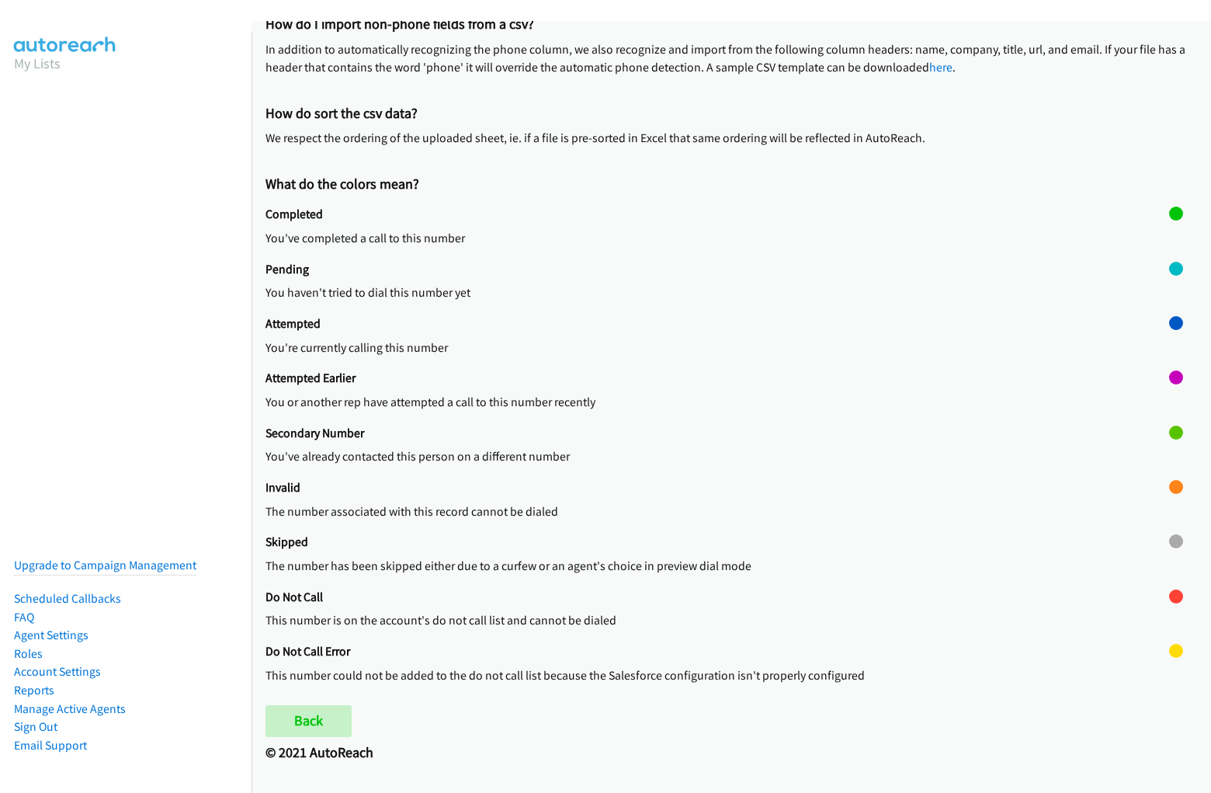
click at [725, 758] on h2 "© 2021 AutoReach" at bounding box center [732, 753] width 932 height 18
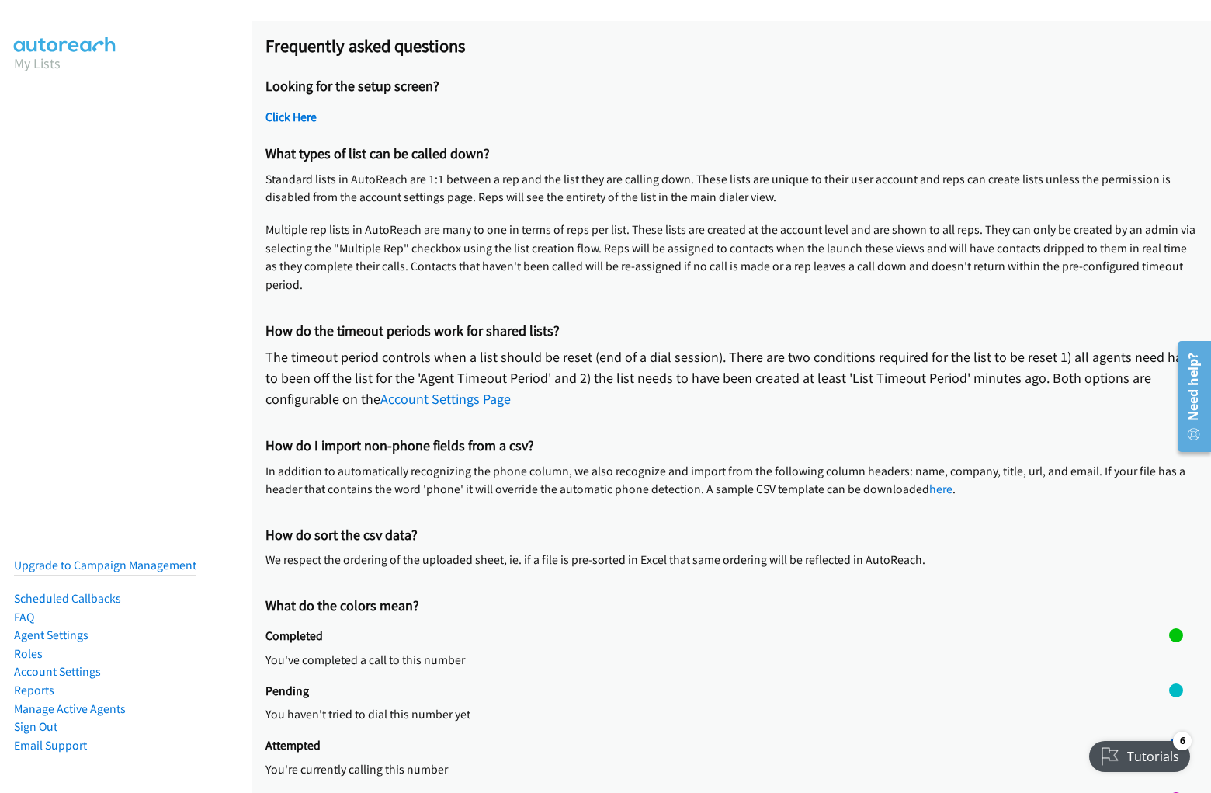
click at [606, 48] on h2 "Frequently asked questions" at bounding box center [732, 46] width 932 height 22
click at [731, 407] on p "The timeout period controls when a list should be reset (end of a dial session)…" at bounding box center [732, 377] width 932 height 63
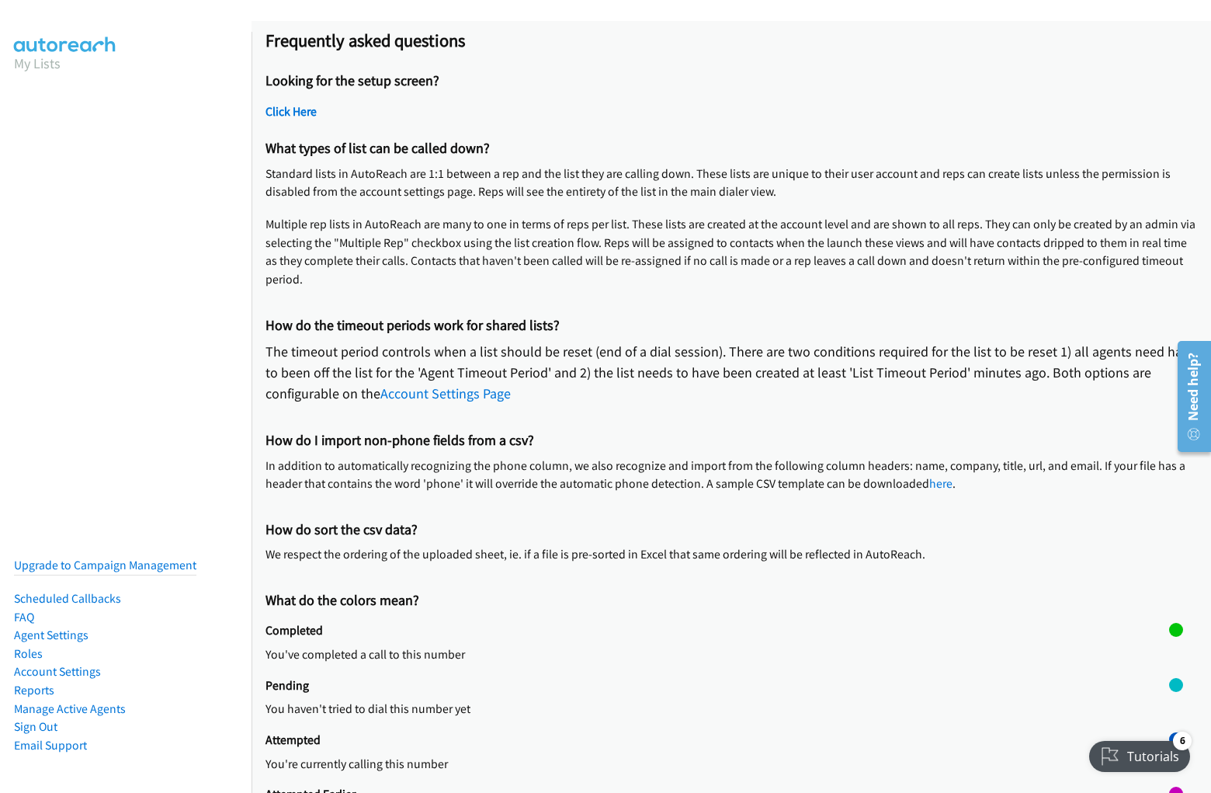
click at [725, 401] on p "The timeout period controls when a list should be reset (end of a dial session)…" at bounding box center [732, 372] width 932 height 63
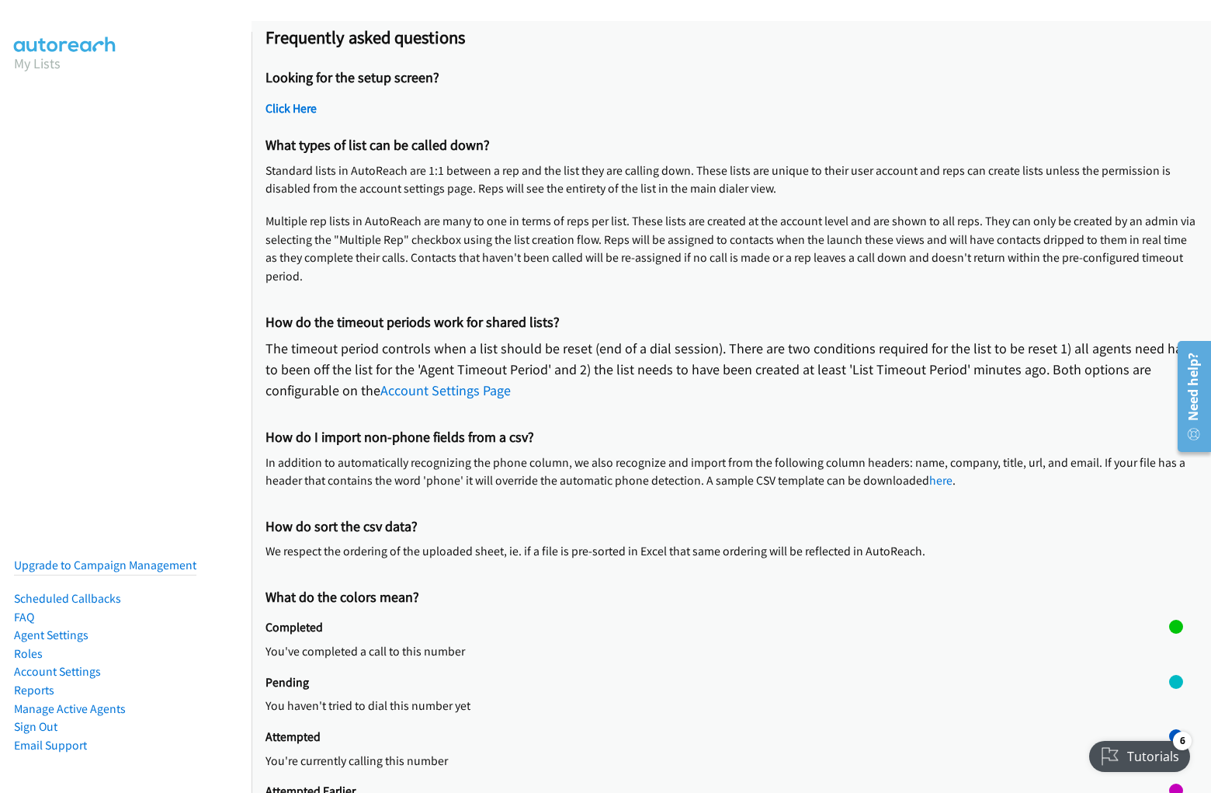
click at [725, 95] on div "Looking for the setup screen? Click Here" at bounding box center [732, 96] width 932 height 68
click at [725, 111] on h2 "Click Here" at bounding box center [732, 109] width 932 height 16
click at [725, 217] on p "Multiple rep lists in AutoReach are many to one in terms of reps per list. Thes…" at bounding box center [732, 249] width 932 height 74
click at [725, 186] on p "Standard lists in AutoReach are 1:1 between a rep and the list they are calling…" at bounding box center [732, 179] width 932 height 36
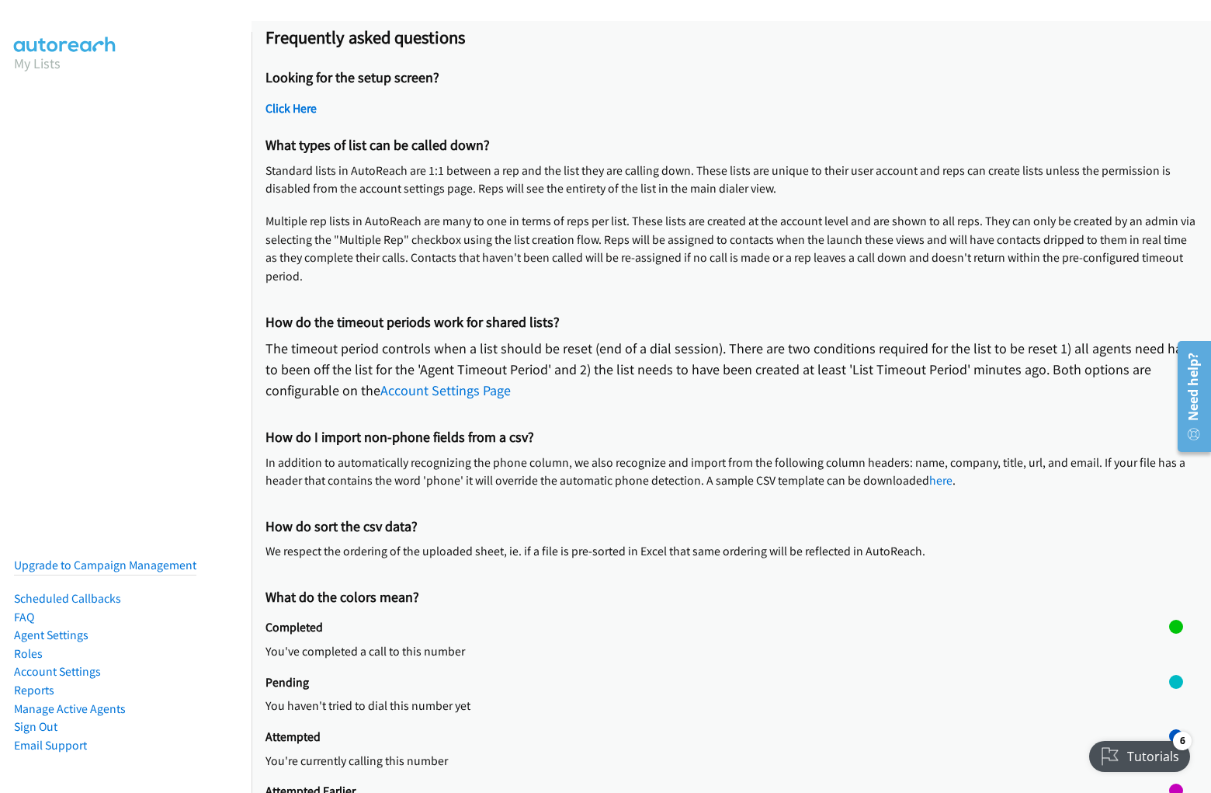
click at [725, 186] on p "Standard lists in AutoReach are 1:1 between a rep and the list they are calling…" at bounding box center [732, 179] width 932 height 36
click at [725, 255] on p "Multiple rep lists in AutoReach are many to one in terms of reps per list. Thes…" at bounding box center [732, 249] width 932 height 74
click at [725, 363] on p "The timeout period controls when a list should be reset (end of a dial session)…" at bounding box center [732, 369] width 932 height 63
click at [725, 376] on p "The timeout period controls when a list should be reset (end of a dial session)…" at bounding box center [732, 369] width 932 height 63
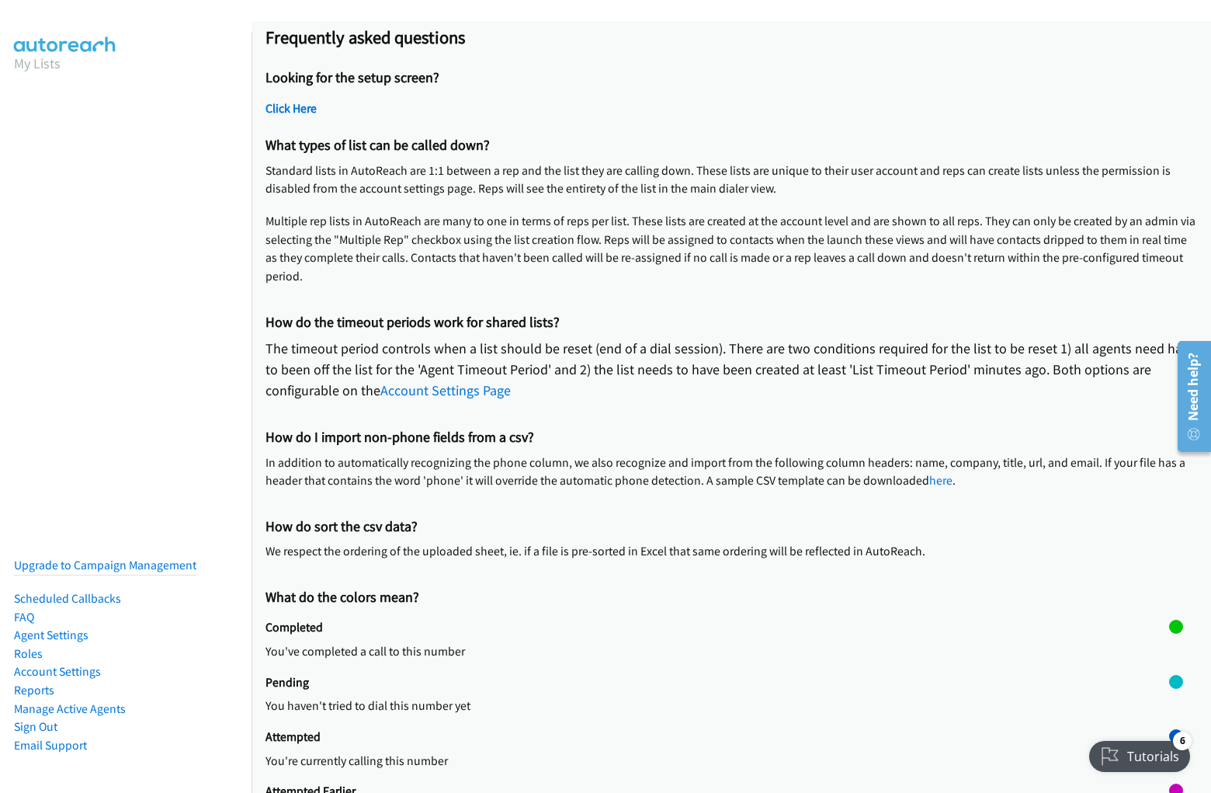
click at [725, 376] on p "The timeout period controls when a list should be reset (end of a dial session)…" at bounding box center [732, 369] width 932 height 63
click at [725, 466] on p "In addition to automatically recognizing the phone column, we also recognize an…" at bounding box center [732, 471] width 932 height 36
click at [725, 478] on p "In addition to automatically recognizing the phone column, we also recognize an…" at bounding box center [732, 471] width 932 height 36
click at [725, 546] on p "We respect the ordering of the uploaded sheet, ie. if a file is pre-sorted in E…" at bounding box center [732, 551] width 932 height 19
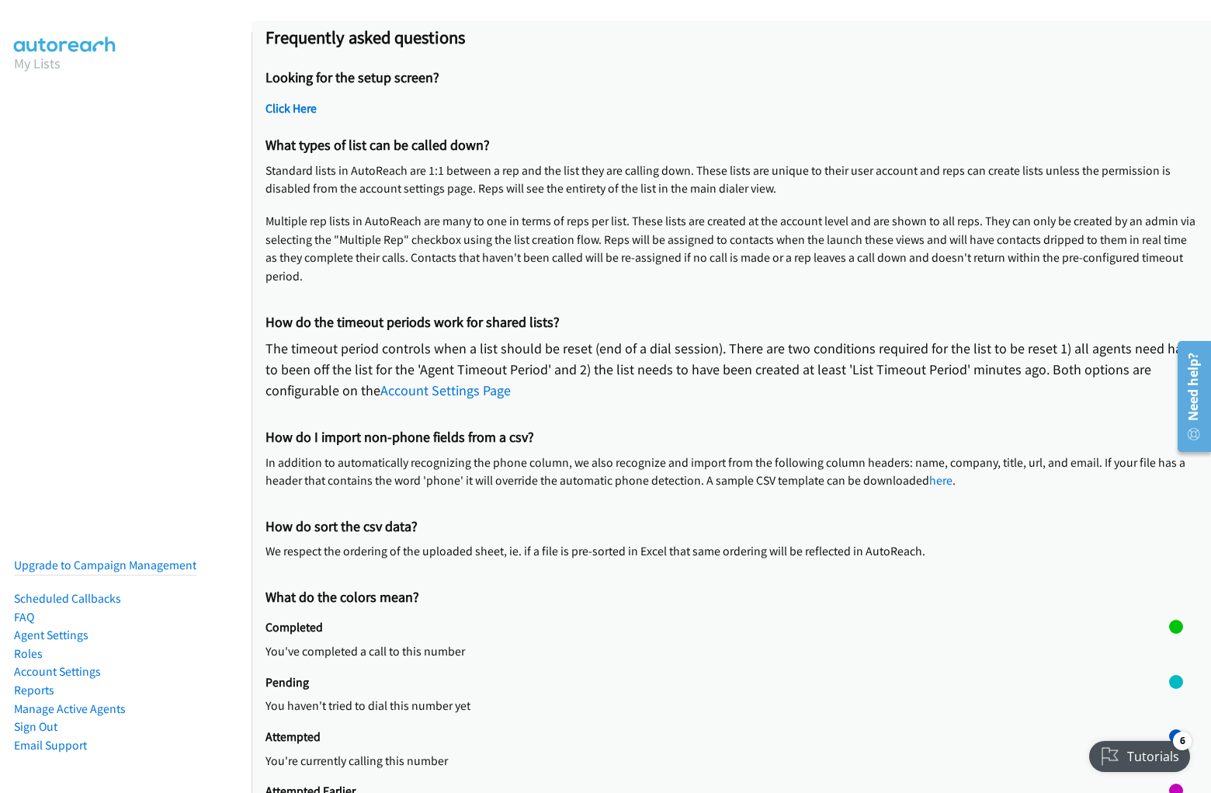
click at [725, 558] on p "We respect the ordering of the uploaded sheet, ie. if a file is pre-sorted in E…" at bounding box center [732, 551] width 932 height 19
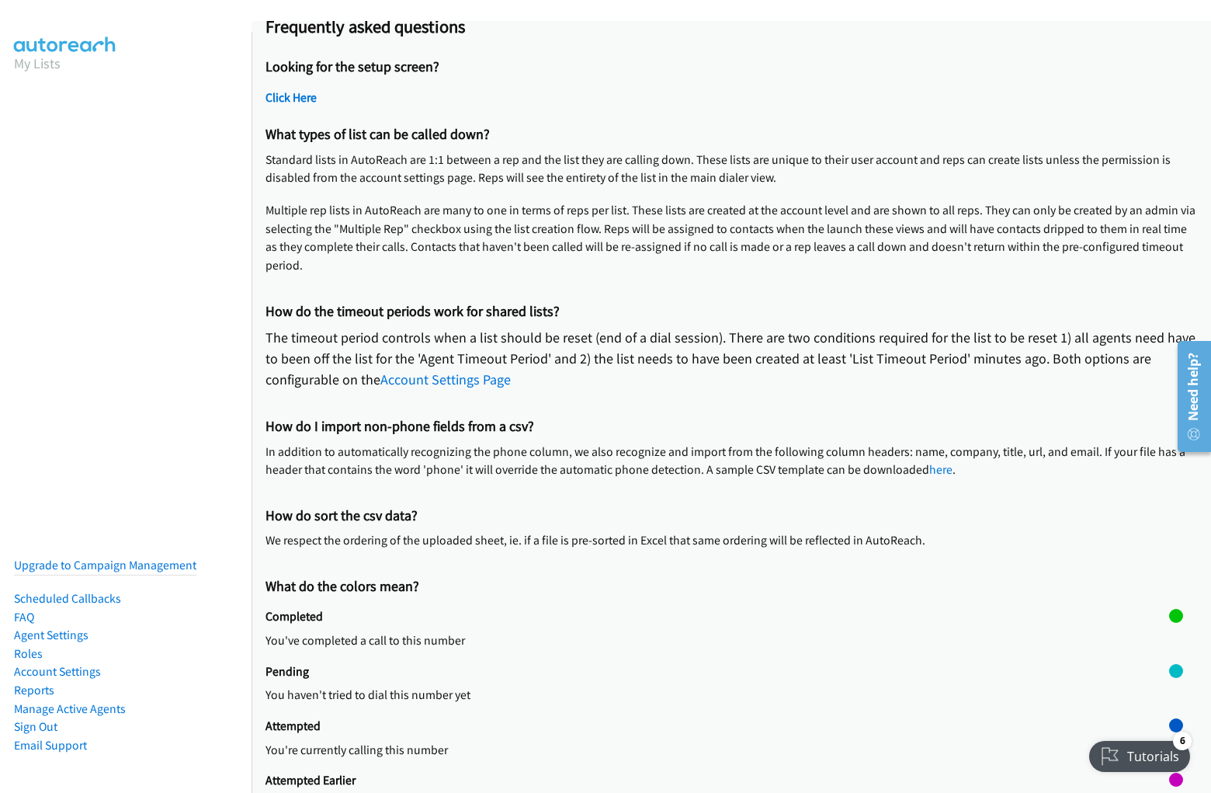
scroll to position [30, 0]
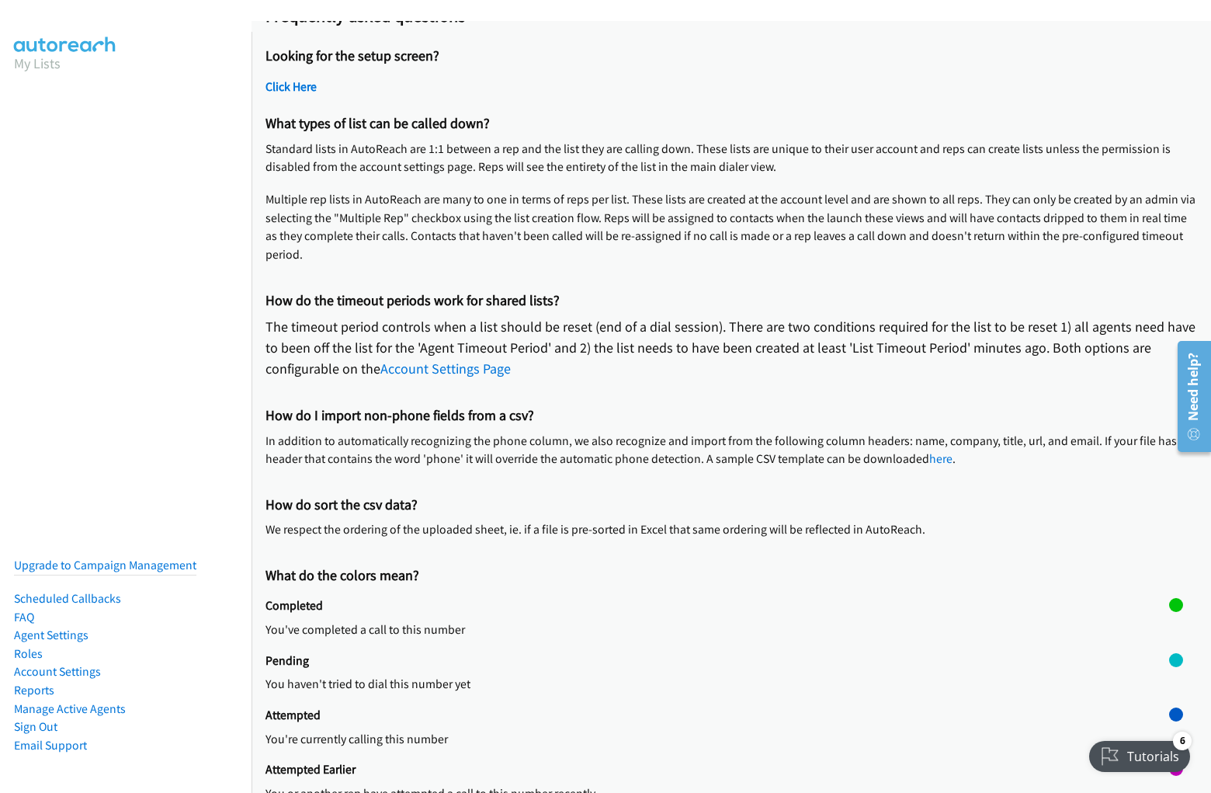
click at [725, 670] on div "Pending You haven't tried to dial this number yet" at bounding box center [718, 680] width 904 height 54
click at [725, 625] on p "You've completed a call to this number" at bounding box center [718, 629] width 904 height 19
click at [711, 625] on p "You've completed a call to this number" at bounding box center [718, 629] width 904 height 19
click at [1169, 625] on div at bounding box center [1176, 625] width 14 height 54
click at [1169, 605] on div at bounding box center [1176, 605] width 14 height 14
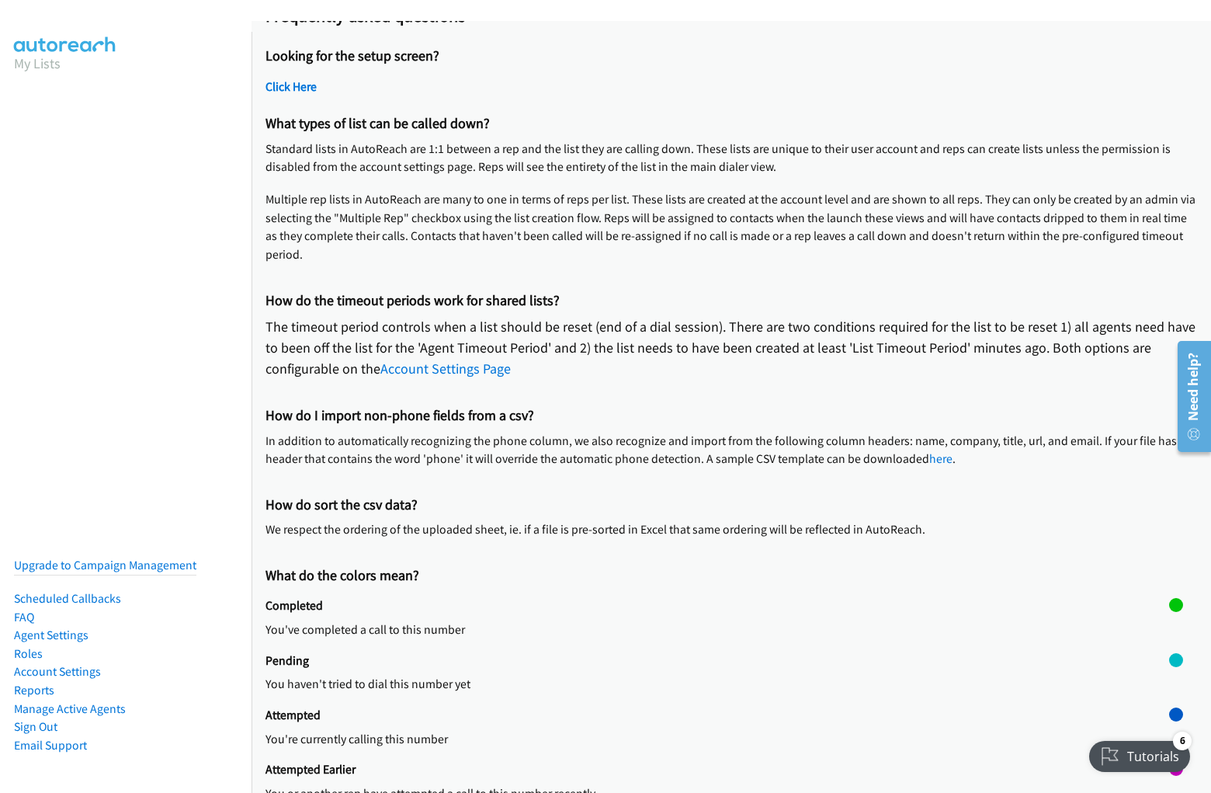
click at [725, 679] on p "You haven't tried to dial this number yet" at bounding box center [718, 684] width 904 height 19
click at [711, 679] on p "You haven't tried to dial this number yet" at bounding box center [718, 684] width 904 height 19
click at [1169, 679] on div at bounding box center [1176, 680] width 14 height 54
click at [1169, 659] on div at bounding box center [1176, 660] width 14 height 14
click at [725, 734] on p "You're currently calling this number" at bounding box center [718, 739] width 904 height 19
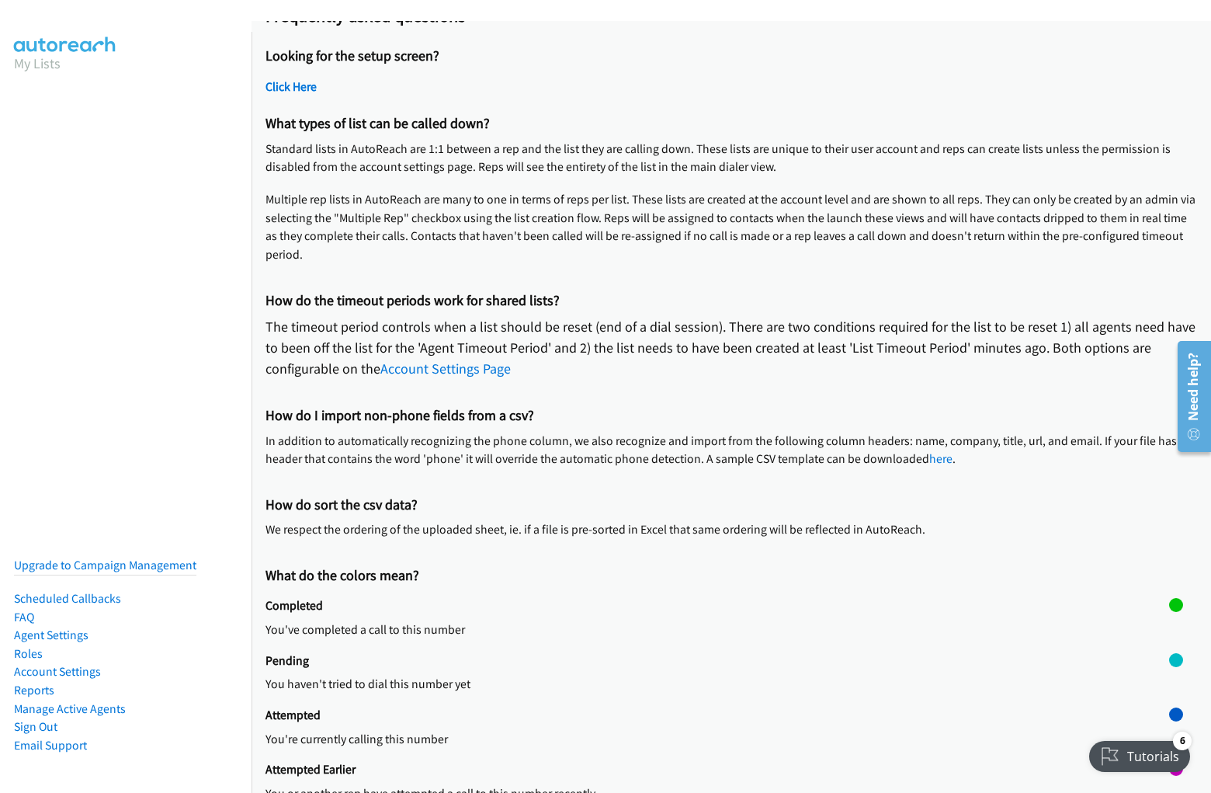
click at [711, 734] on p "You're currently calling this number" at bounding box center [718, 739] width 904 height 19
click at [1169, 714] on div at bounding box center [1176, 714] width 14 height 14
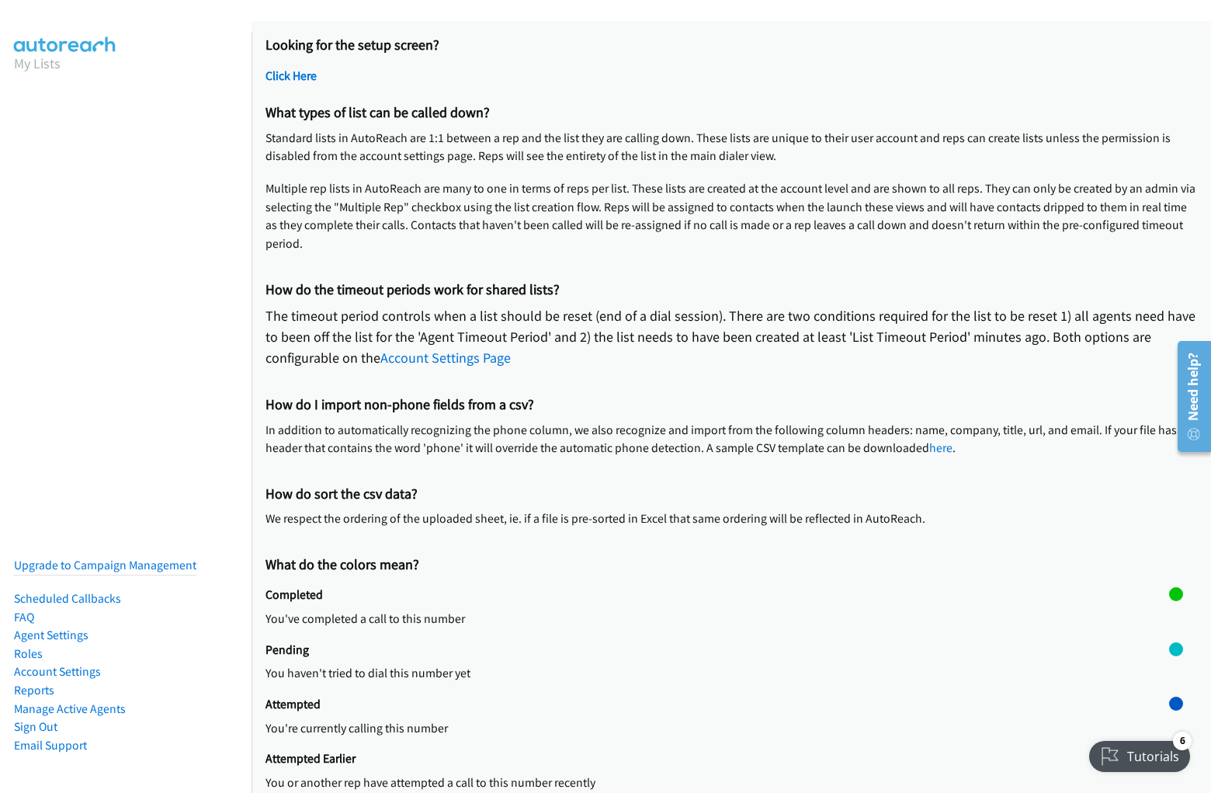
click at [725, 761] on div "Attempted Earlier You or another rep have attempted a call to this number recen…" at bounding box center [718, 778] width 904 height 54
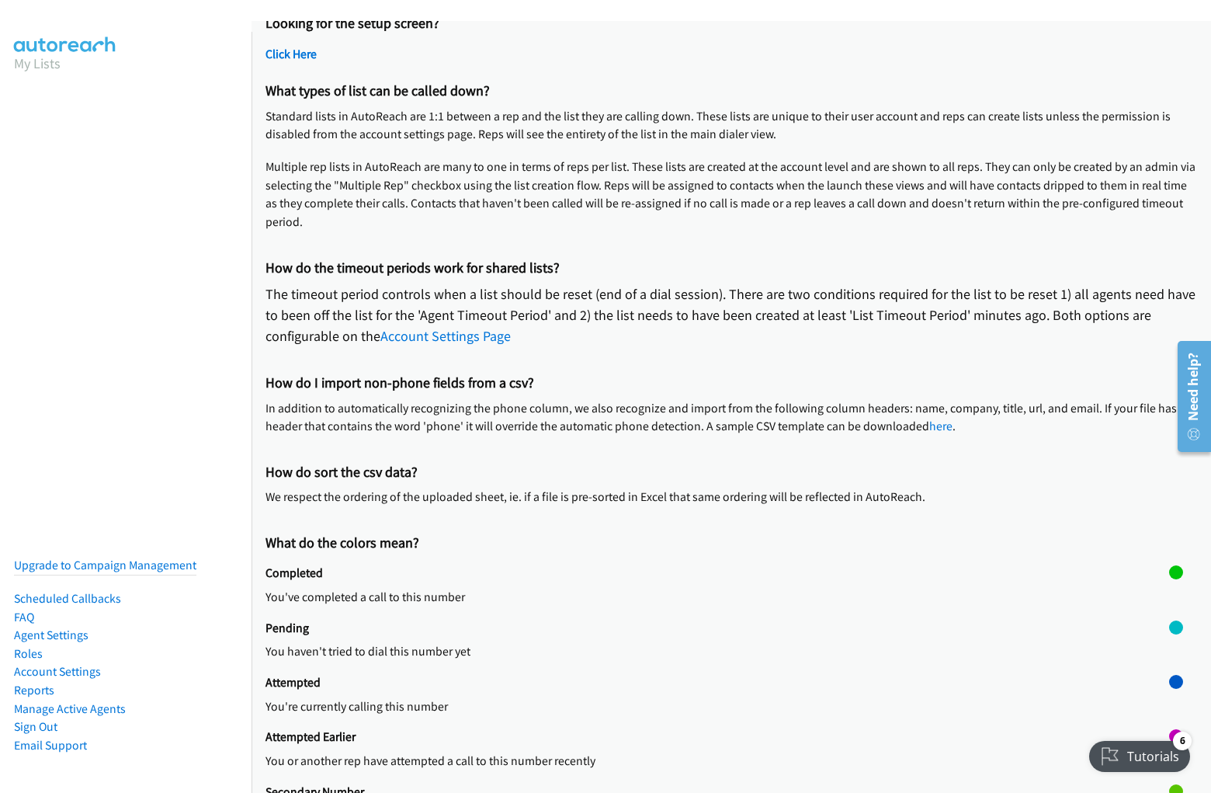
scroll to position [65, 0]
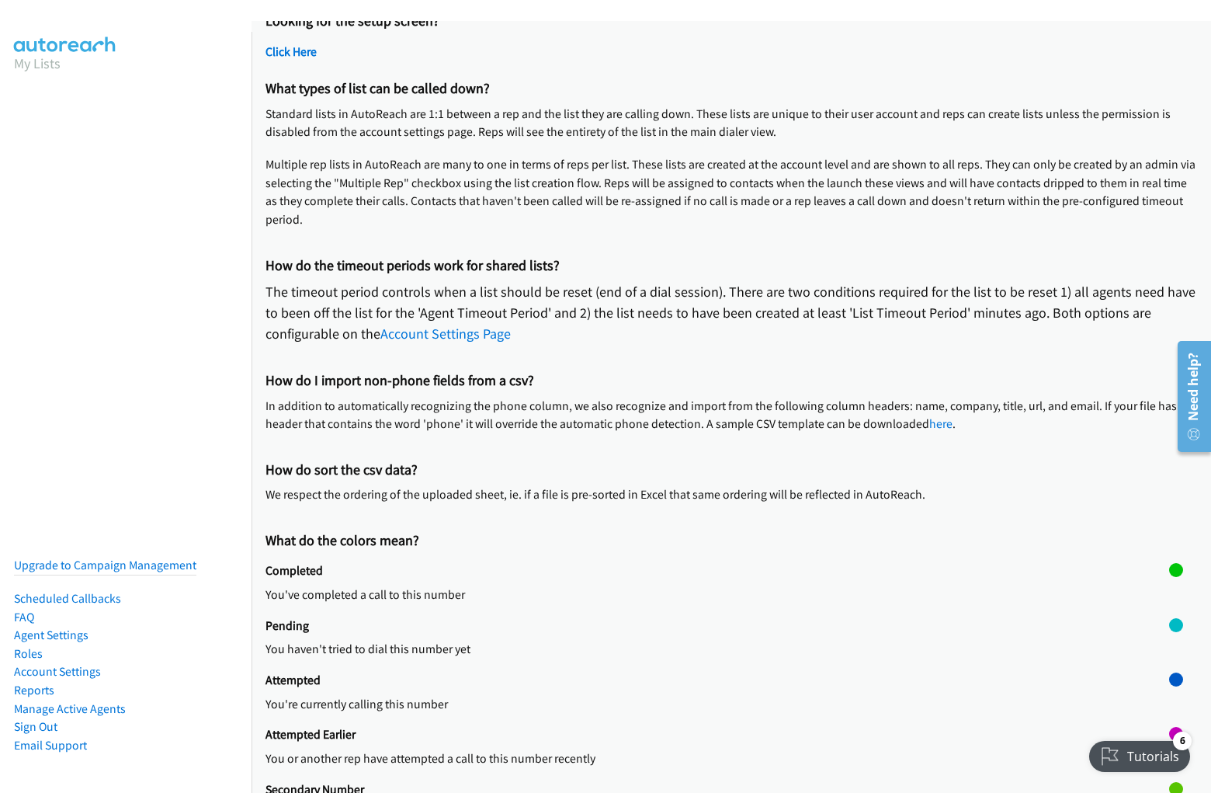
click at [711, 754] on p "You or another rep have attempted a call to this number recently" at bounding box center [718, 758] width 904 height 19
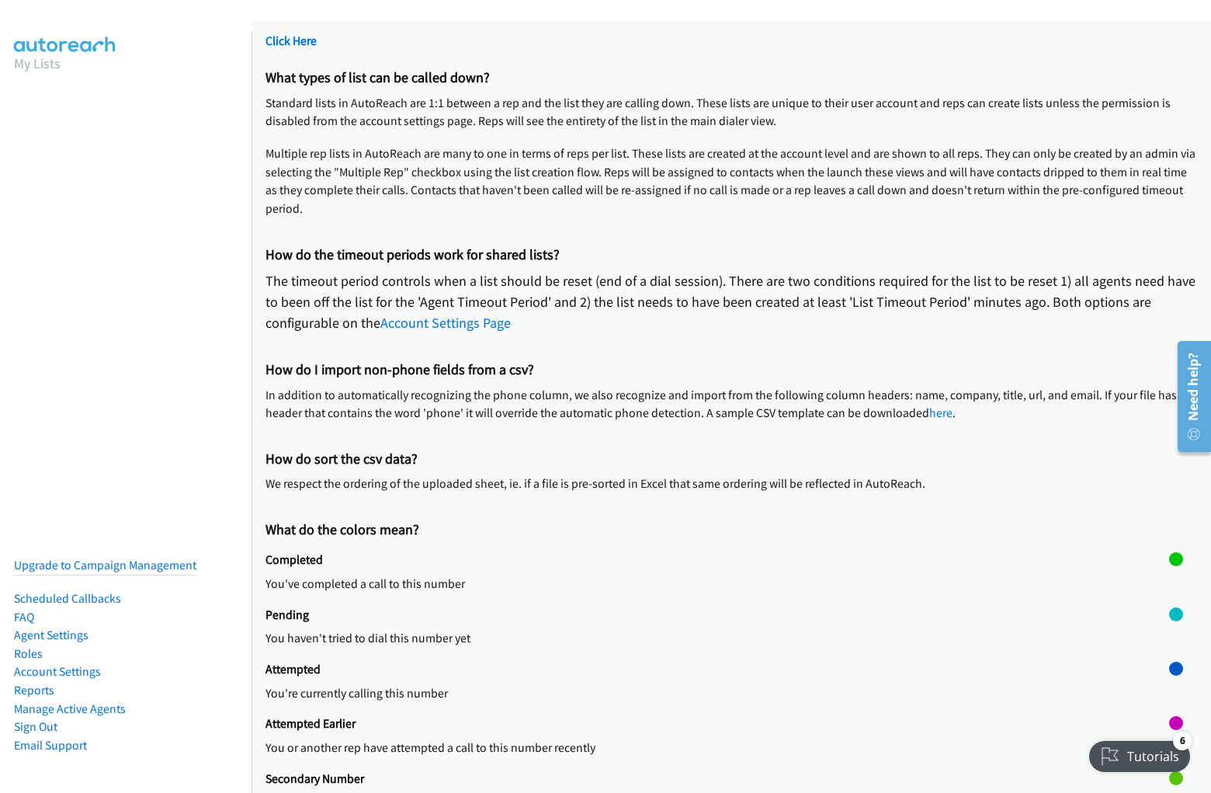
click at [725, 771] on h2 "Secondary Number" at bounding box center [718, 779] width 904 height 16
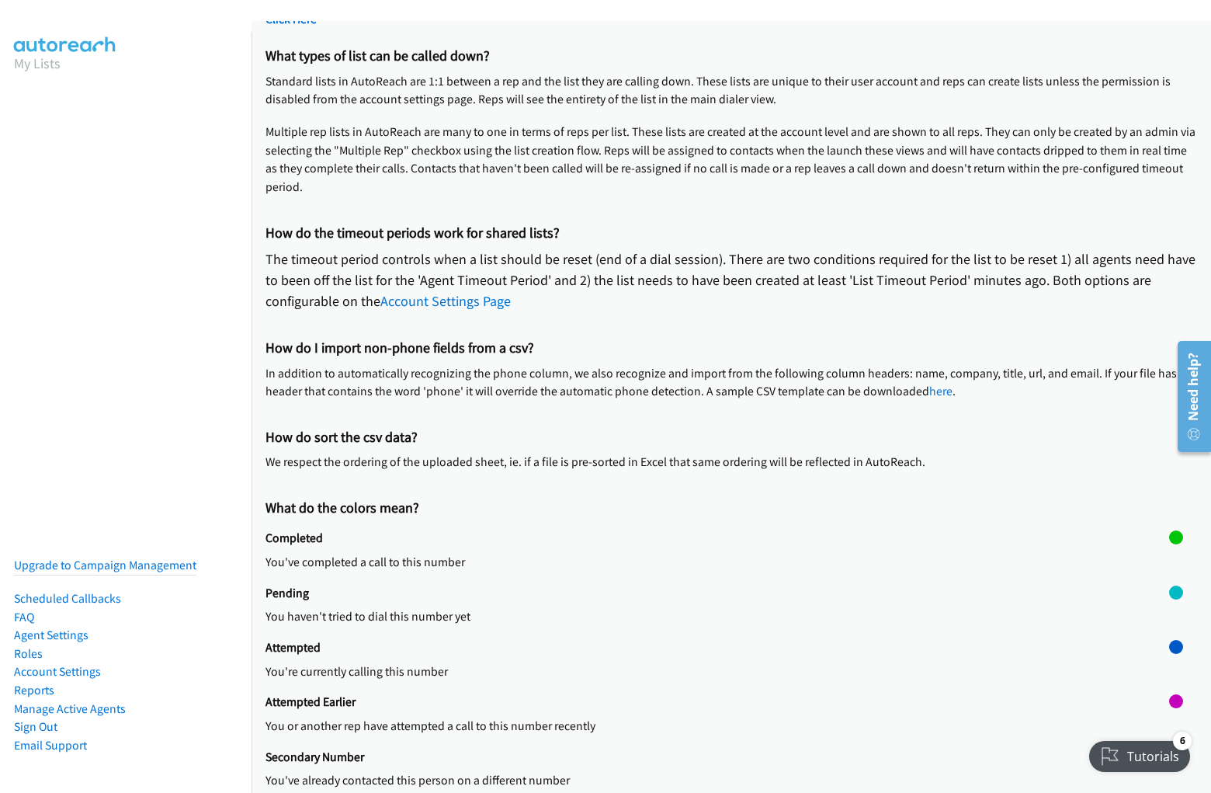
click at [711, 759] on div "Secondary Number You've already contacted this person on a different number" at bounding box center [718, 776] width 904 height 54
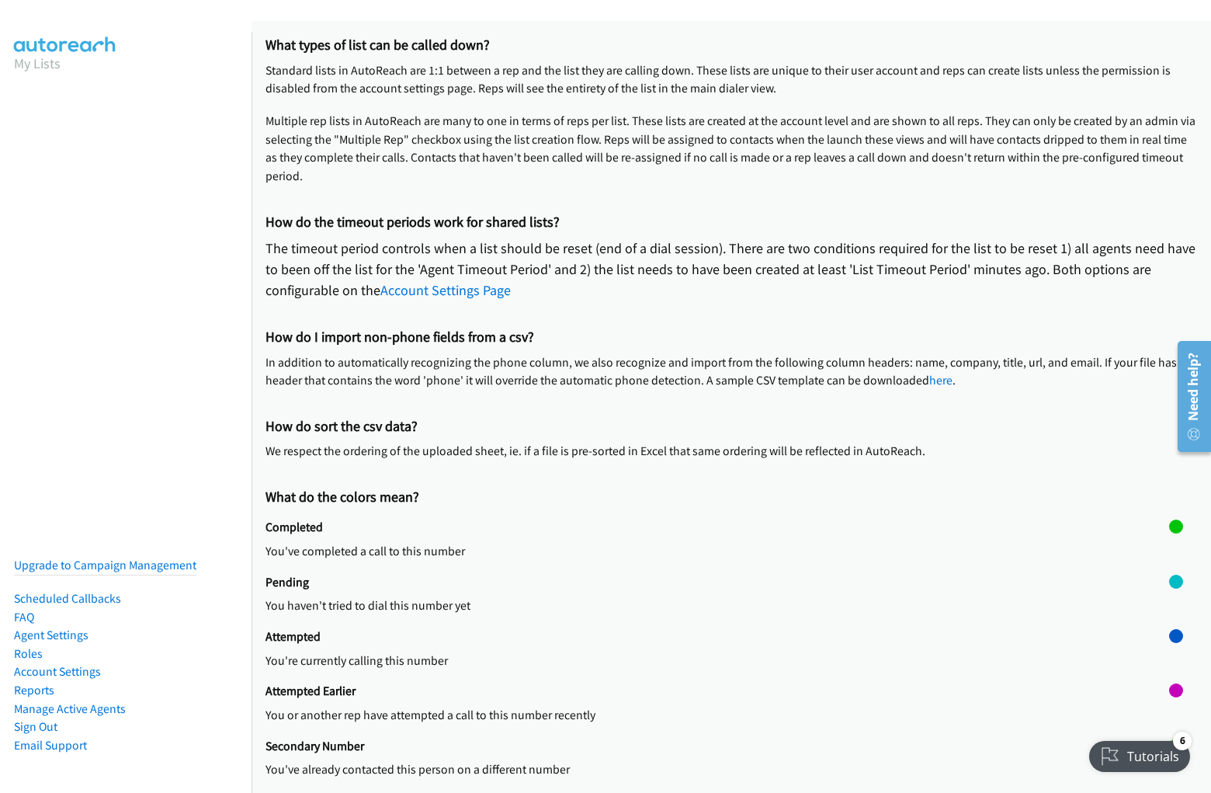
scroll to position [120, 0]
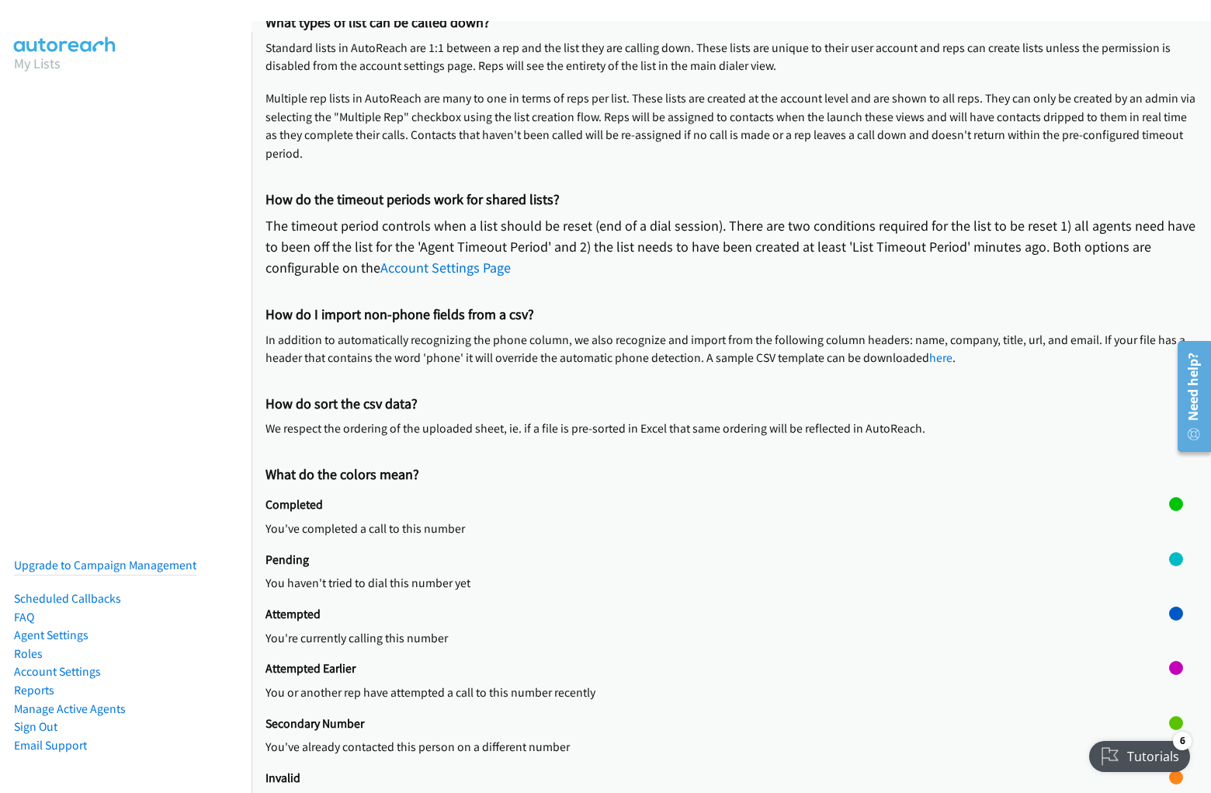
click at [725, 770] on h2 "Invalid" at bounding box center [718, 778] width 904 height 16
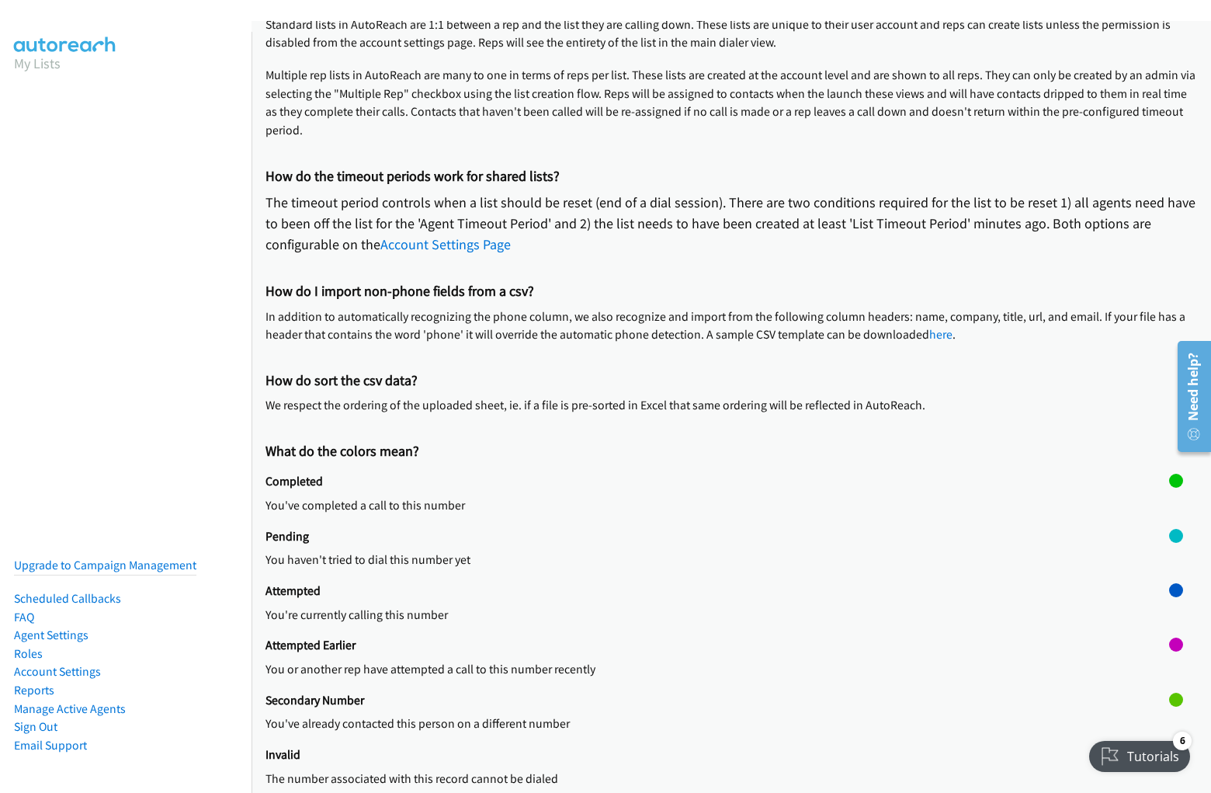
click at [711, 769] on p "The number associated with this record cannot be dialed" at bounding box center [718, 778] width 904 height 19
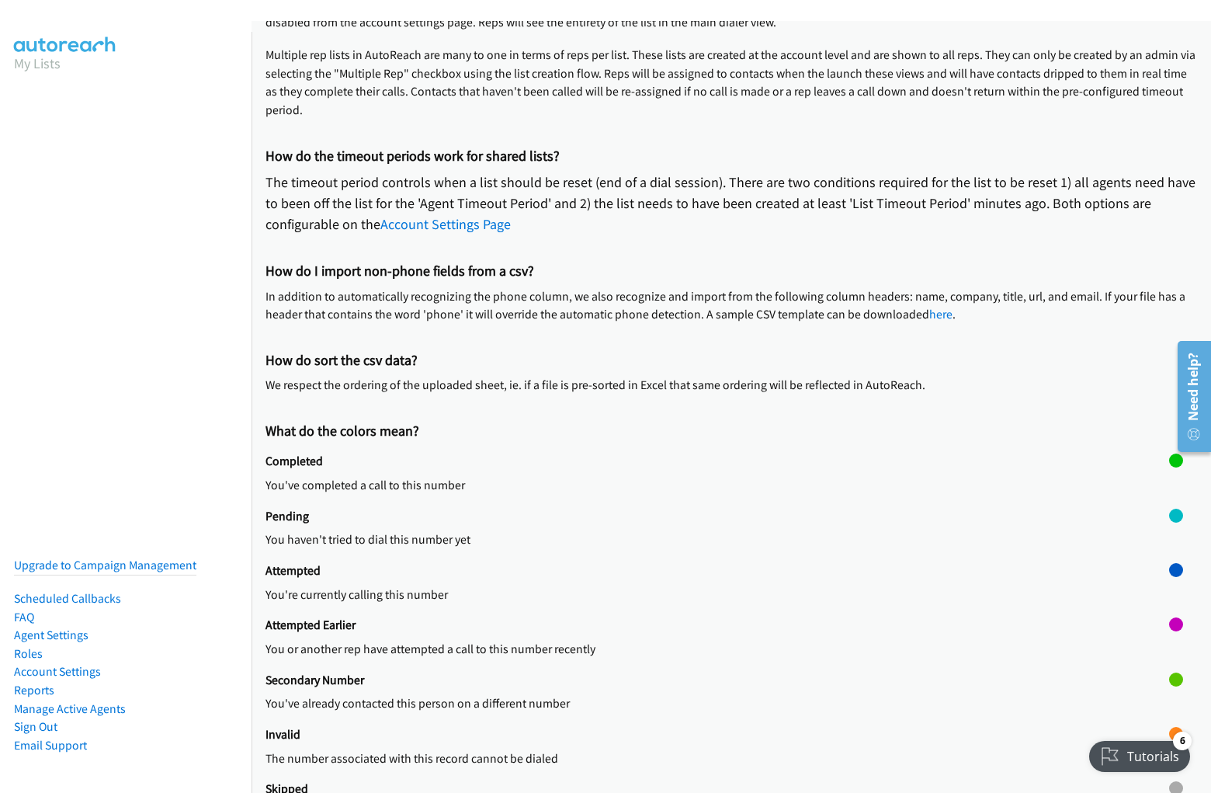
scroll to position [196, 0]
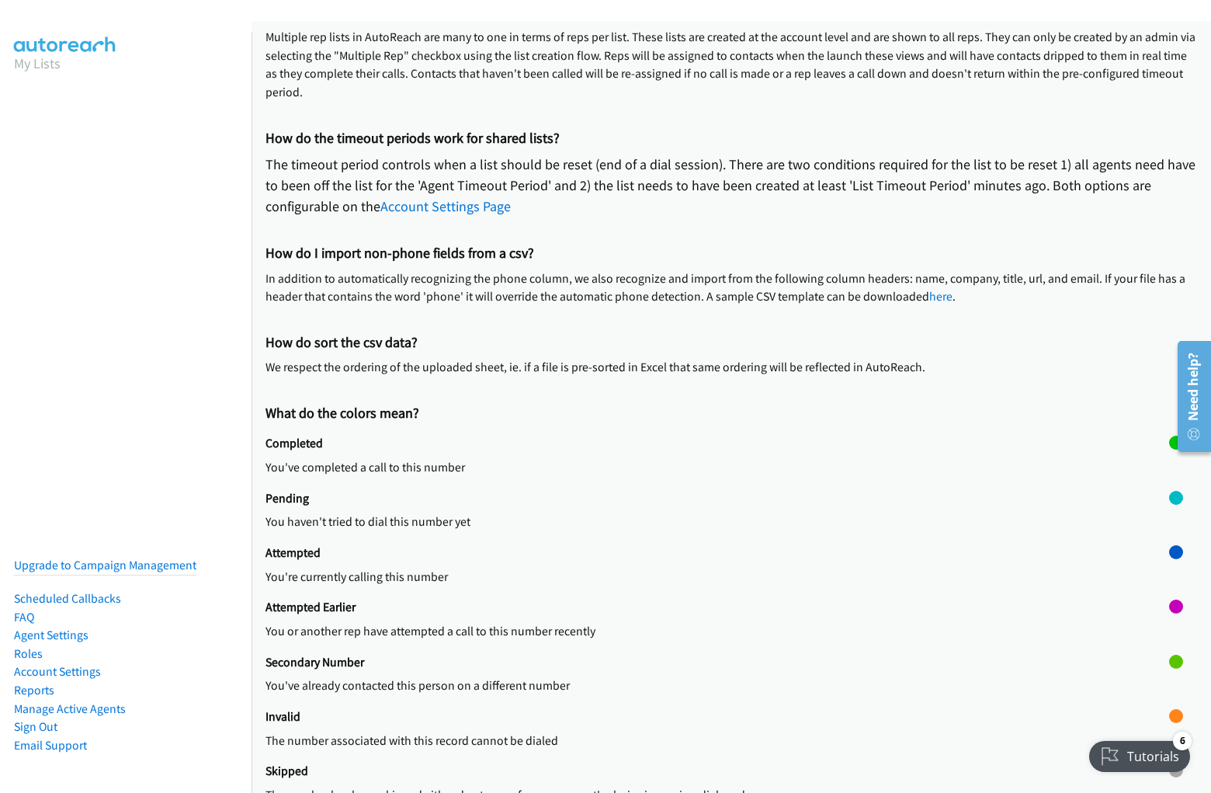
click at [725, 770] on h2 "Skipped" at bounding box center [718, 771] width 904 height 16
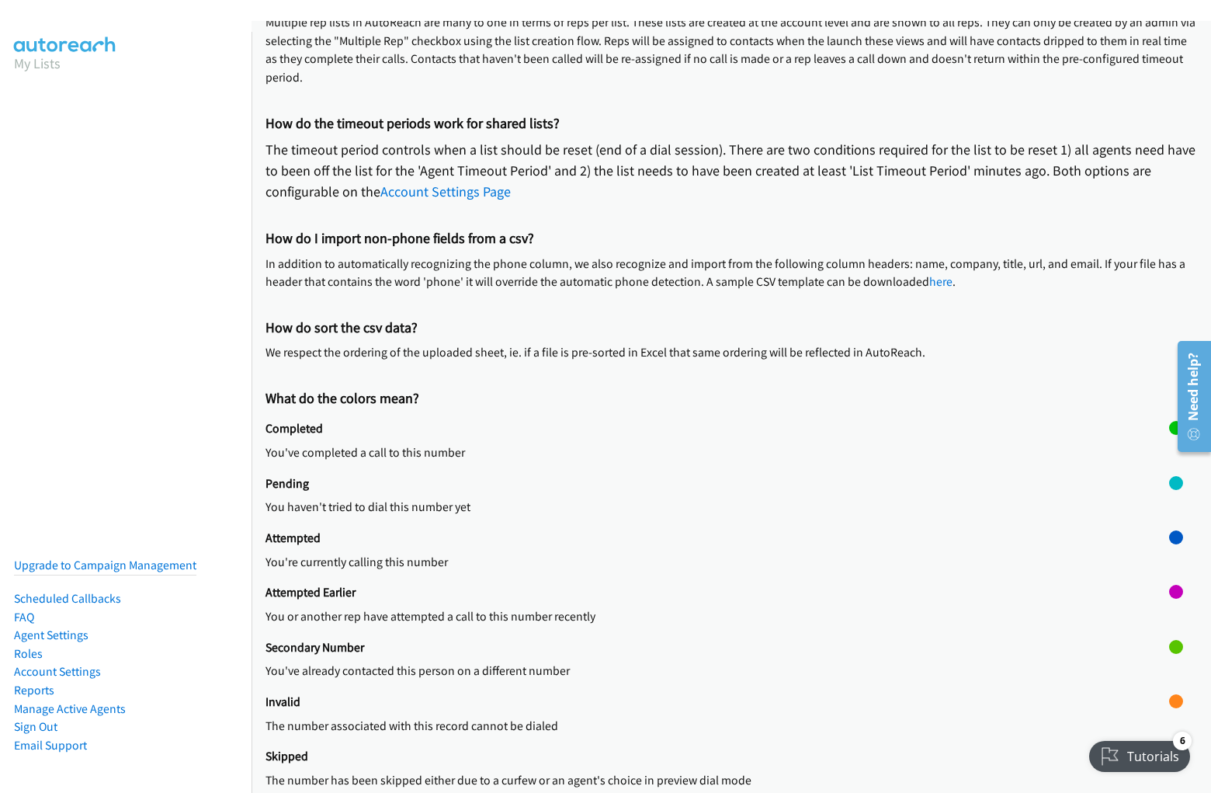
click at [711, 759] on div "Skipped The number has been skipped either due to a curfew or an agent's choice…" at bounding box center [718, 775] width 904 height 54
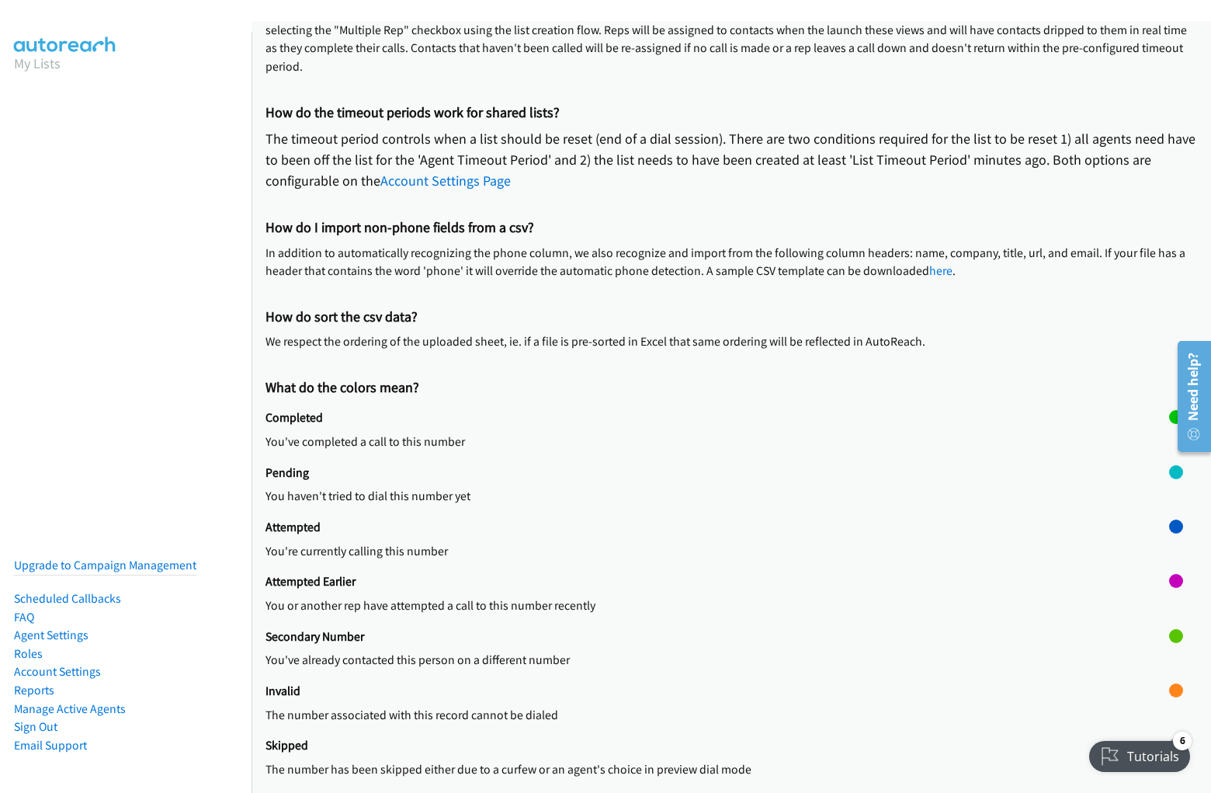
scroll to position [229, 0]
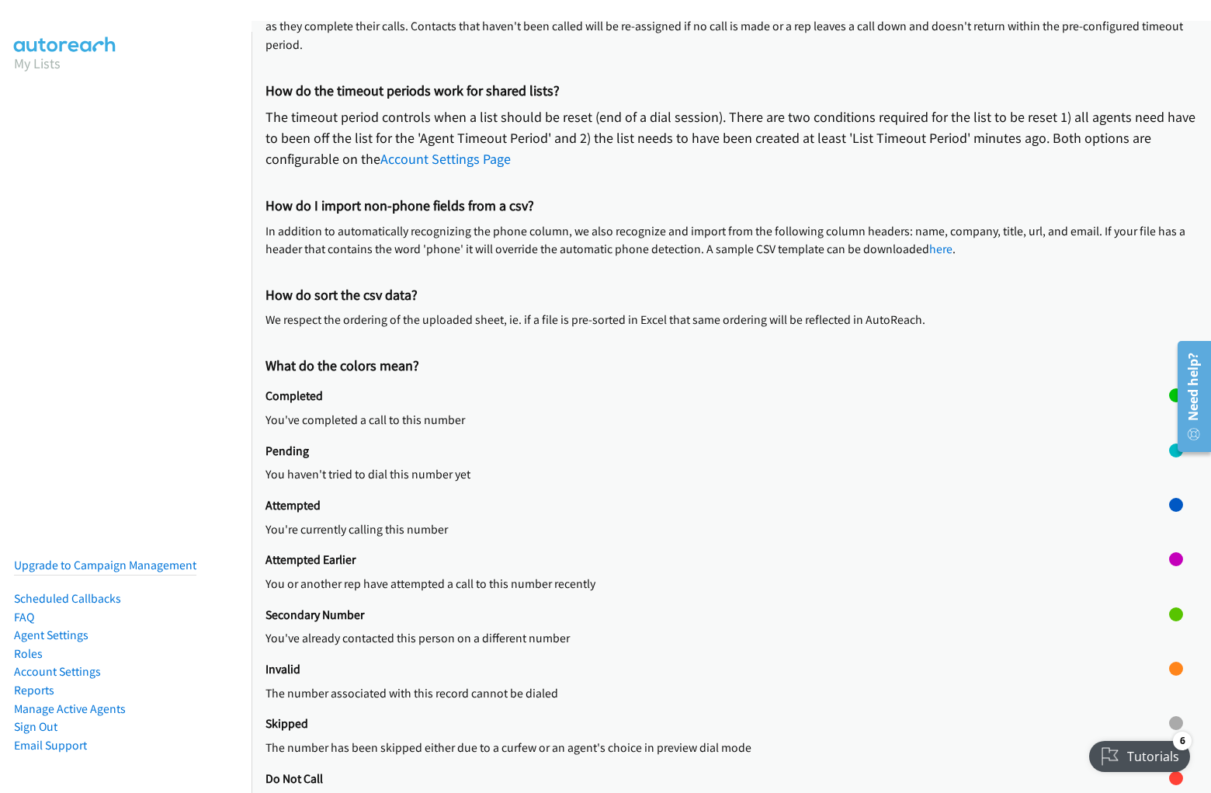
click at [725, 771] on h2 "Do Not Call" at bounding box center [718, 779] width 904 height 16
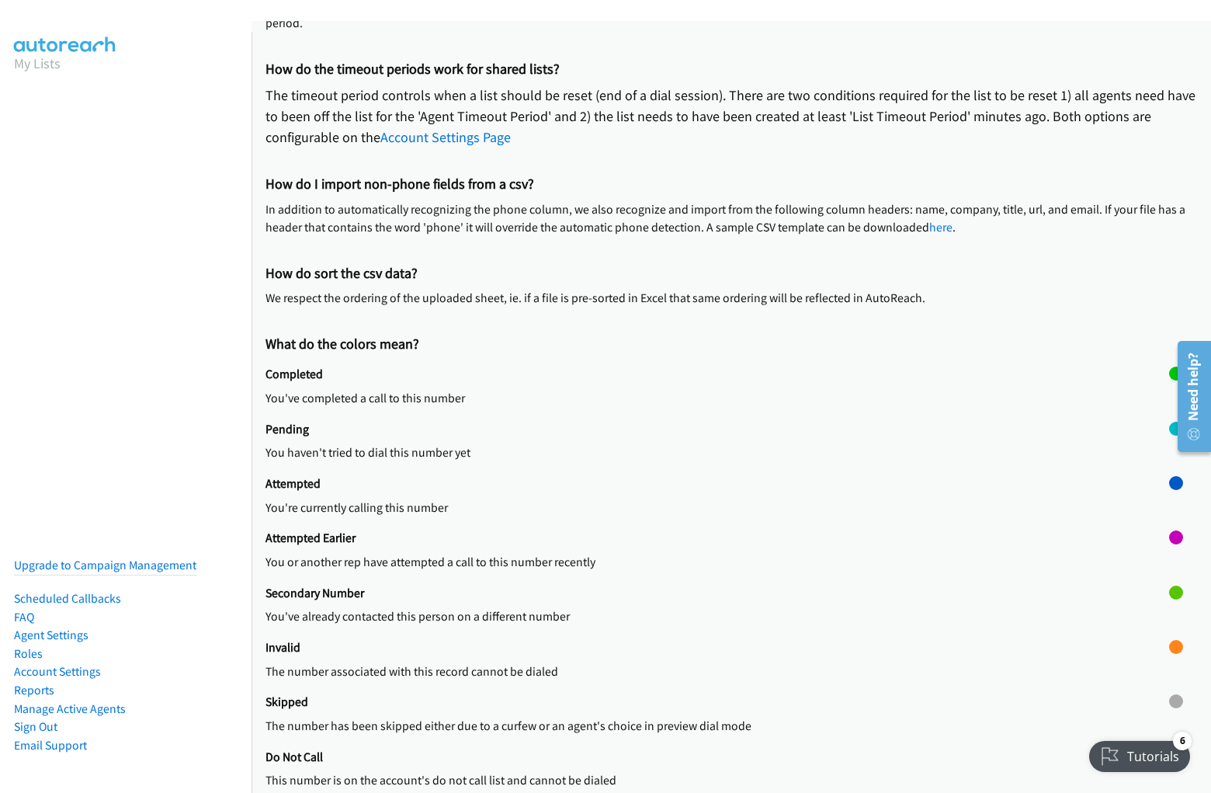
click at [711, 759] on div "Do Not Call This number is on the account's do not call list and cannot be dial…" at bounding box center [718, 776] width 904 height 54
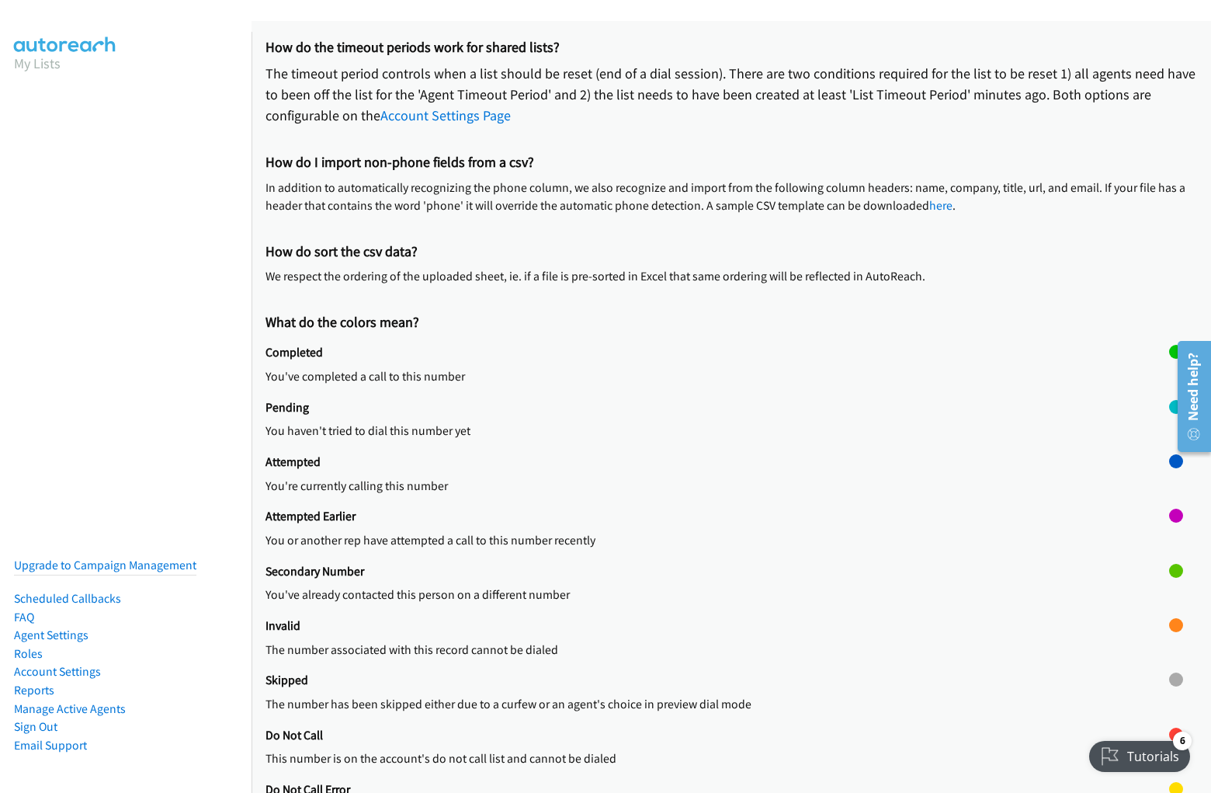
scroll to position [305, 0]
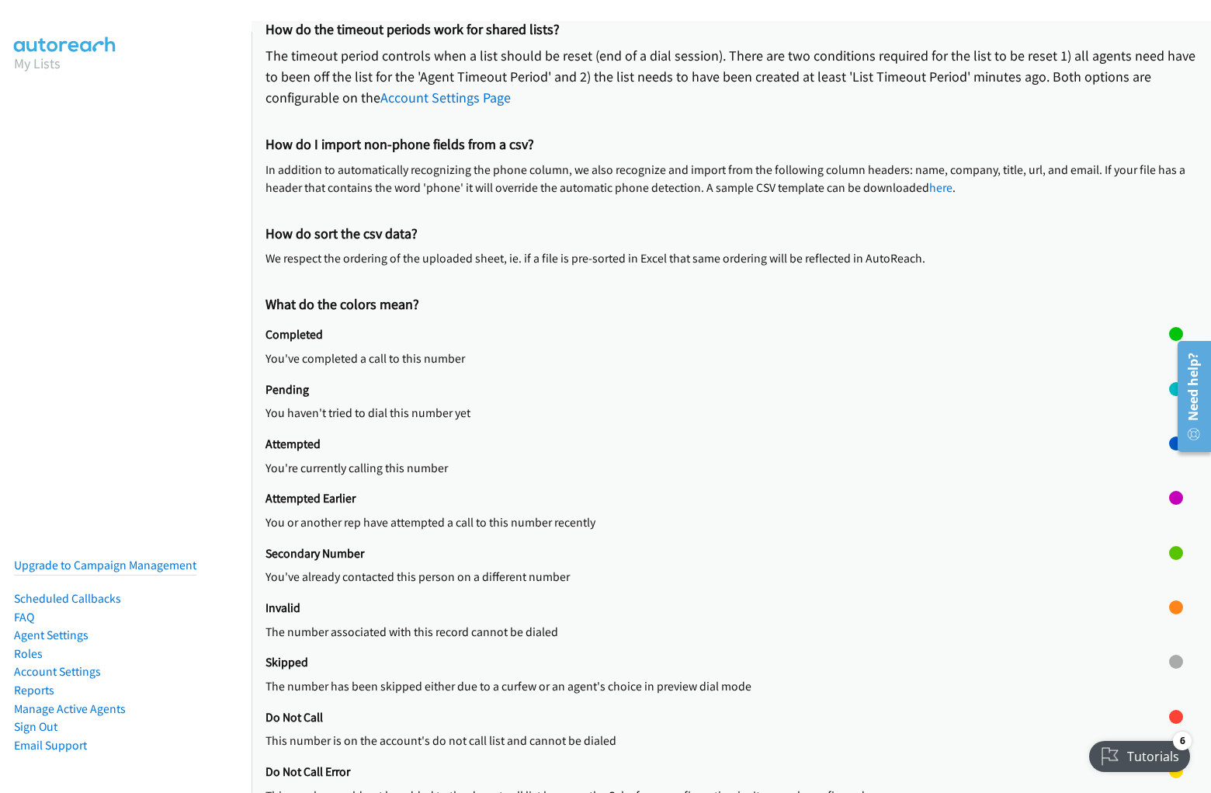
click at [725, 770] on h2 "Do Not Call Error" at bounding box center [718, 772] width 904 height 16
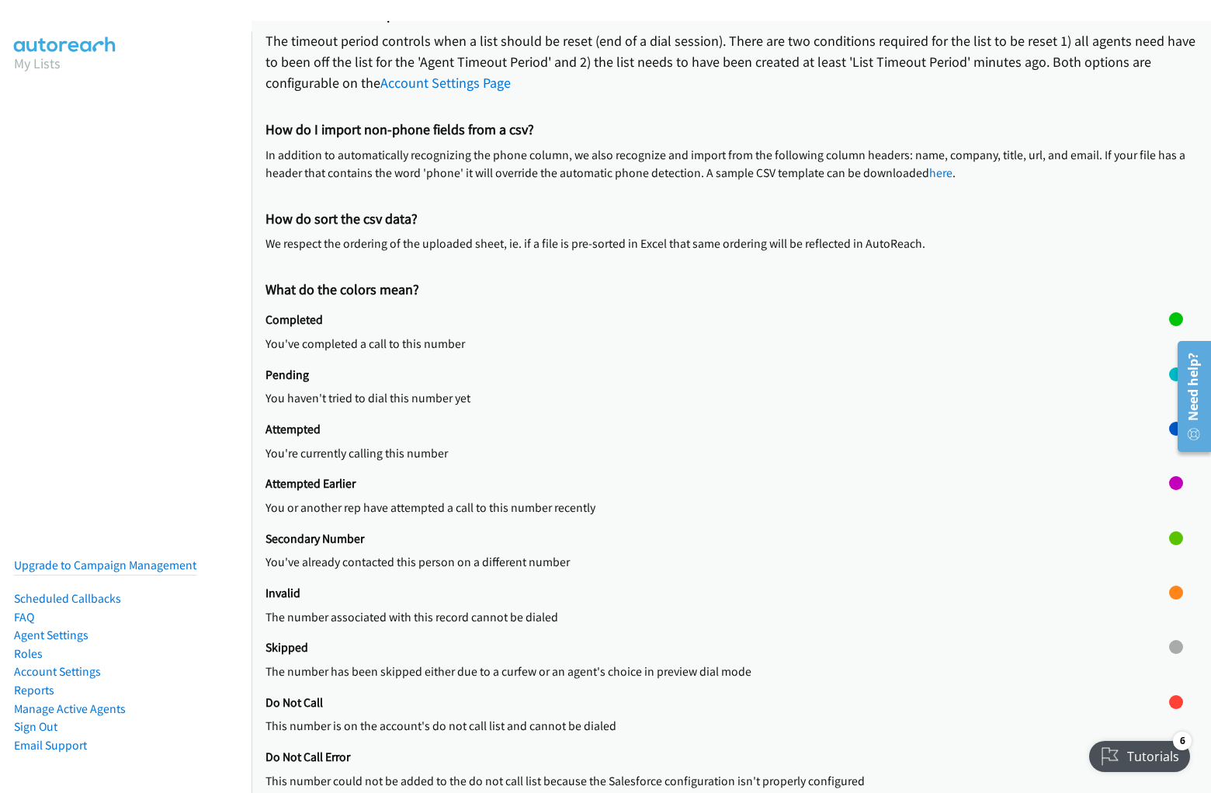
click at [711, 759] on div "Do Not Call Error This number could not be added to the do not call list becaus…" at bounding box center [718, 776] width 904 height 54
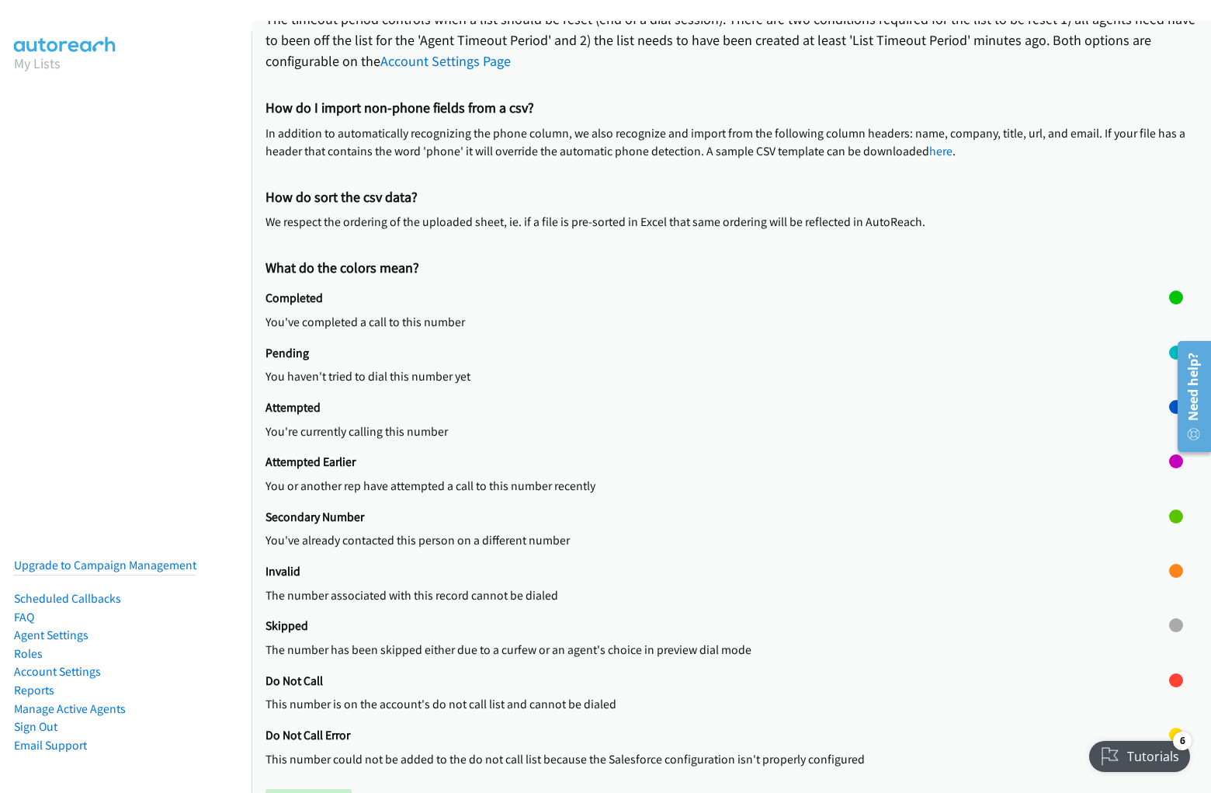
scroll to position [422, 0]
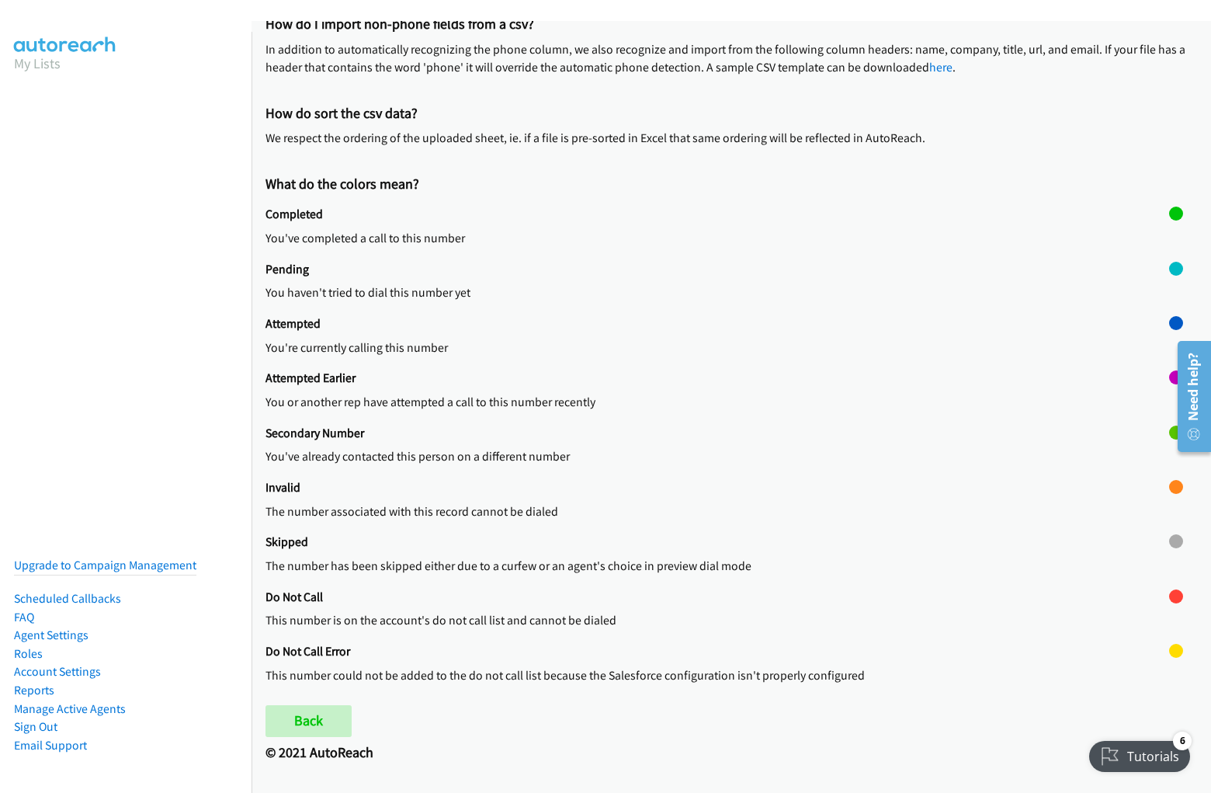
click at [725, 758] on h2 "© 2021 AutoReach" at bounding box center [732, 753] width 932 height 18
